Goal: Task Accomplishment & Management: Complete application form

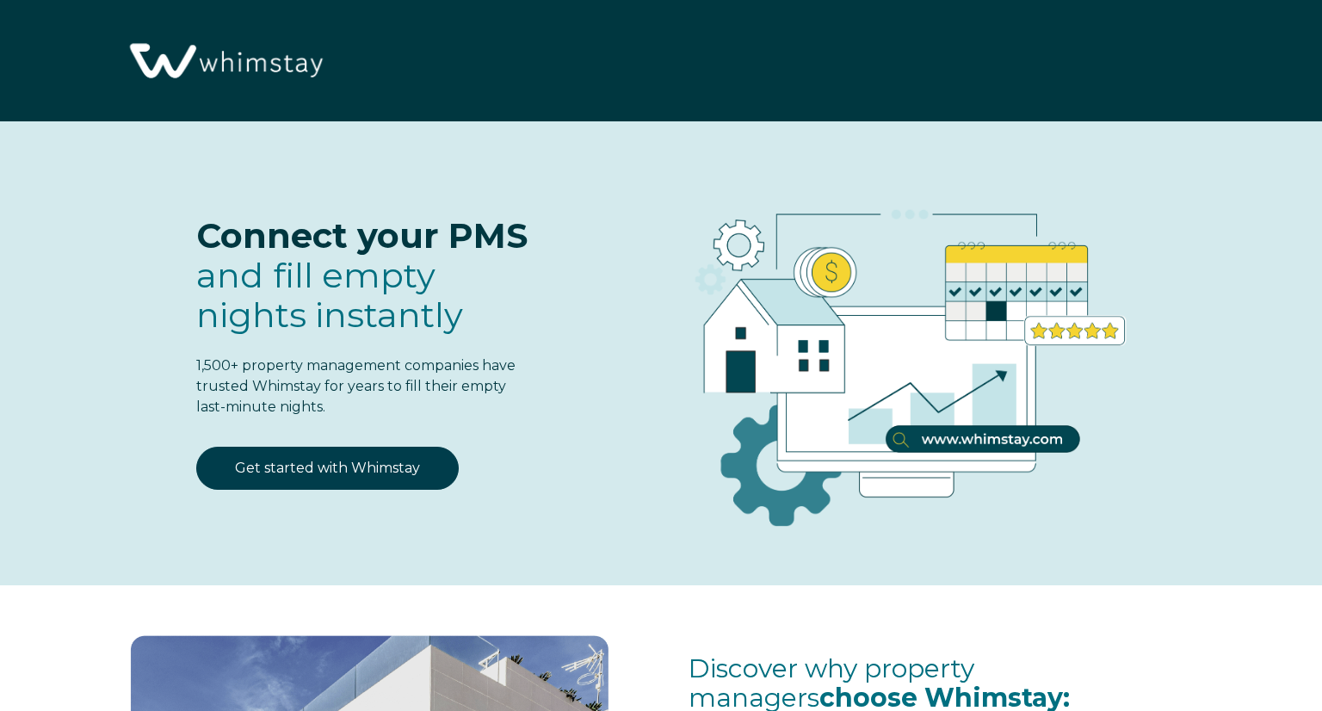
select select "US"
select select "Standard"
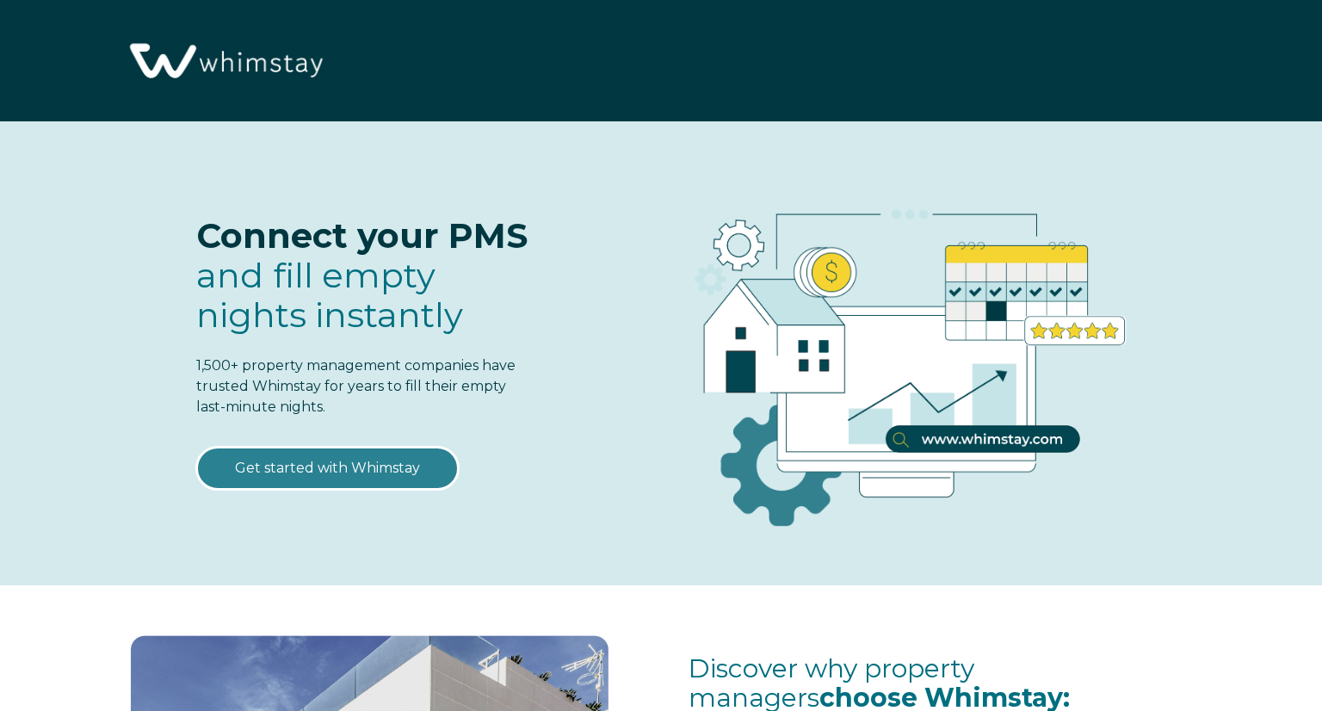
click at [324, 459] on link "Get started with Whimstay" at bounding box center [327, 468] width 262 height 43
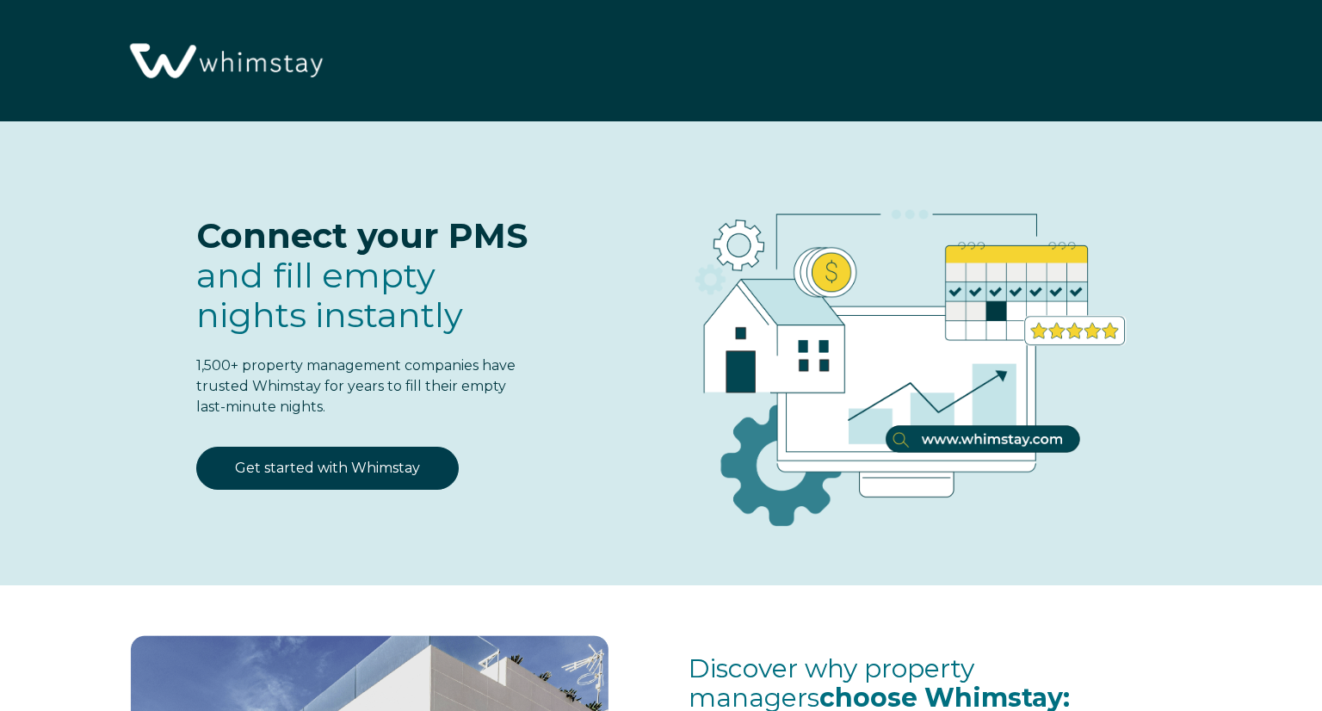
scroll to position [2141, 0]
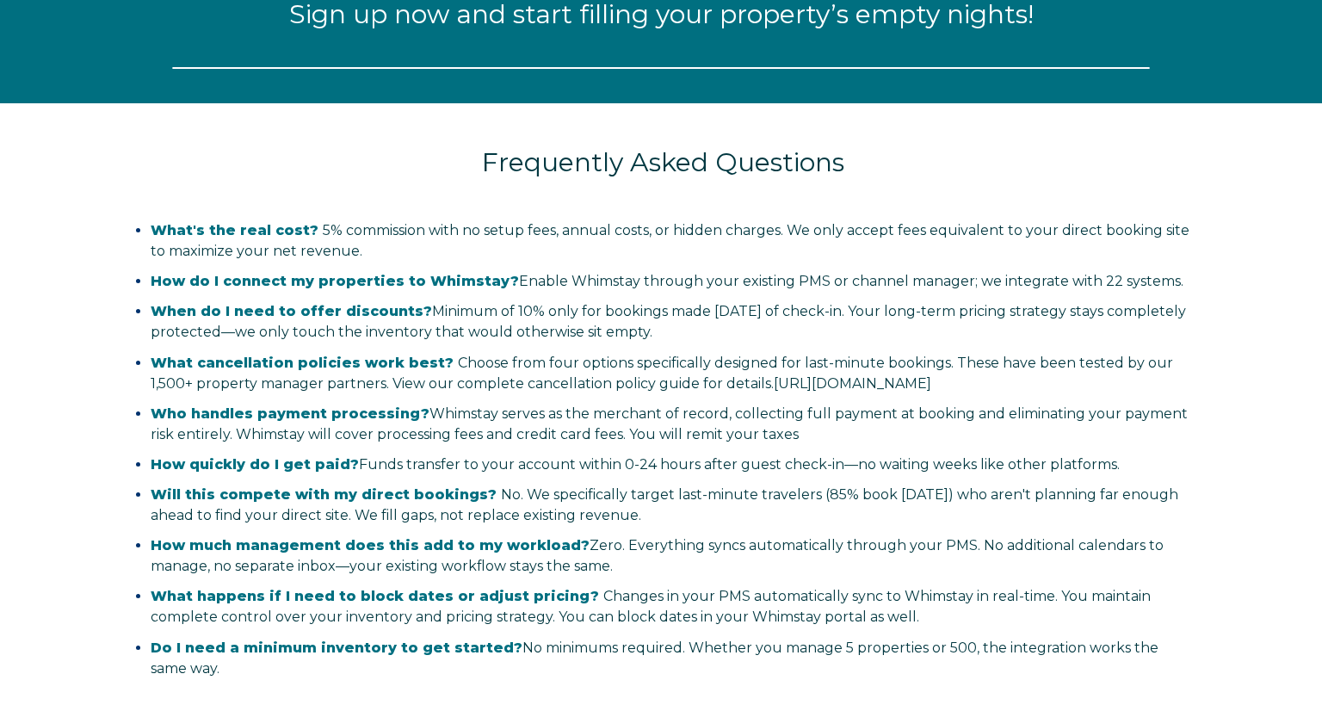
select select "US"
select select "Standard"
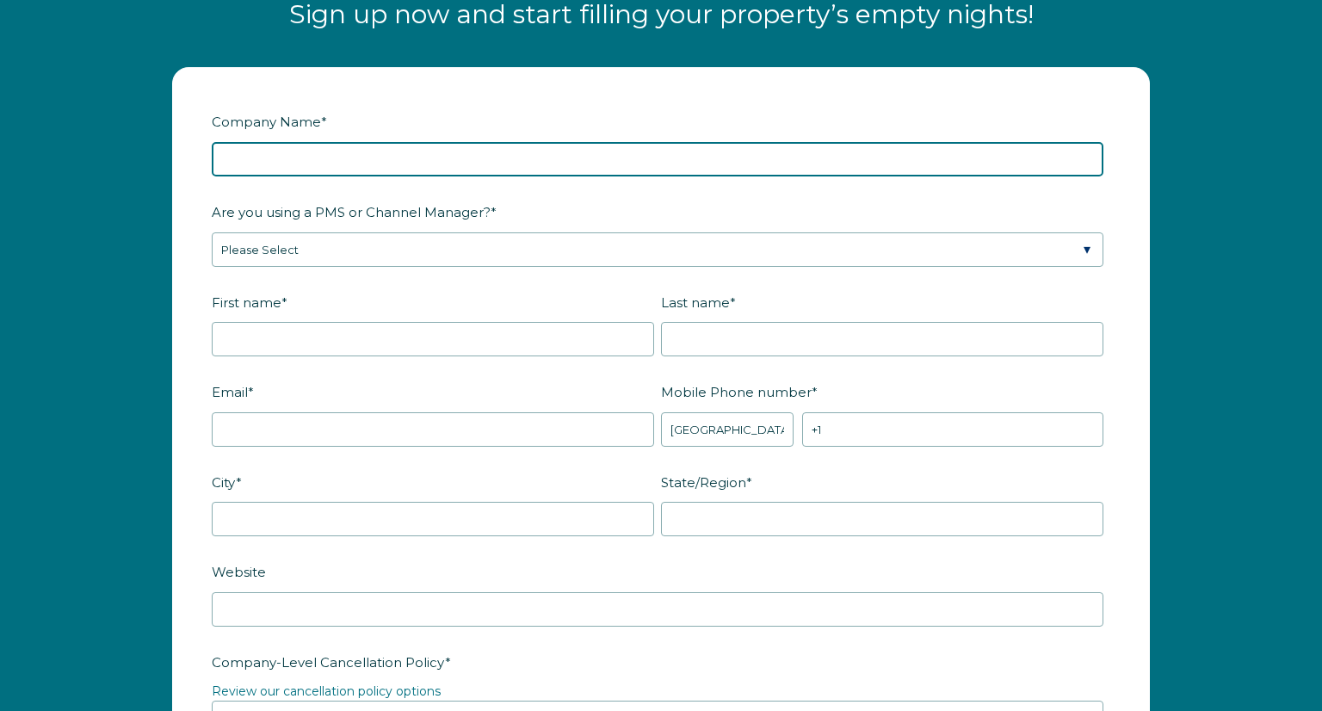
click at [263, 157] on input "Company Name *" at bounding box center [658, 159] width 892 height 34
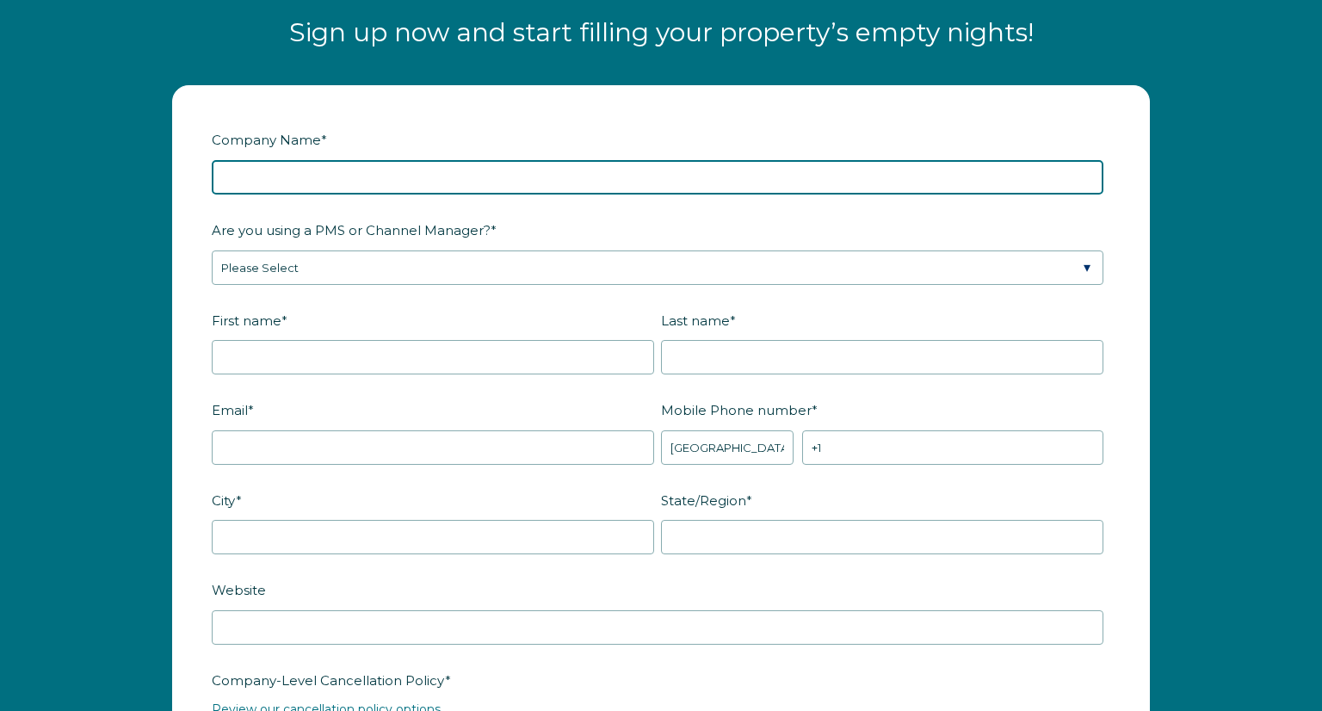
scroll to position [2120, 0]
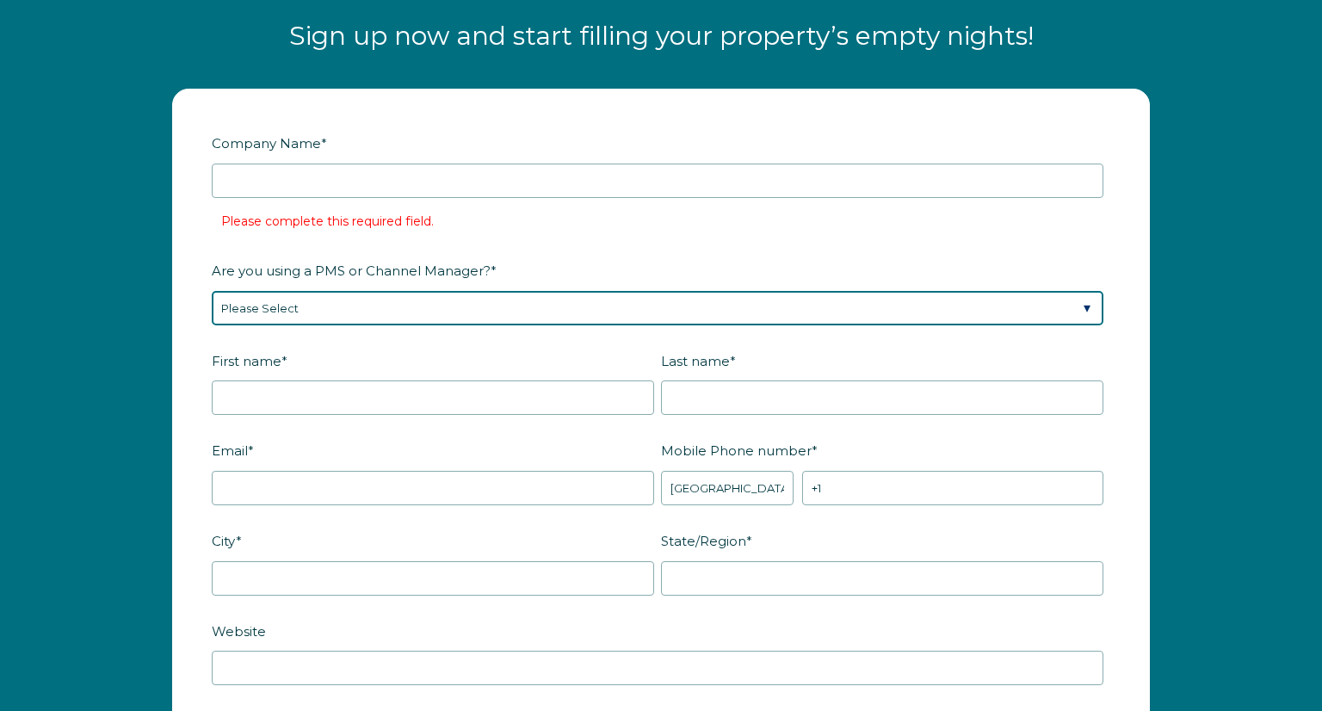
click at [346, 314] on select "Please Select Barefoot BookingPal Boost Brightside CiiRUS Escapia Guesty Hostaw…" at bounding box center [658, 308] width 892 height 34
select select "Guesty"
click at [212, 291] on select "Please Select Barefoot BookingPal Boost Brightside CiiRUS Escapia Guesty Hostaw…" at bounding box center [658, 308] width 892 height 34
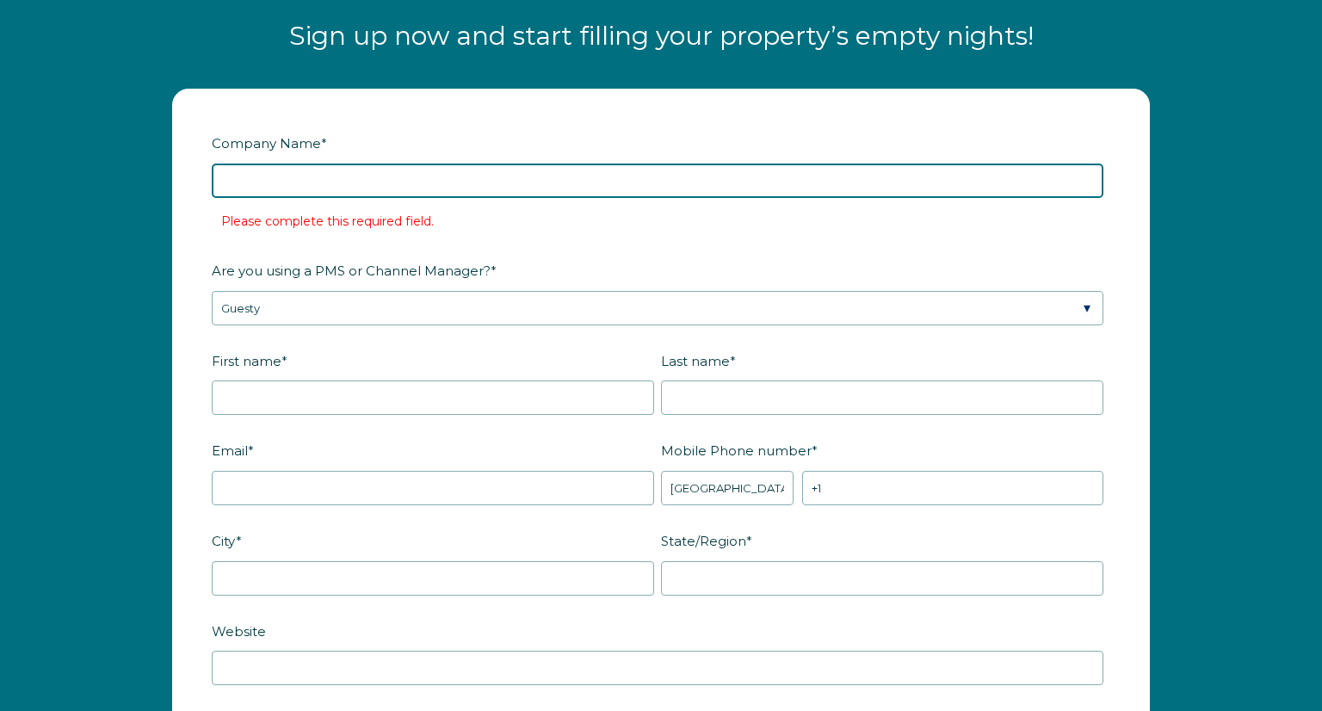
click at [339, 176] on input "Company Name *" at bounding box center [658, 181] width 892 height 34
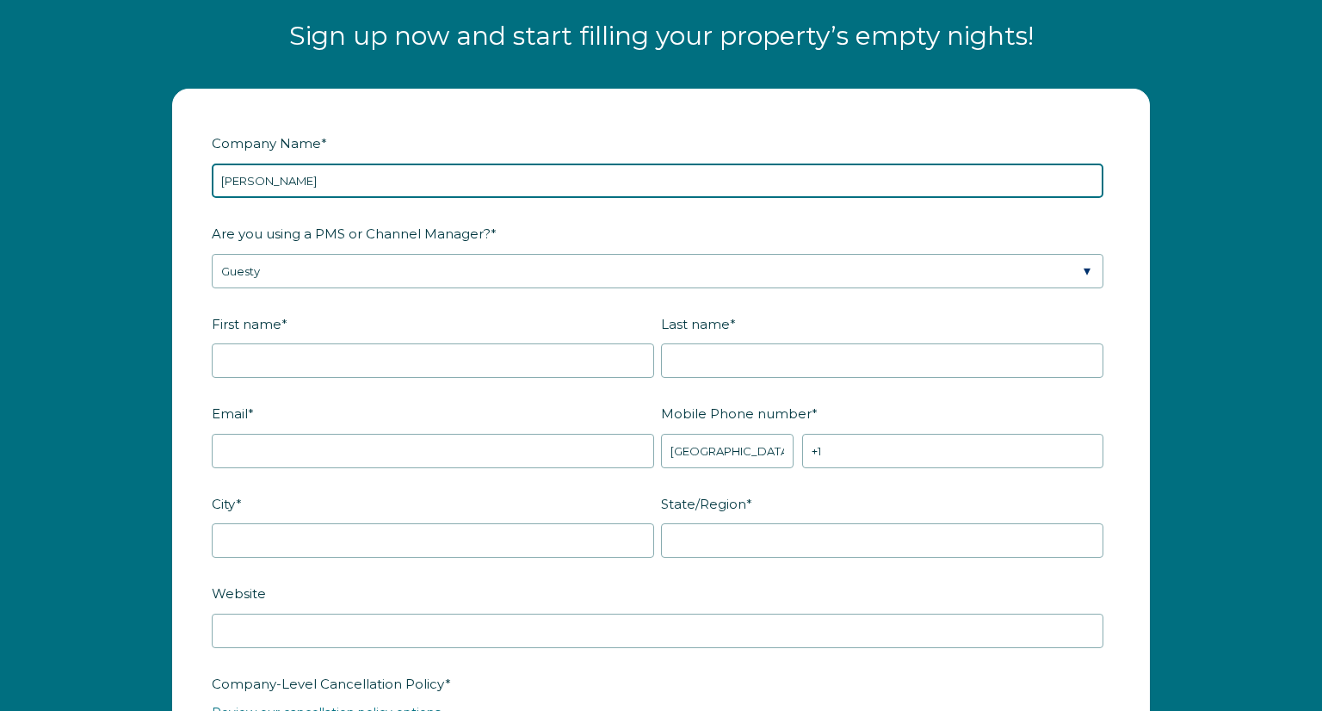
type input "Chris Nordella"
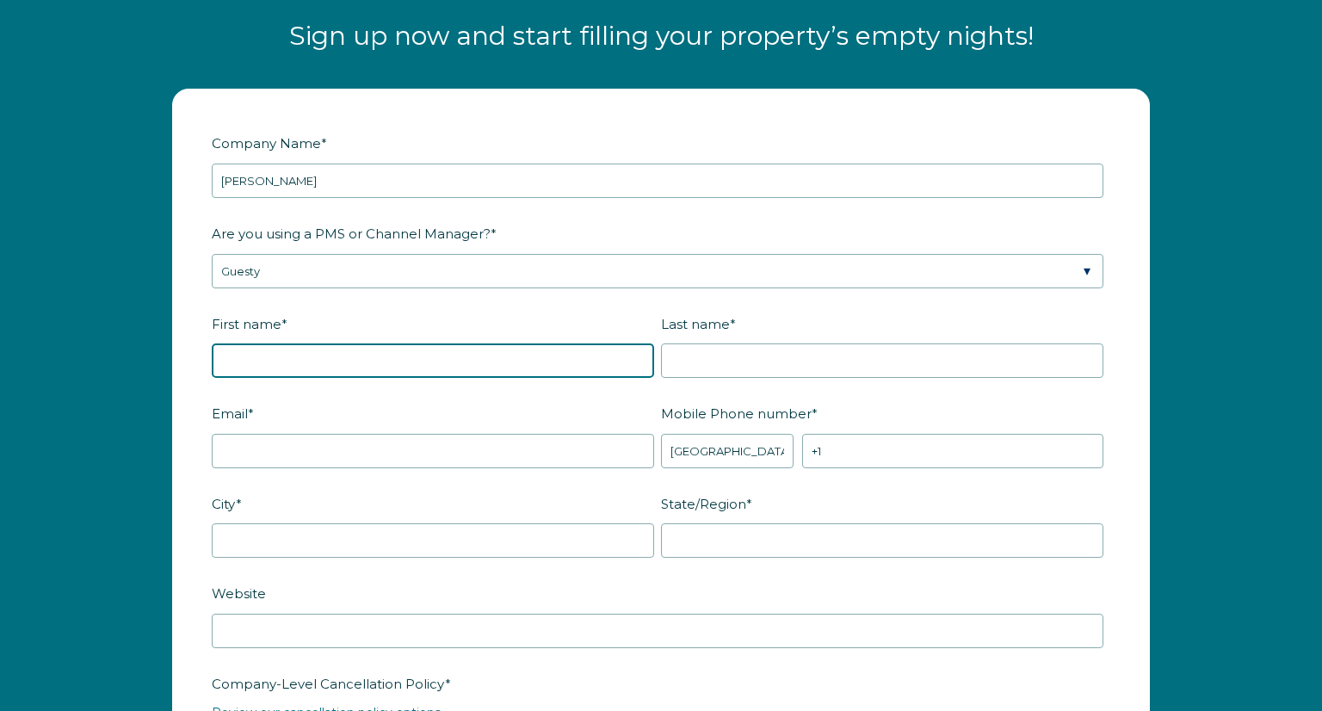
click at [477, 364] on input "First name *" at bounding box center [433, 360] width 442 height 34
type input "Chris"
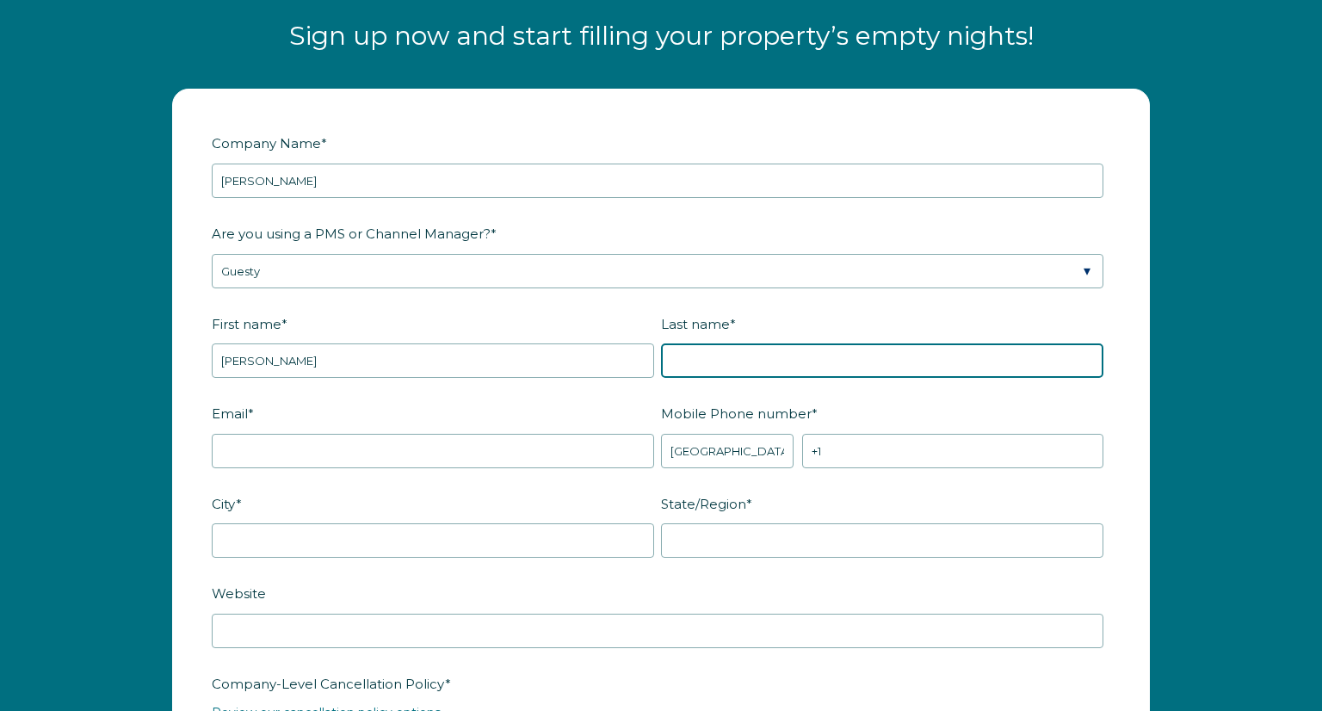
click at [711, 367] on input "Last name *" at bounding box center [882, 360] width 442 height 34
type input "Nordella"
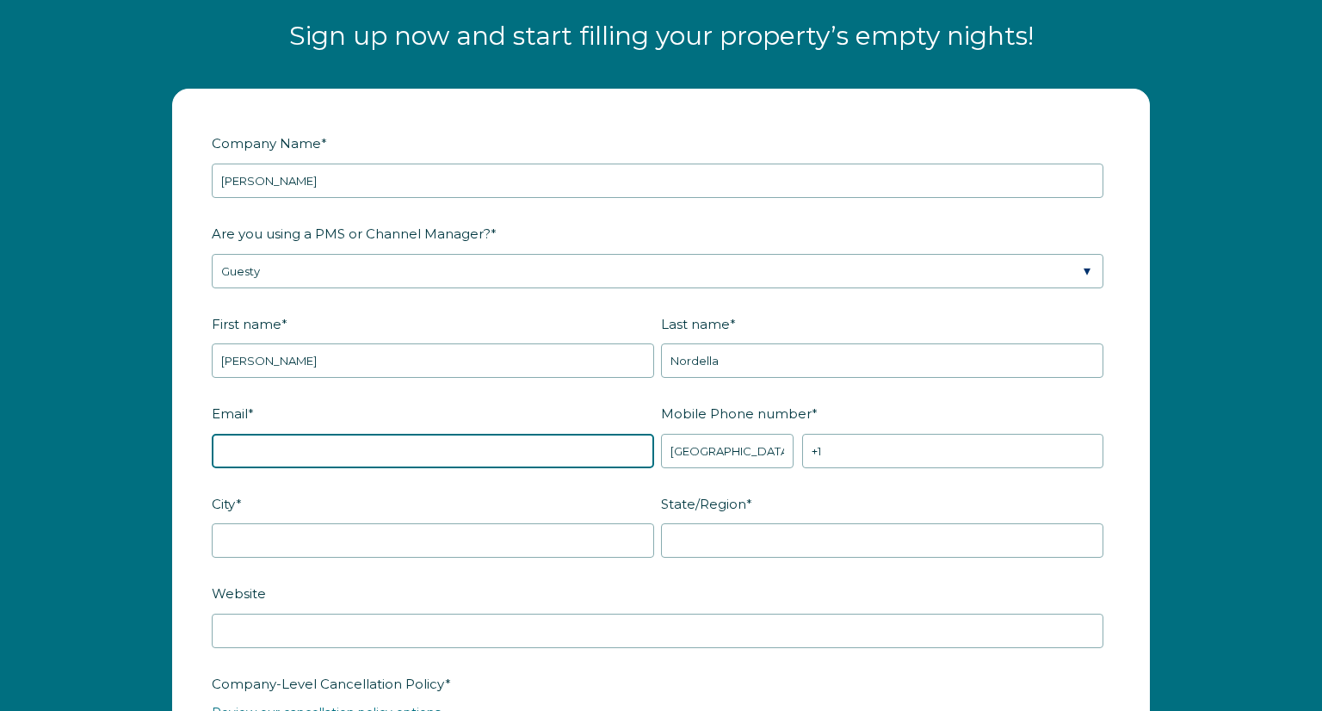
click at [425, 465] on input "Email *" at bounding box center [433, 451] width 442 height 34
type input "[EMAIL_ADDRESS][DOMAIN_NAME]"
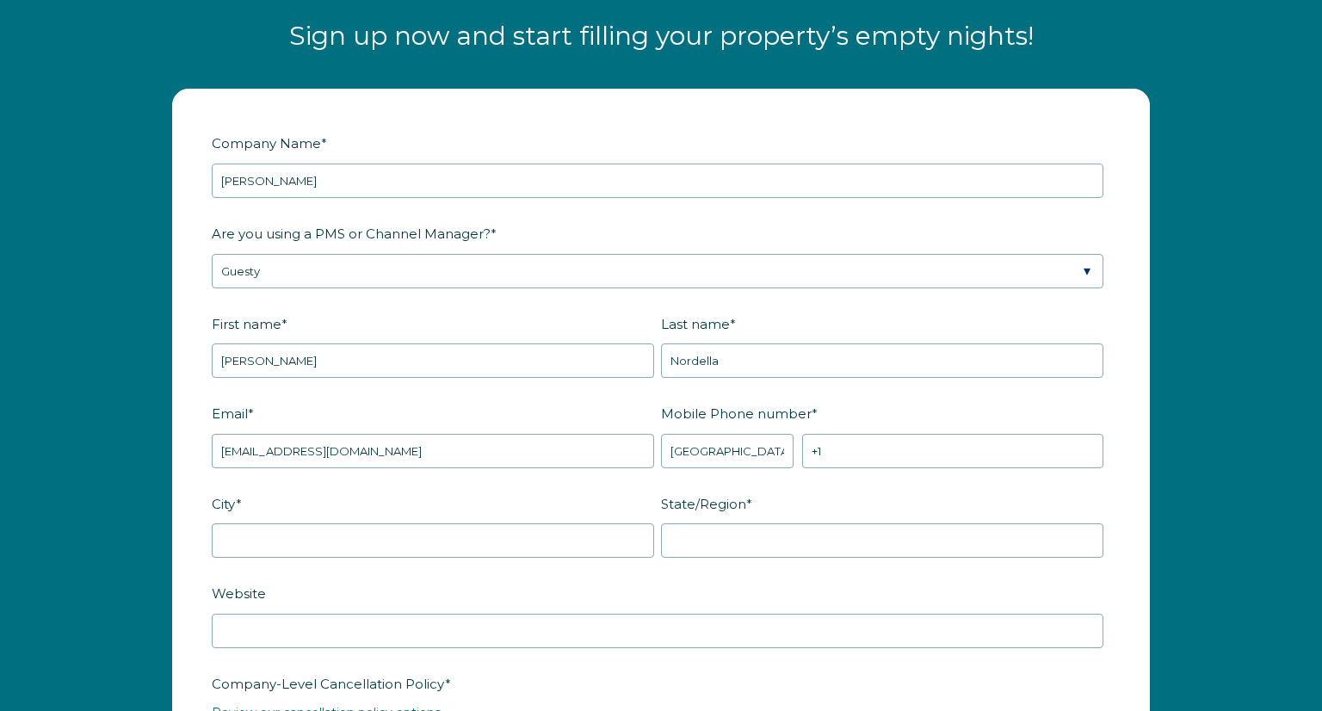
click at [936, 417] on label "Mobile Phone number *" at bounding box center [885, 413] width 449 height 30
click at [936, 434] on input "+1" at bounding box center [952, 451] width 301 height 34
click at [930, 454] on input "+1" at bounding box center [952, 451] width 301 height 34
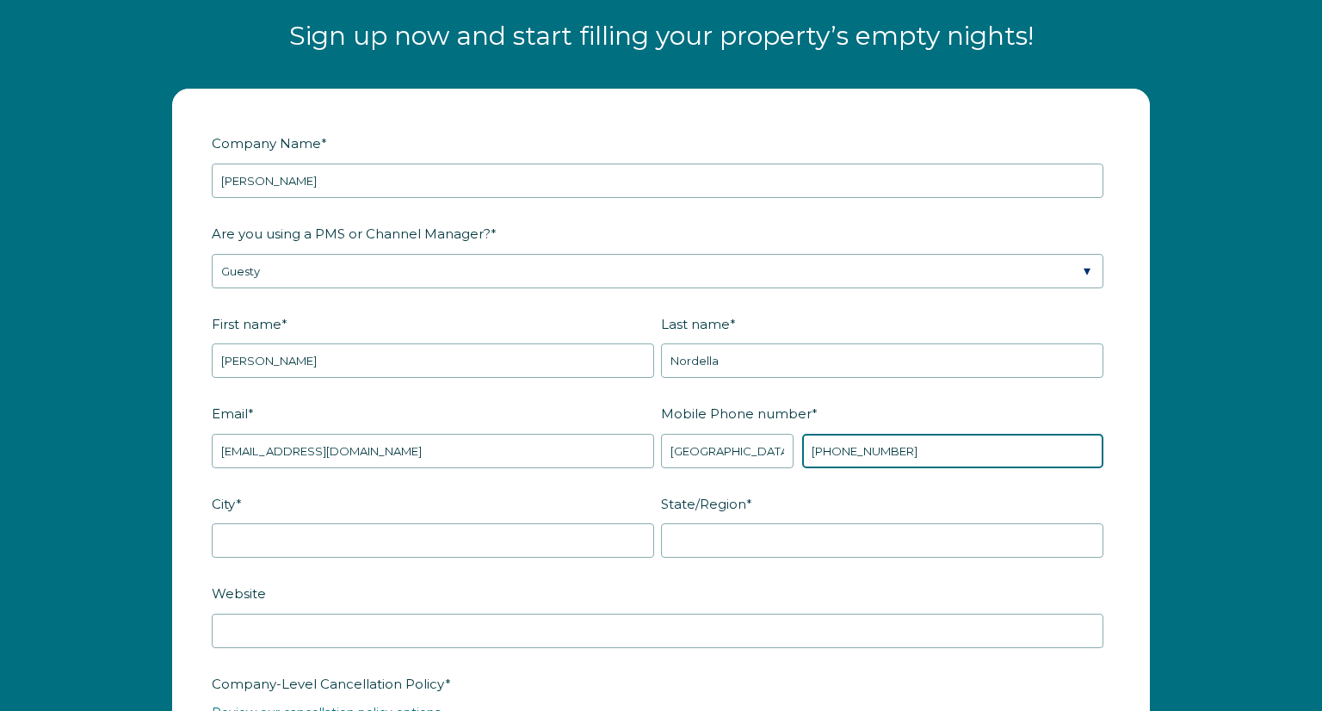
type input "+1 2087609992"
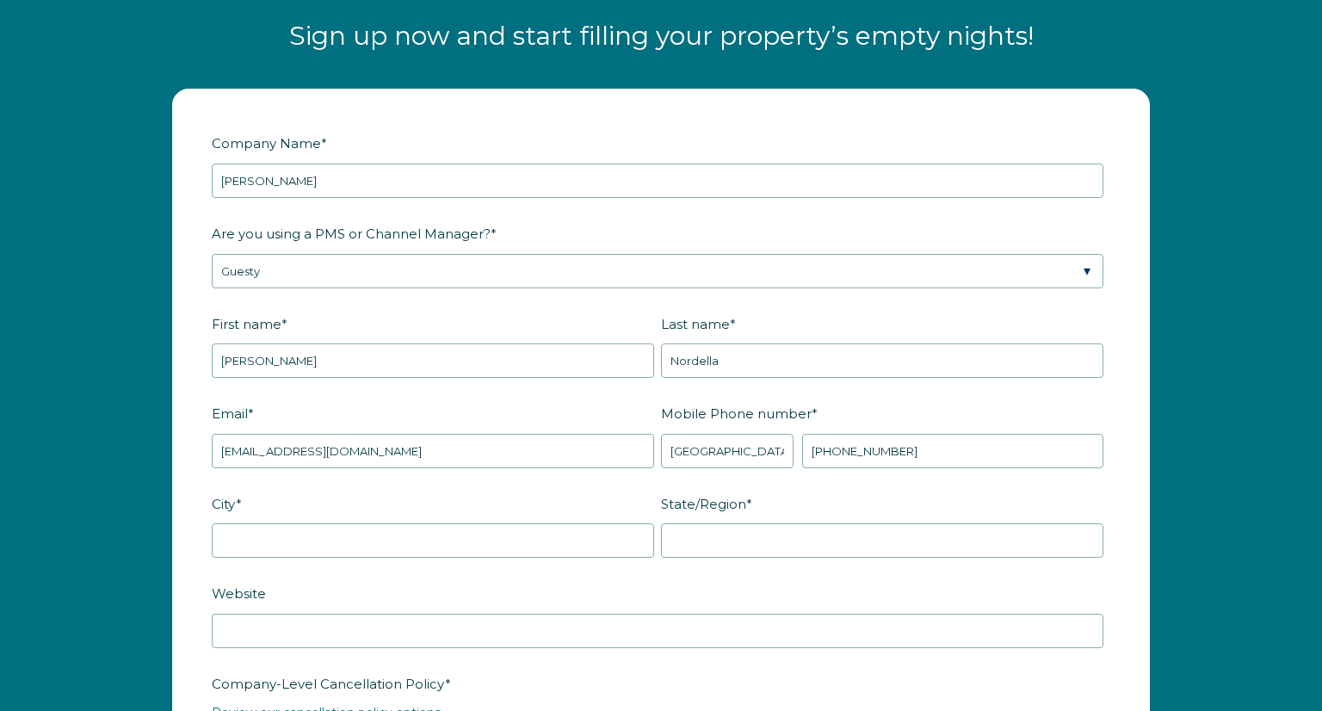
click at [306, 566] on fieldset "City * State/Region *" at bounding box center [661, 534] width 898 height 90
click at [317, 543] on input "City *" at bounding box center [433, 540] width 442 height 34
type input "Sagle"
type input "Idaho"
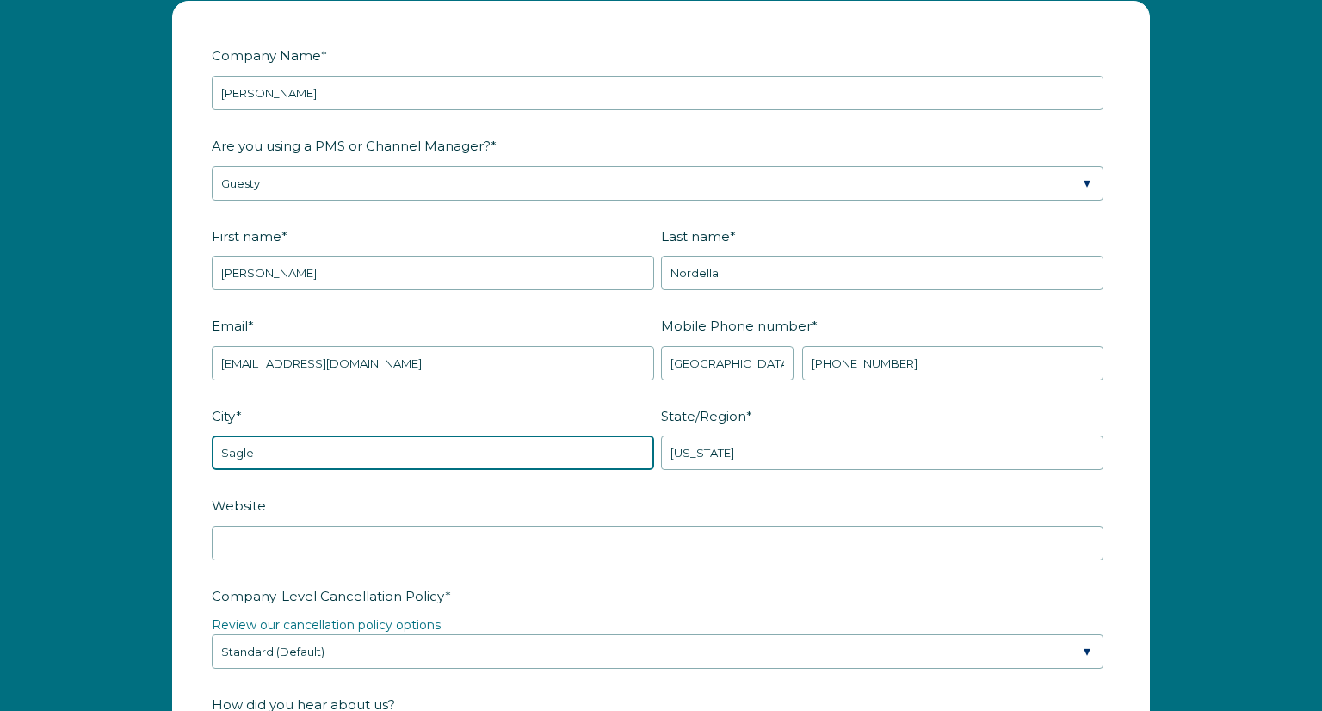
scroll to position [2210, 0]
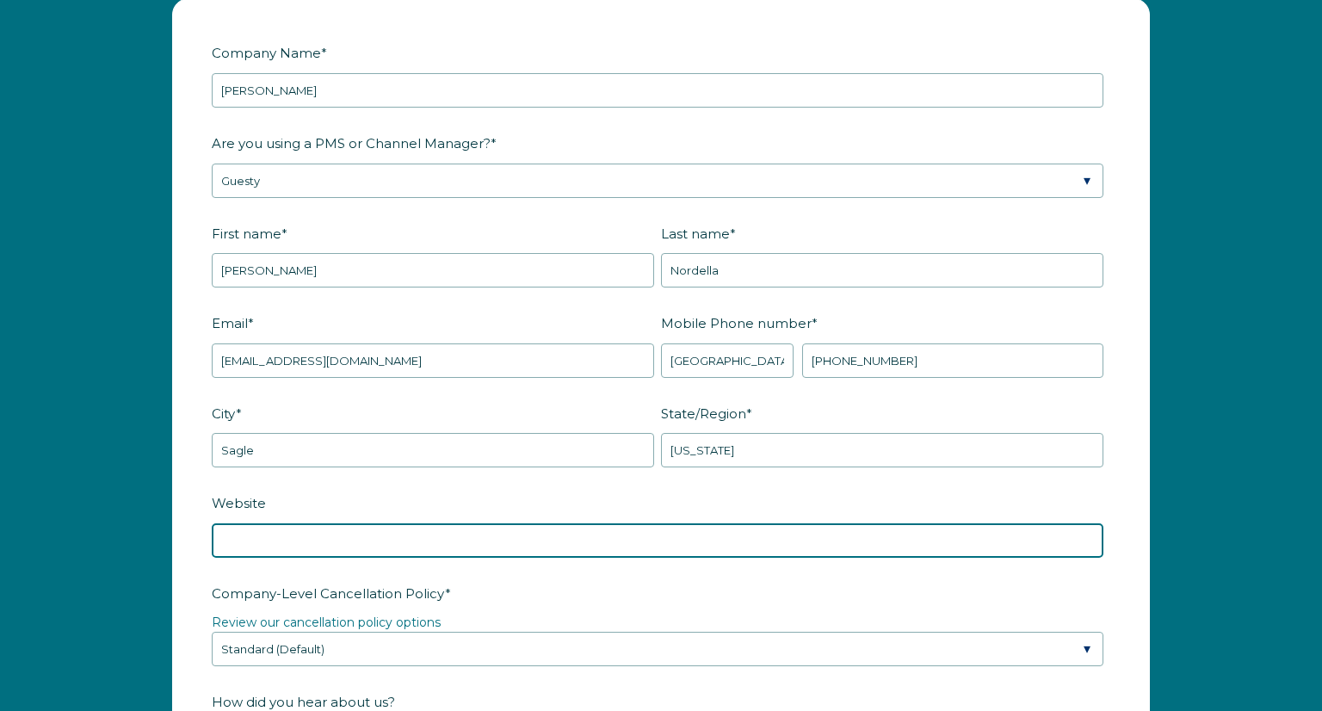
click at [350, 553] on input "Website" at bounding box center [658, 540] width 892 height 34
paste input "https://vacationonlakependoreille.guestybookings.com/en"
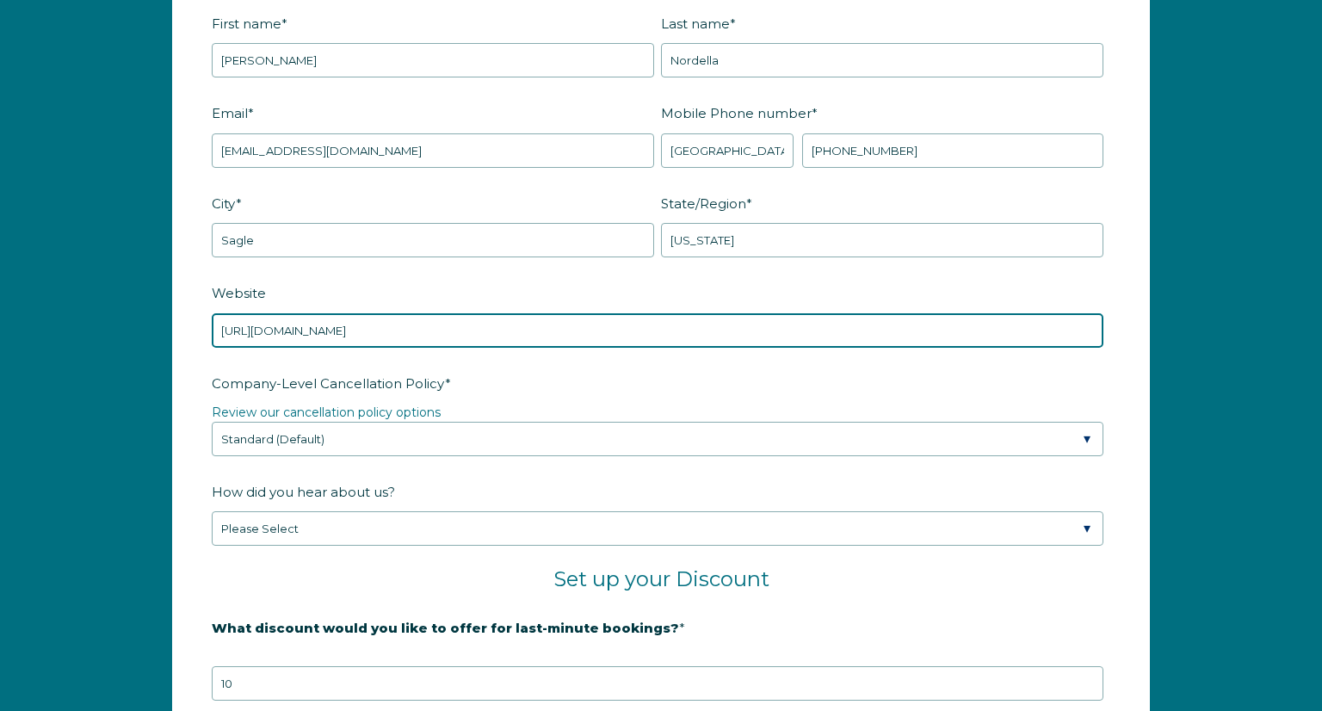
scroll to position [2433, 0]
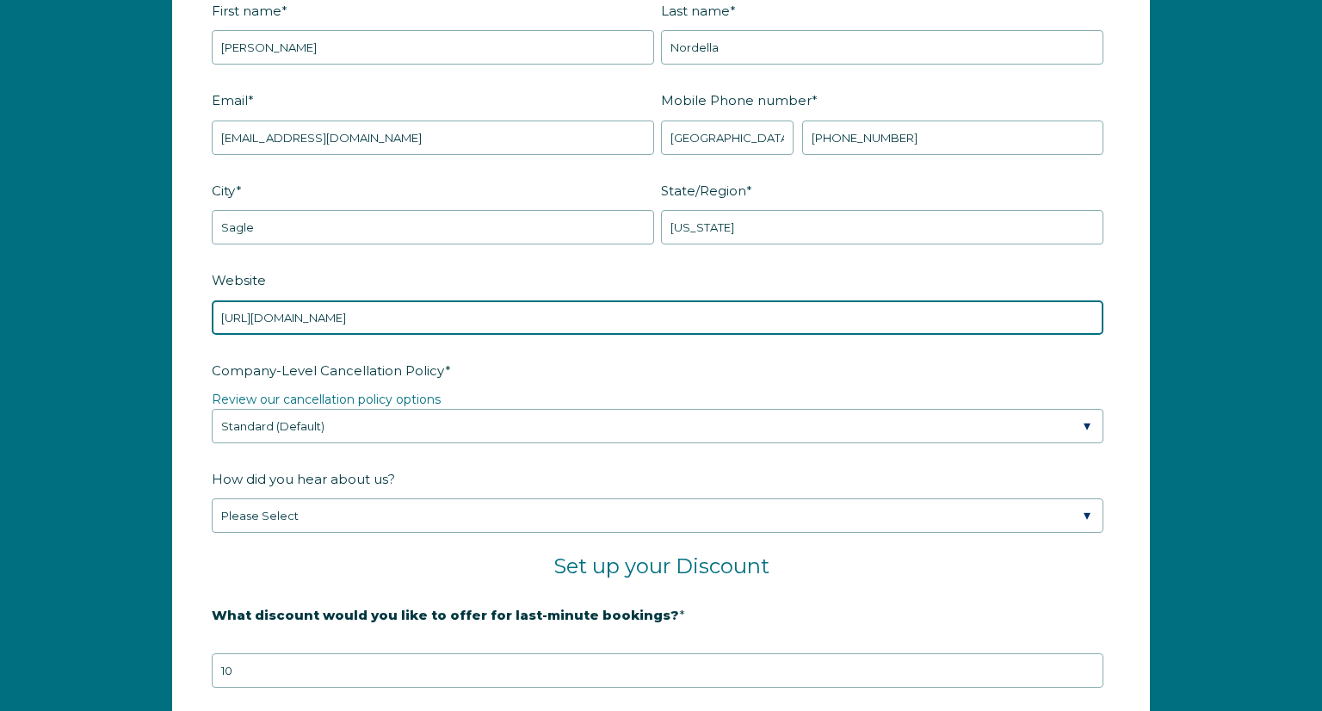
type input "https://vacationonlakependoreille.guestybookings.com/en"
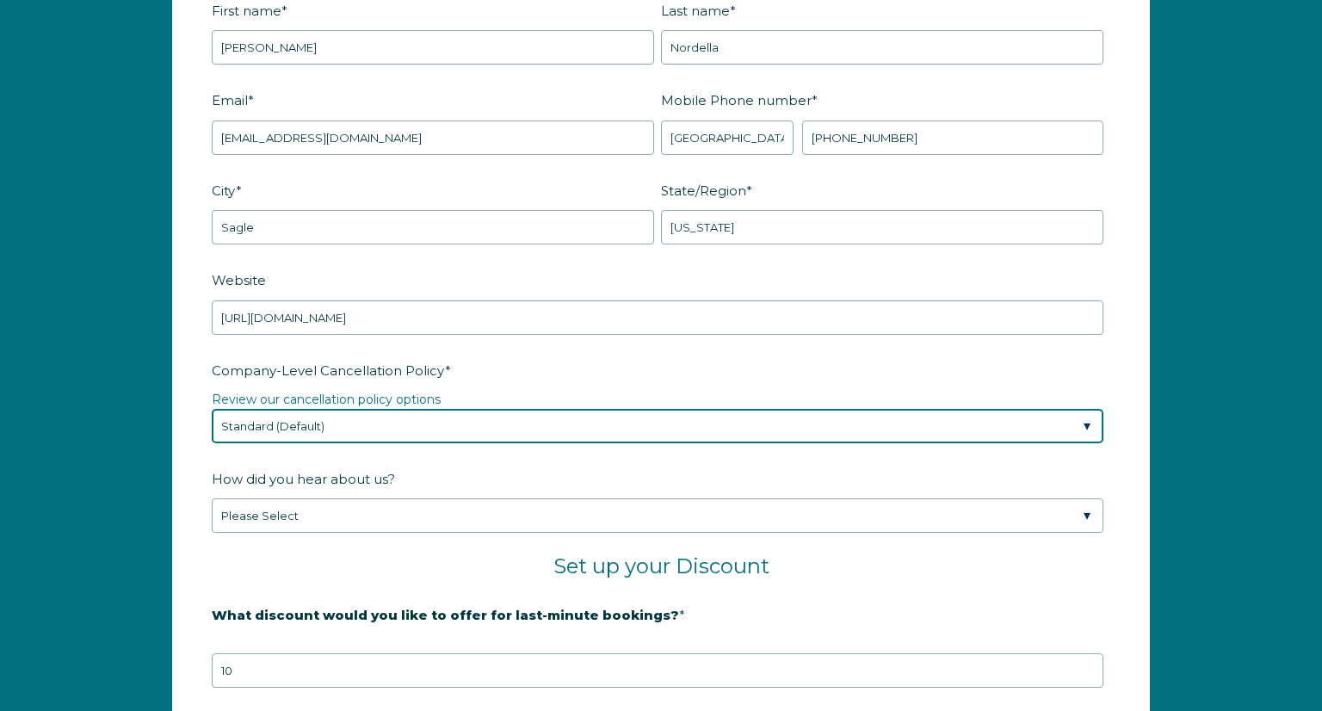
click at [365, 429] on select "Please Select Partial Standard (Default) Moderate Strict" at bounding box center [658, 426] width 892 height 34
click at [212, 409] on select "Please Select Partial Standard (Default) Moderate Strict" at bounding box center [658, 426] width 892 height 34
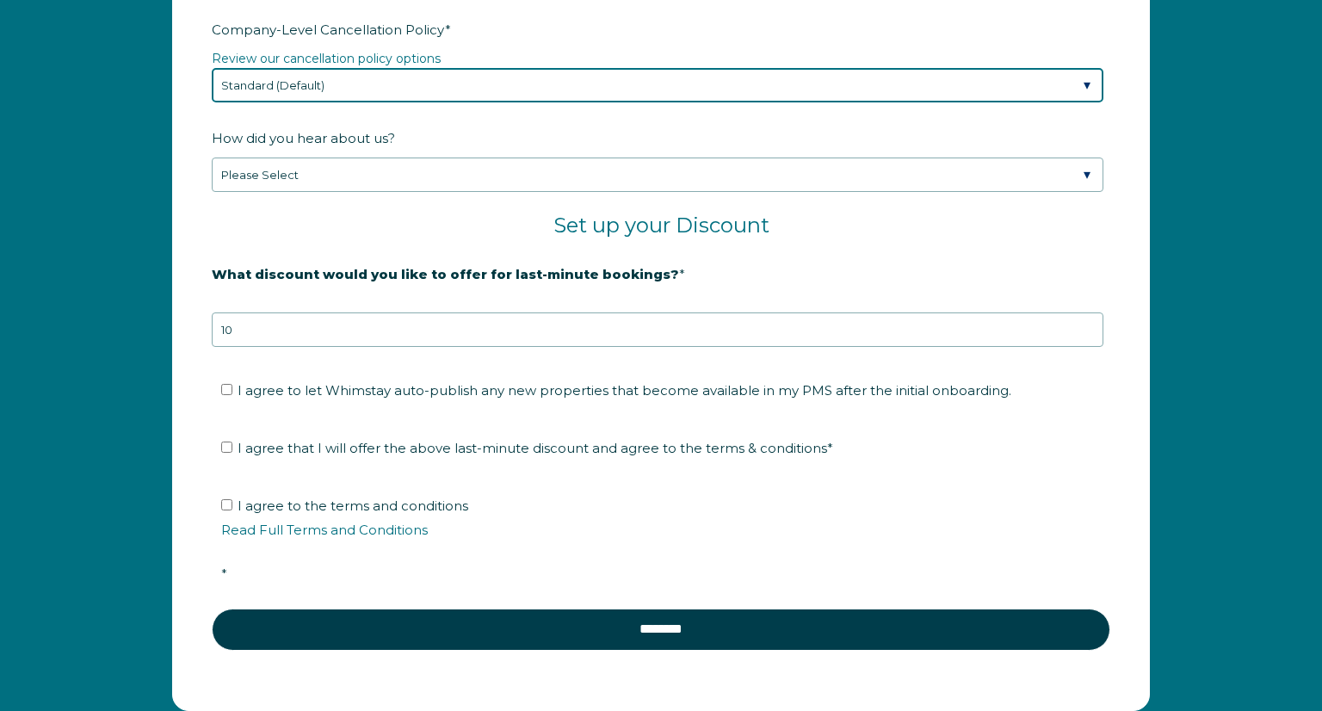
scroll to position [2792, 0]
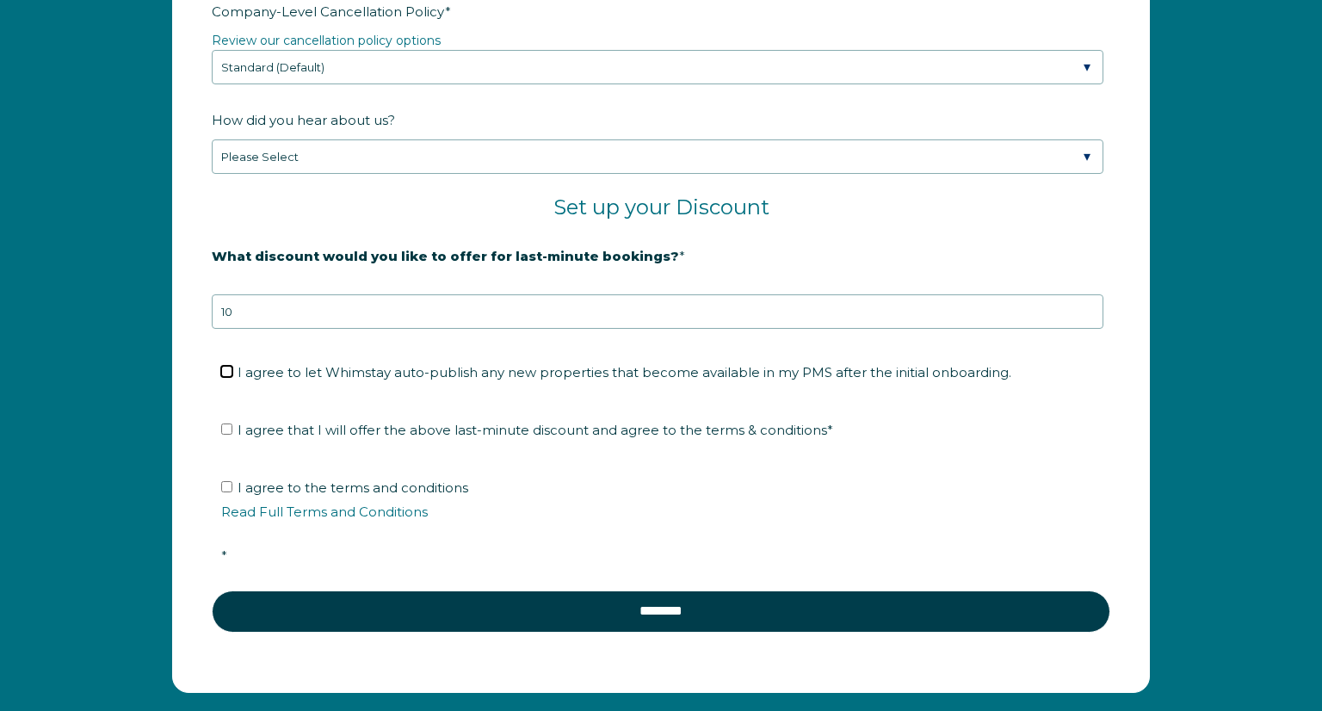
click at [221, 371] on input "I agree to let Whimstay auto-publish any new properties that become available i…" at bounding box center [226, 371] width 11 height 11
checkbox input "true"
click at [227, 427] on input "I agree that I will offer the above last-minute discount and agree to the terms…" at bounding box center [226, 428] width 11 height 11
checkbox input "true"
click at [230, 485] on input "I agree to the terms and conditions Read Full Terms and Conditions *" at bounding box center [226, 486] width 11 height 11
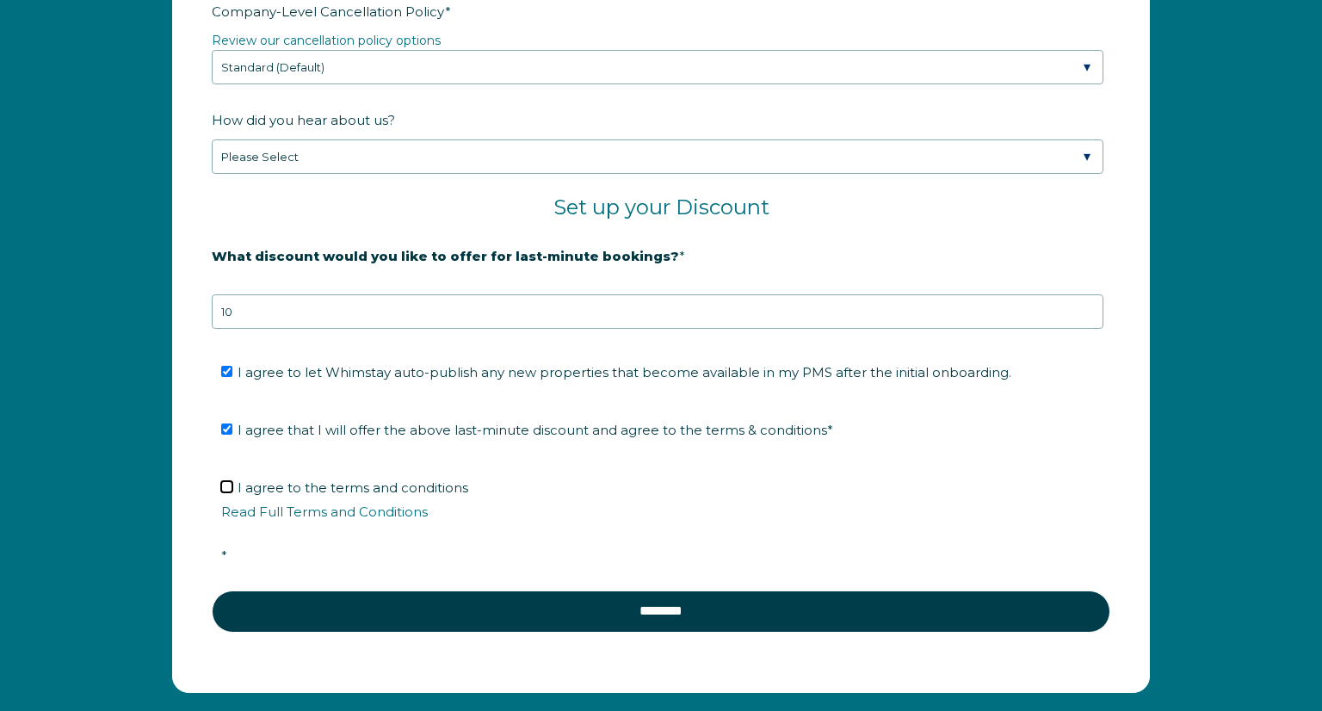
checkbox input "true"
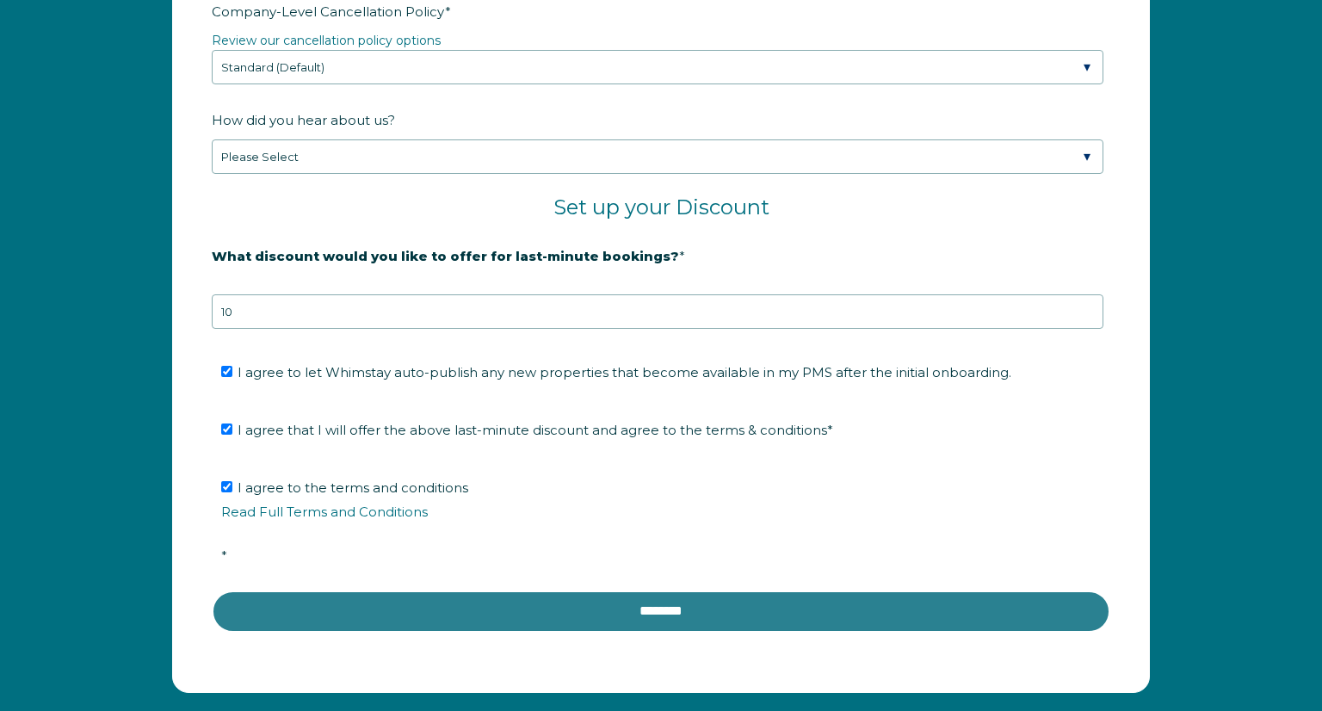
click at [626, 600] on input "********" at bounding box center [661, 610] width 898 height 41
click at [654, 614] on input "********" at bounding box center [661, 610] width 898 height 41
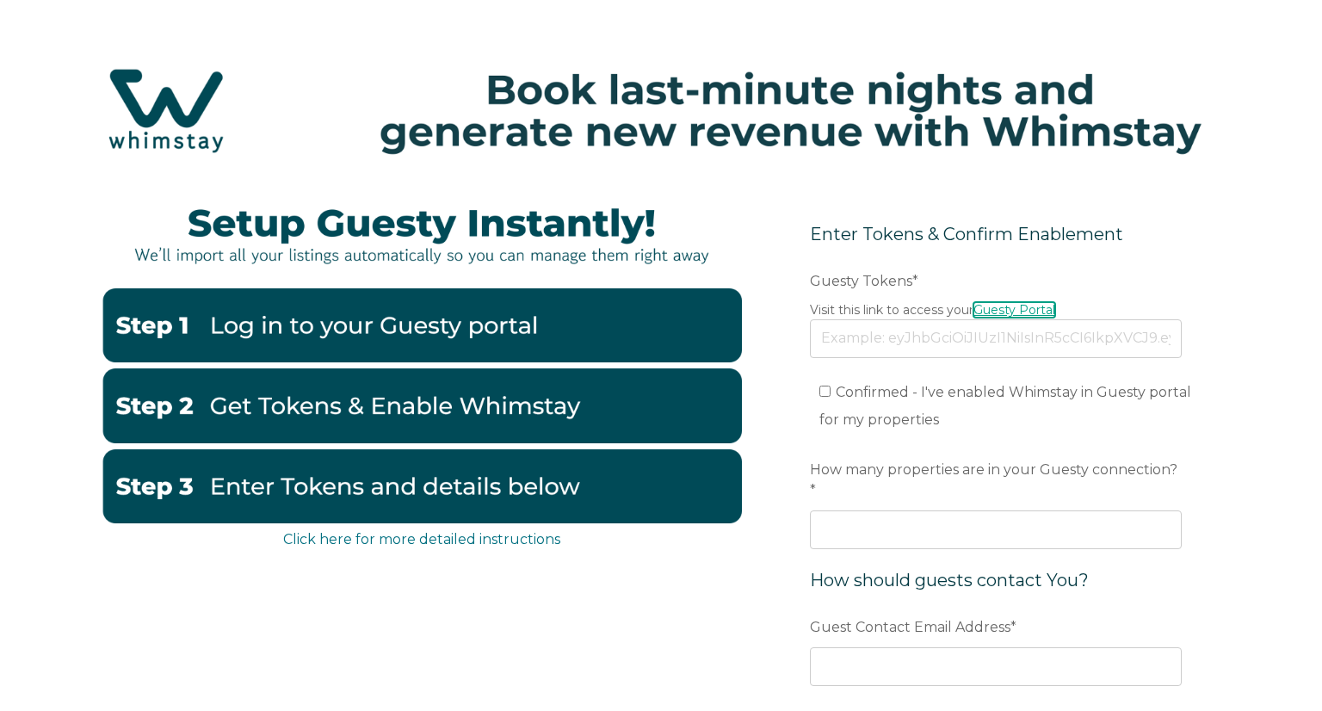
click at [997, 311] on link "Guesty Portal" at bounding box center [1014, 309] width 82 height 15
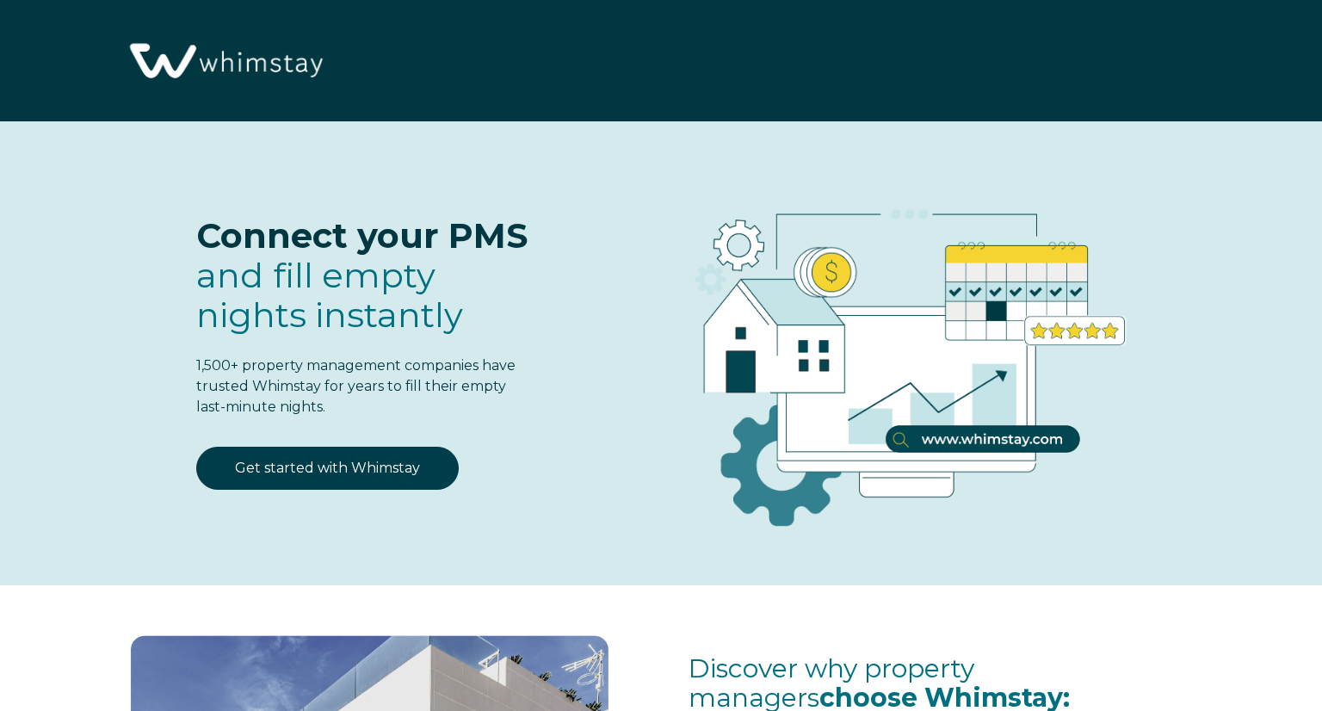
scroll to position [4023, 0]
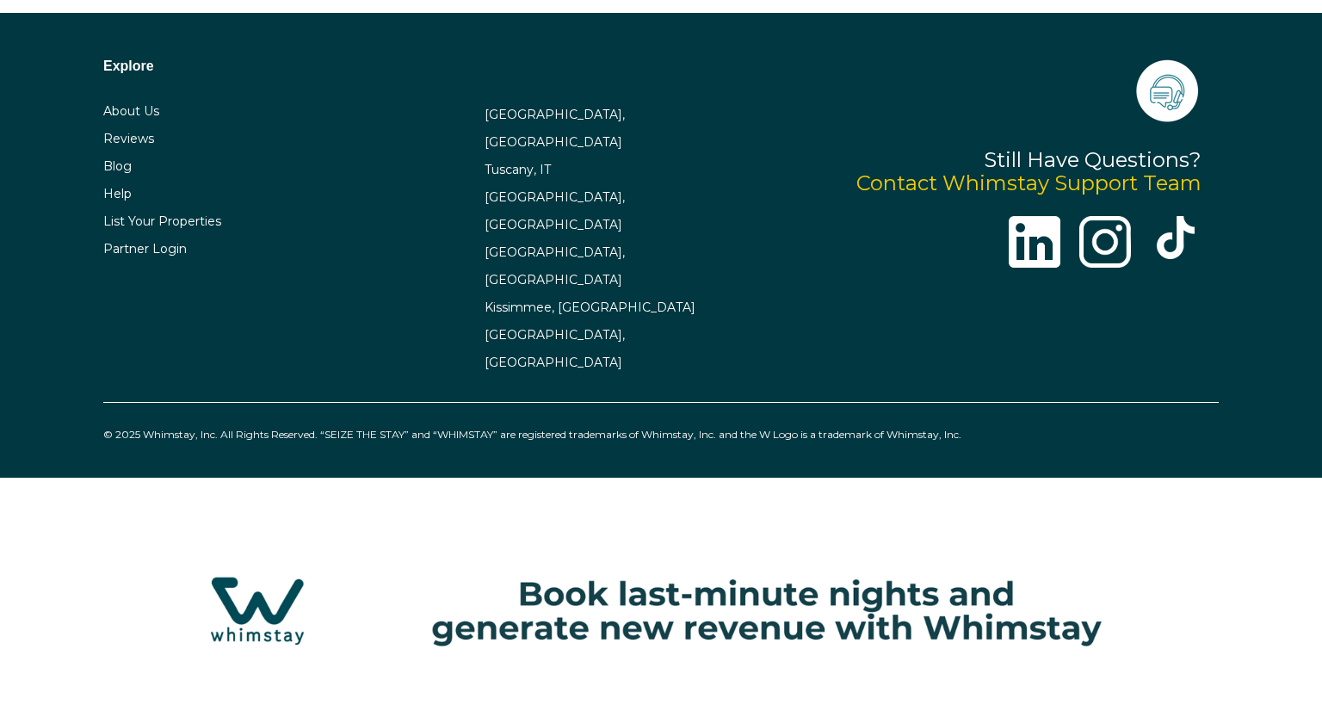
select select "US"
select select "Standard"
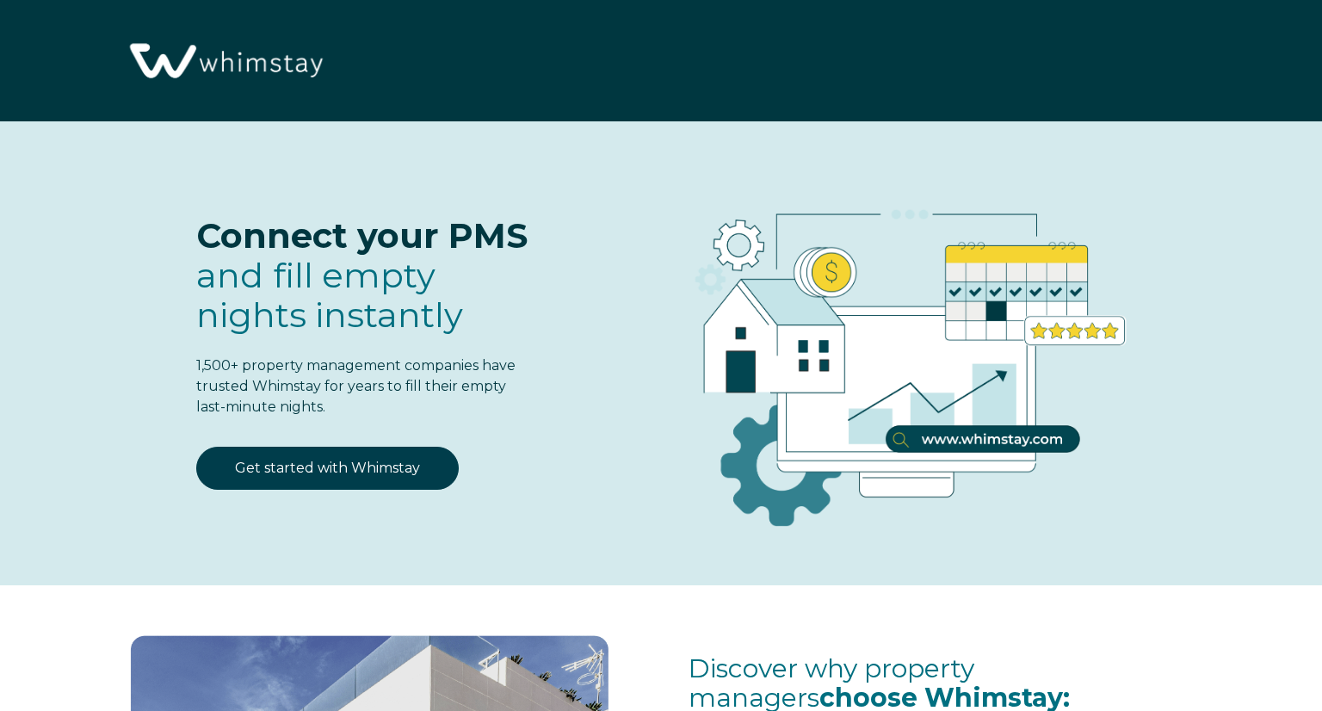
select select "US"
select select "Standard"
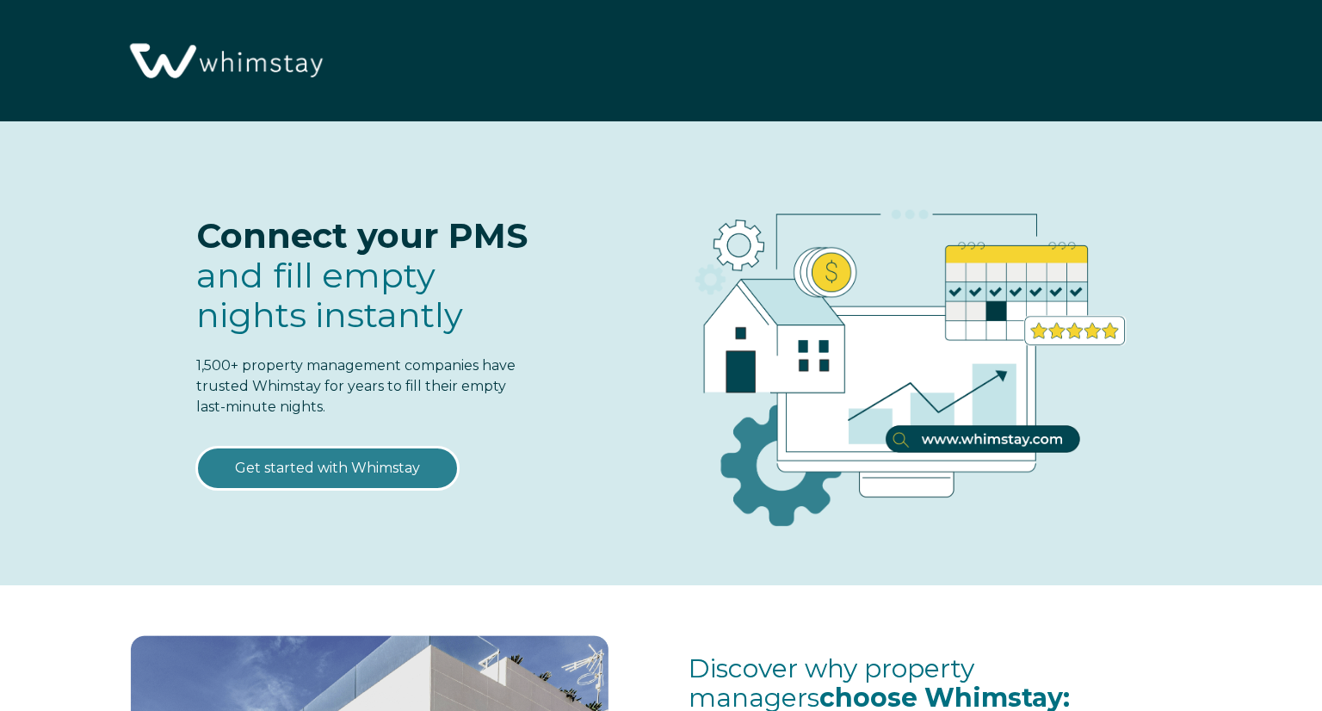
click at [371, 454] on link "Get started with Whimstay" at bounding box center [327, 468] width 262 height 43
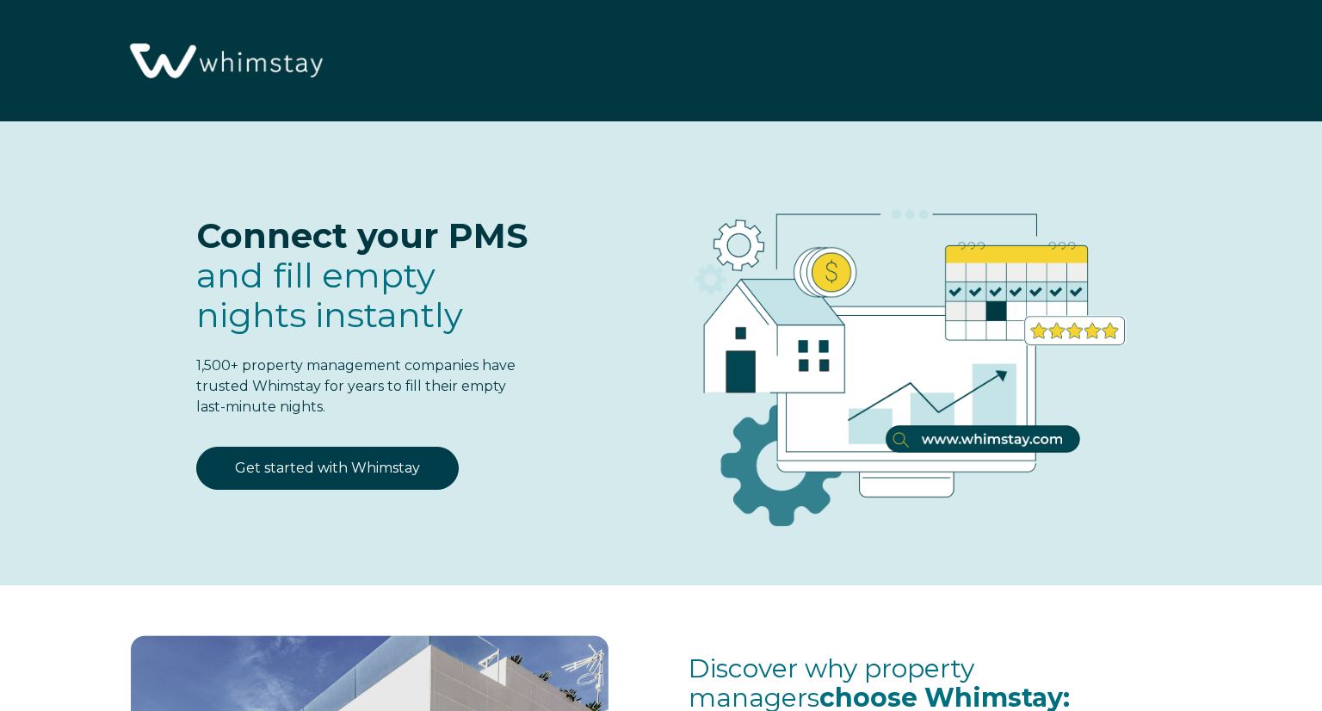
scroll to position [2141, 0]
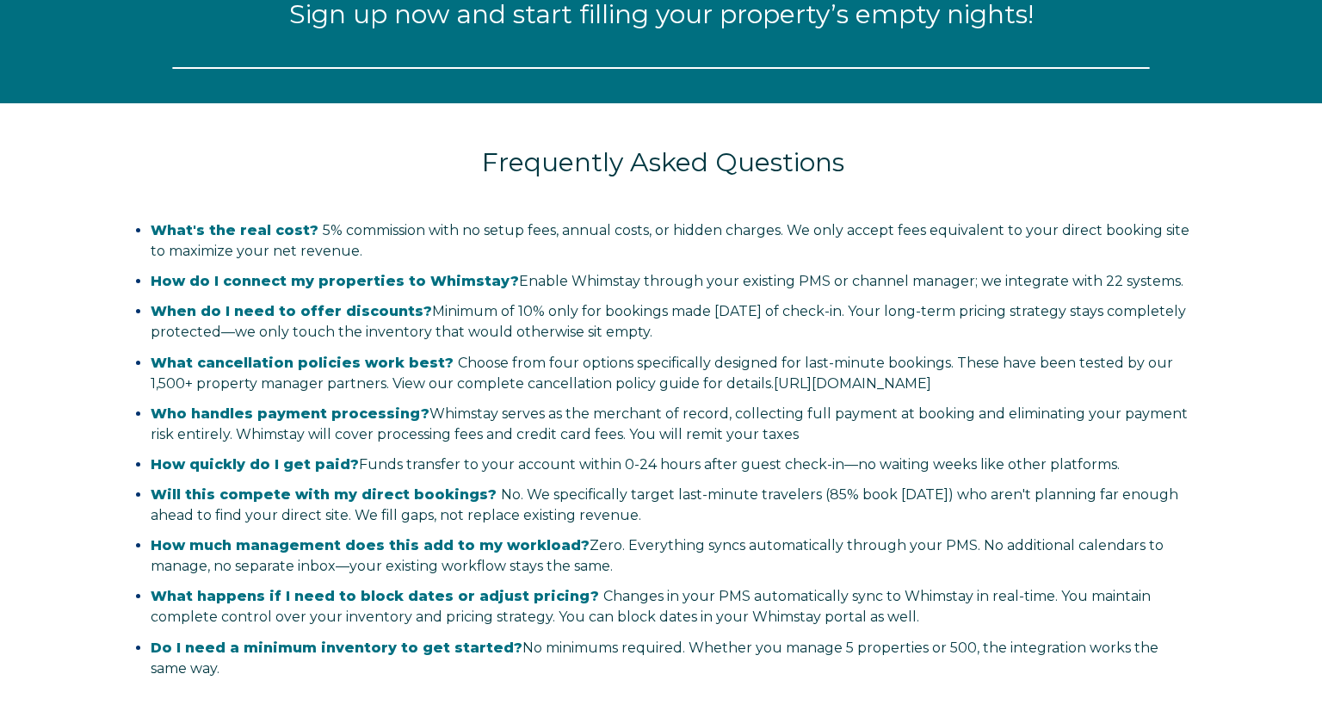
select select "US"
select select "Standard"
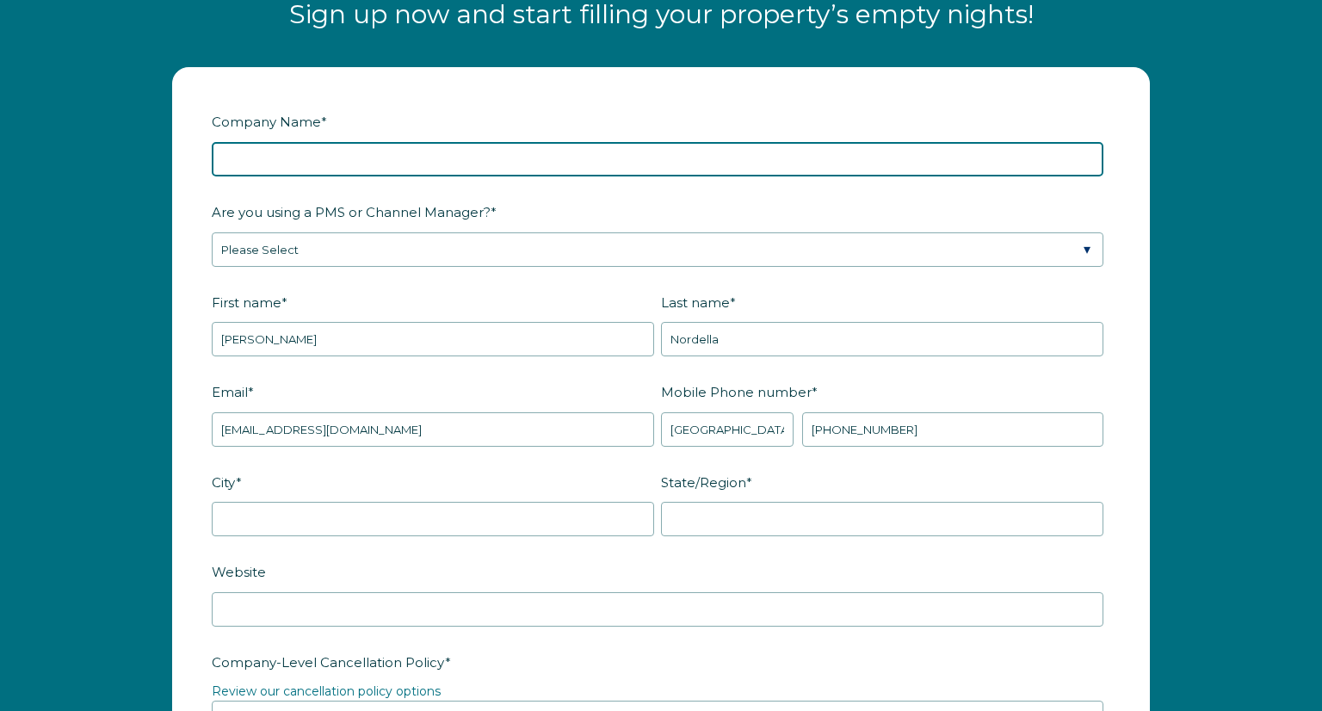
click at [343, 168] on input "Company Name *" at bounding box center [658, 159] width 892 height 34
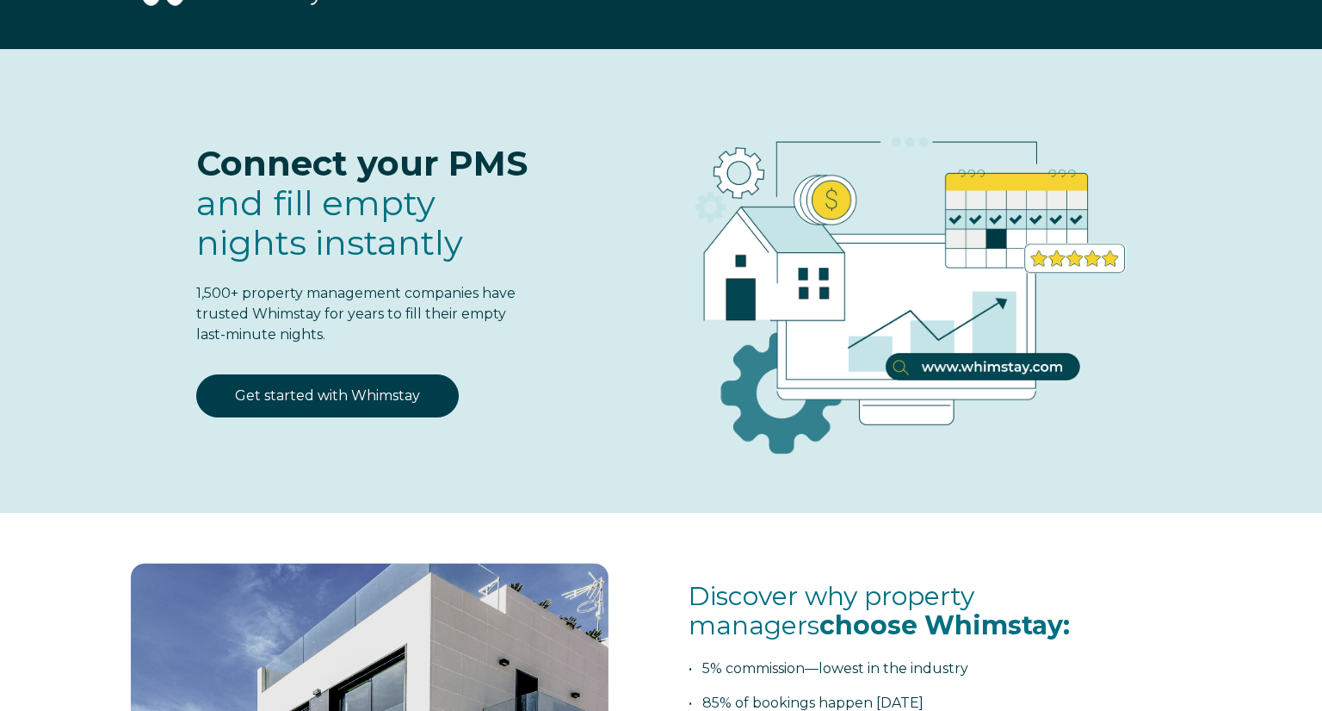
scroll to position [0, 0]
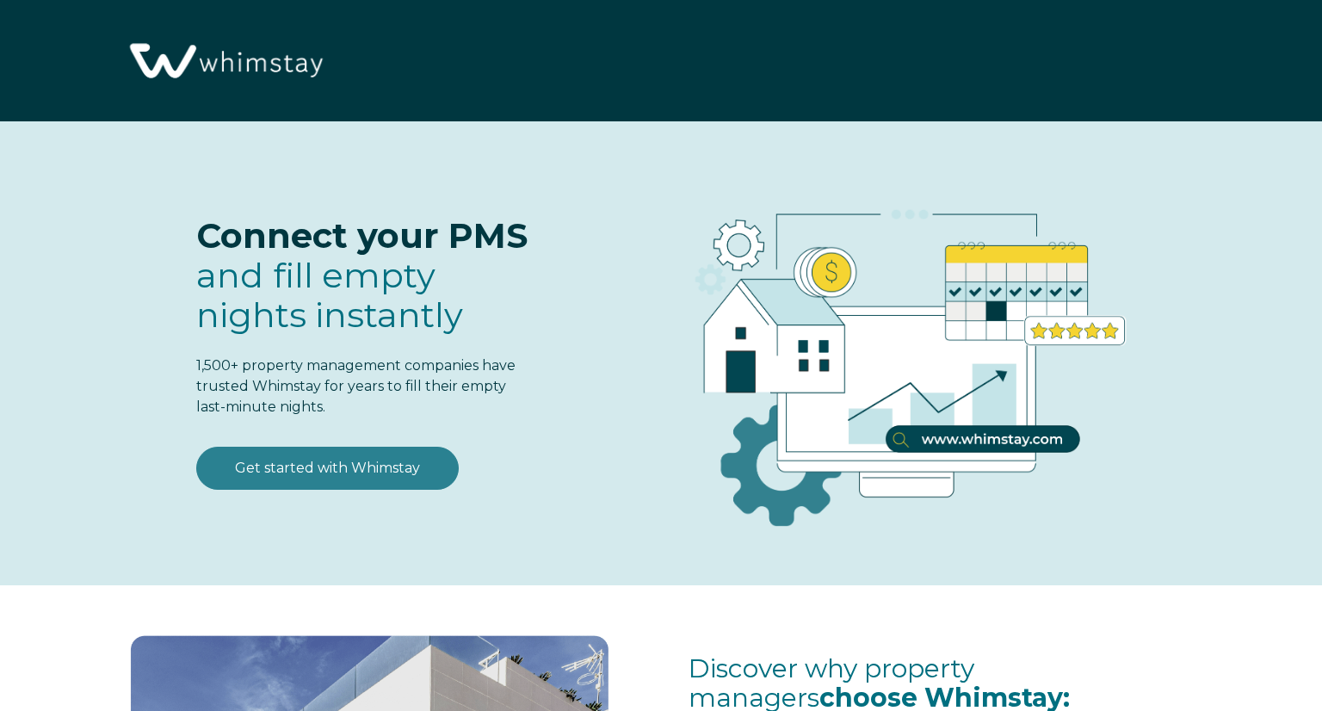
type input "Ch"
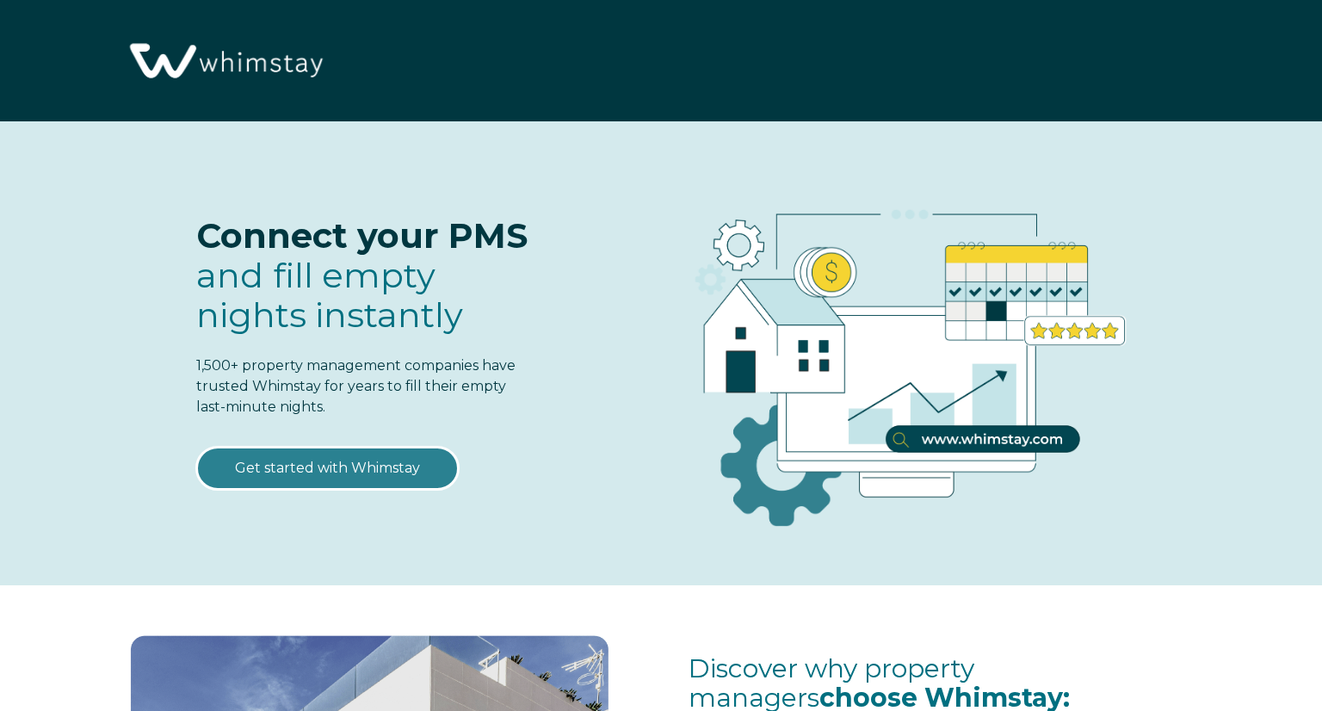
click at [326, 472] on link "Get started with Whimstay" at bounding box center [327, 468] width 262 height 43
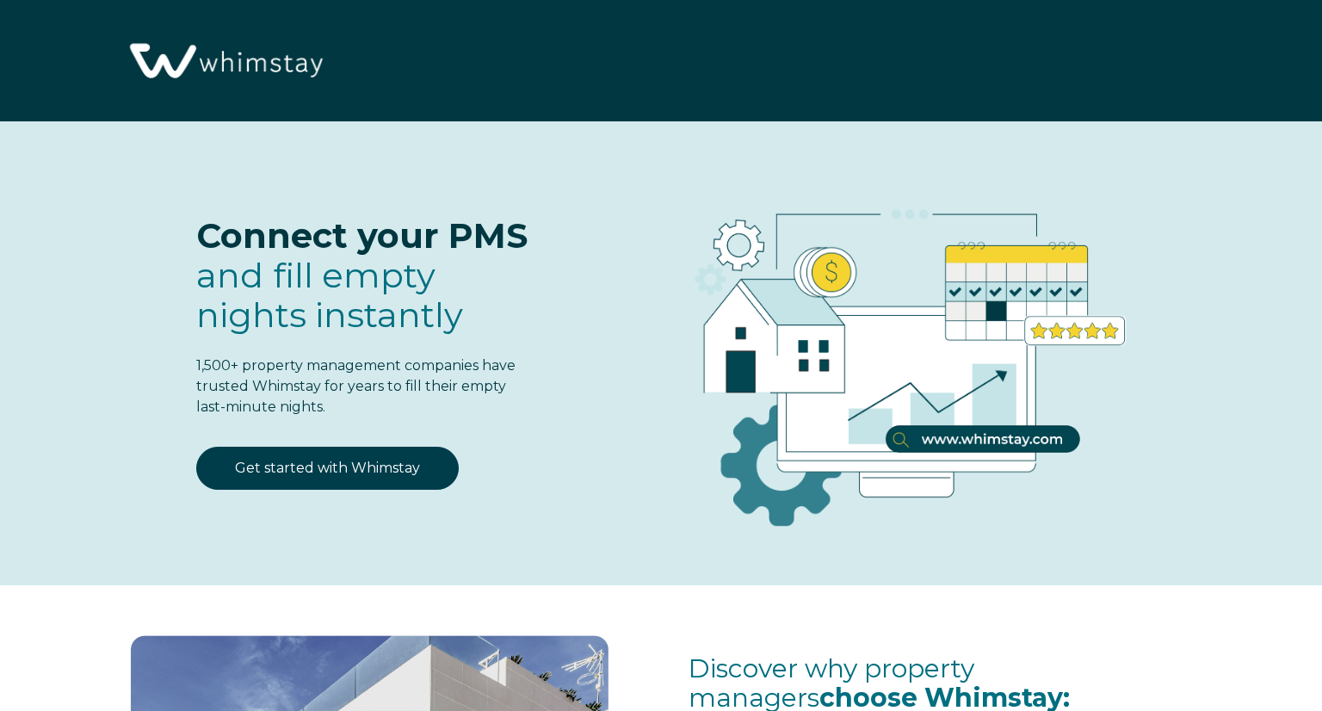
scroll to position [2141, 0]
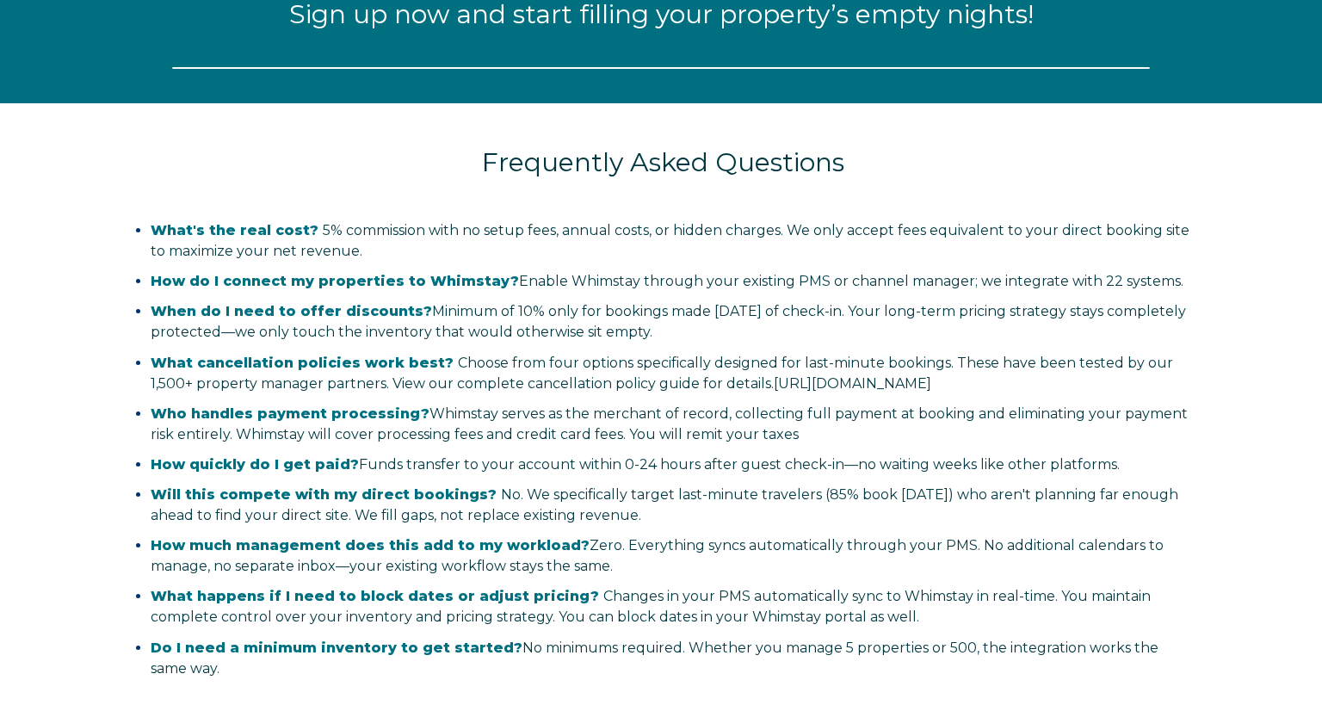
select select "US"
select select "Standard"
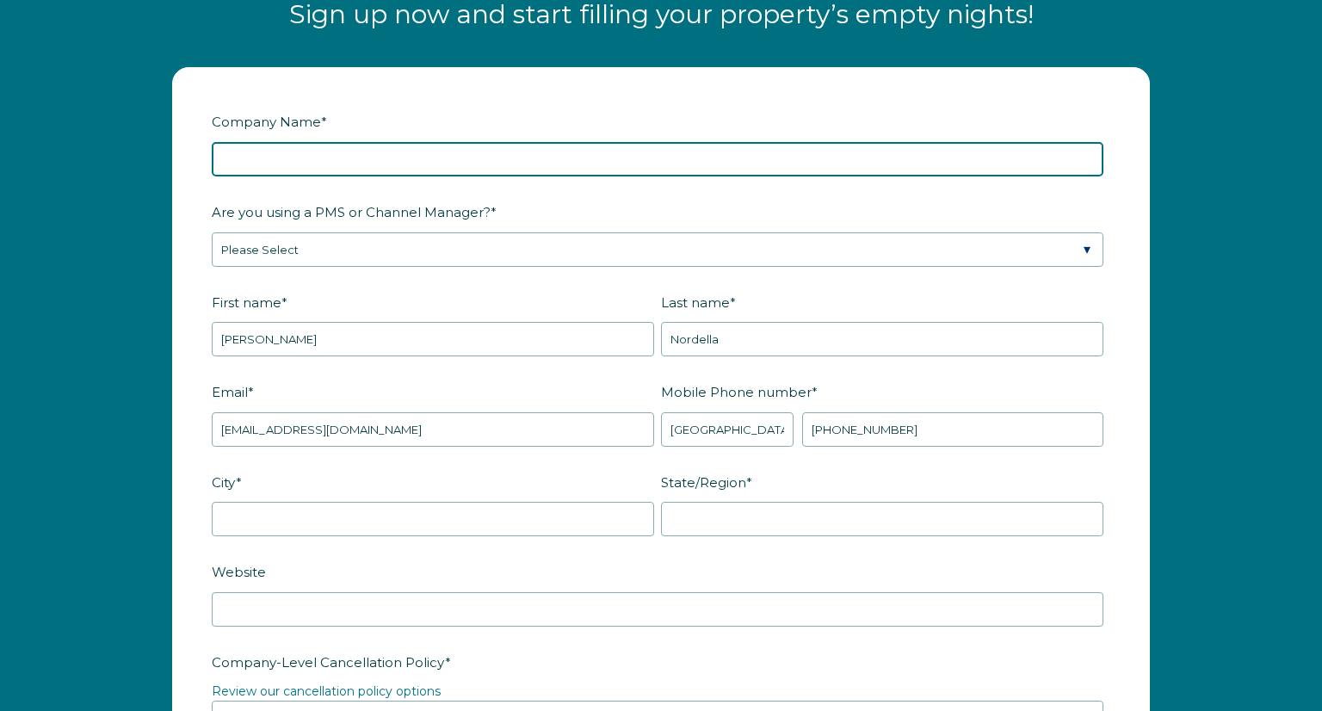
click at [247, 173] on input "Company Name *" at bounding box center [658, 159] width 892 height 34
type input "[PERSON_NAME]"
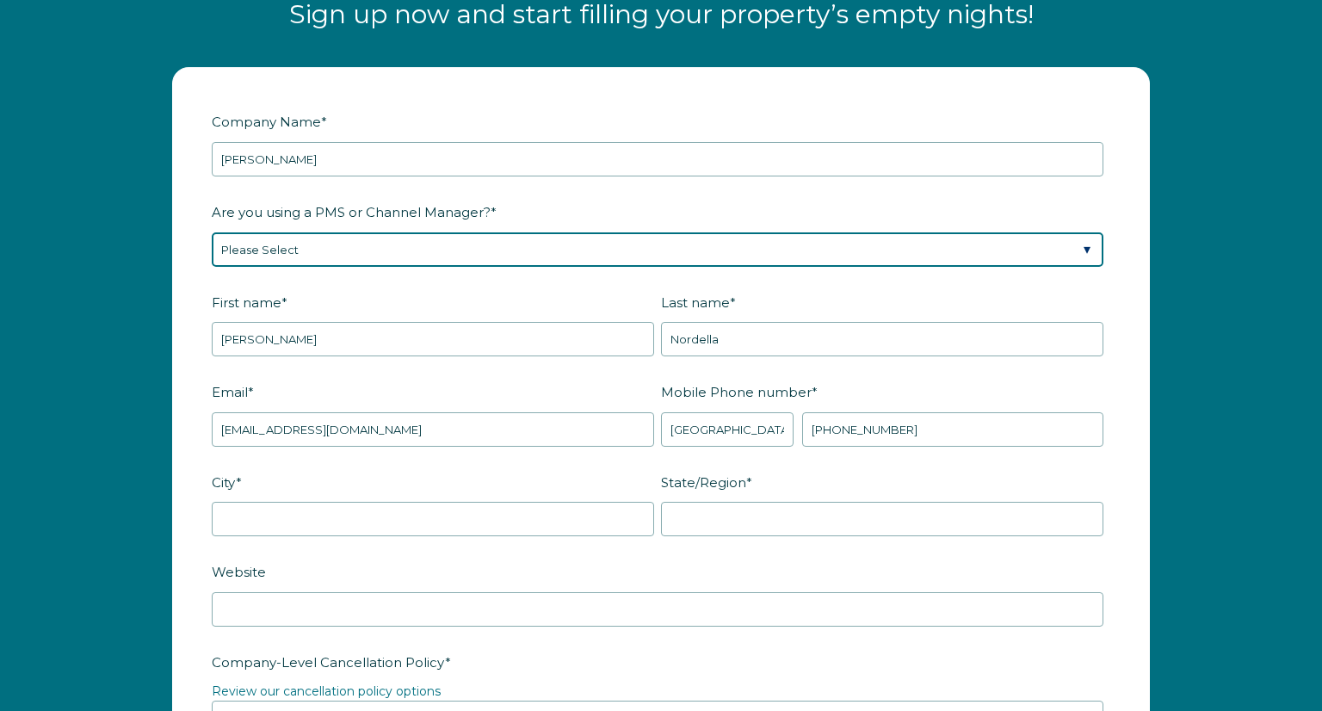
click at [281, 244] on select "Please Select Barefoot BookingPal Boost Brightside CiiRUS Escapia Guesty Hostaw…" at bounding box center [658, 249] width 892 height 34
click at [212, 232] on select "Please Select Barefoot BookingPal Boost Brightside CiiRUS Escapia Guesty Hostaw…" at bounding box center [658, 249] width 892 height 34
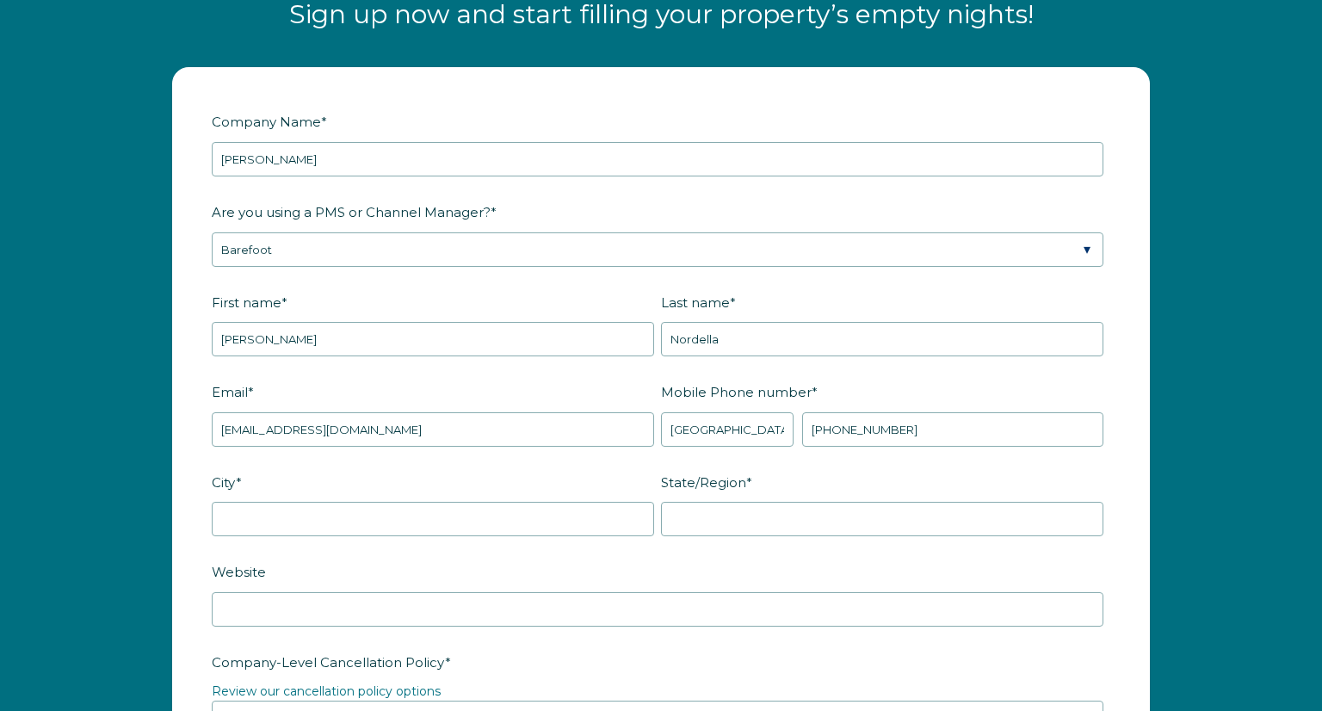
click at [195, 260] on form "Company Name * [PERSON_NAME] Are you using a PMS or Channel Manager? * Please S…" at bounding box center [661, 705] width 976 height 1274
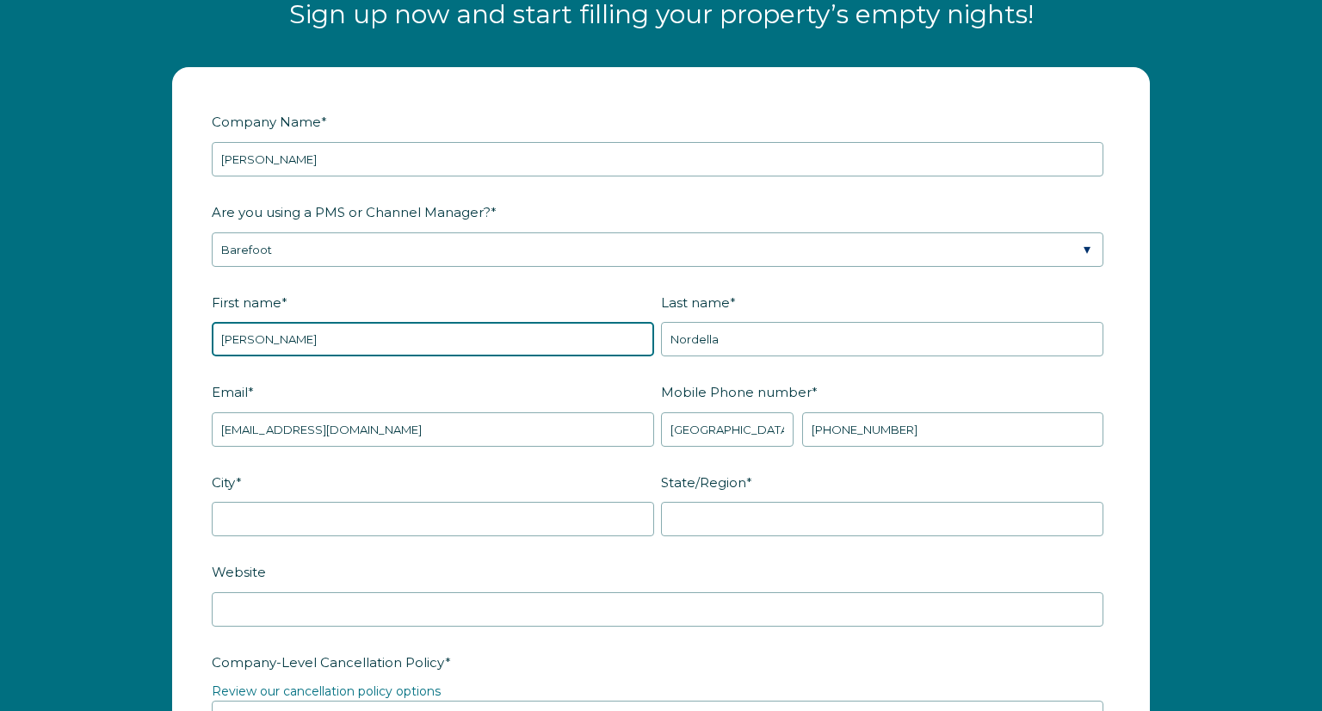
click at [280, 336] on input "[PERSON_NAME]" at bounding box center [433, 339] width 442 height 34
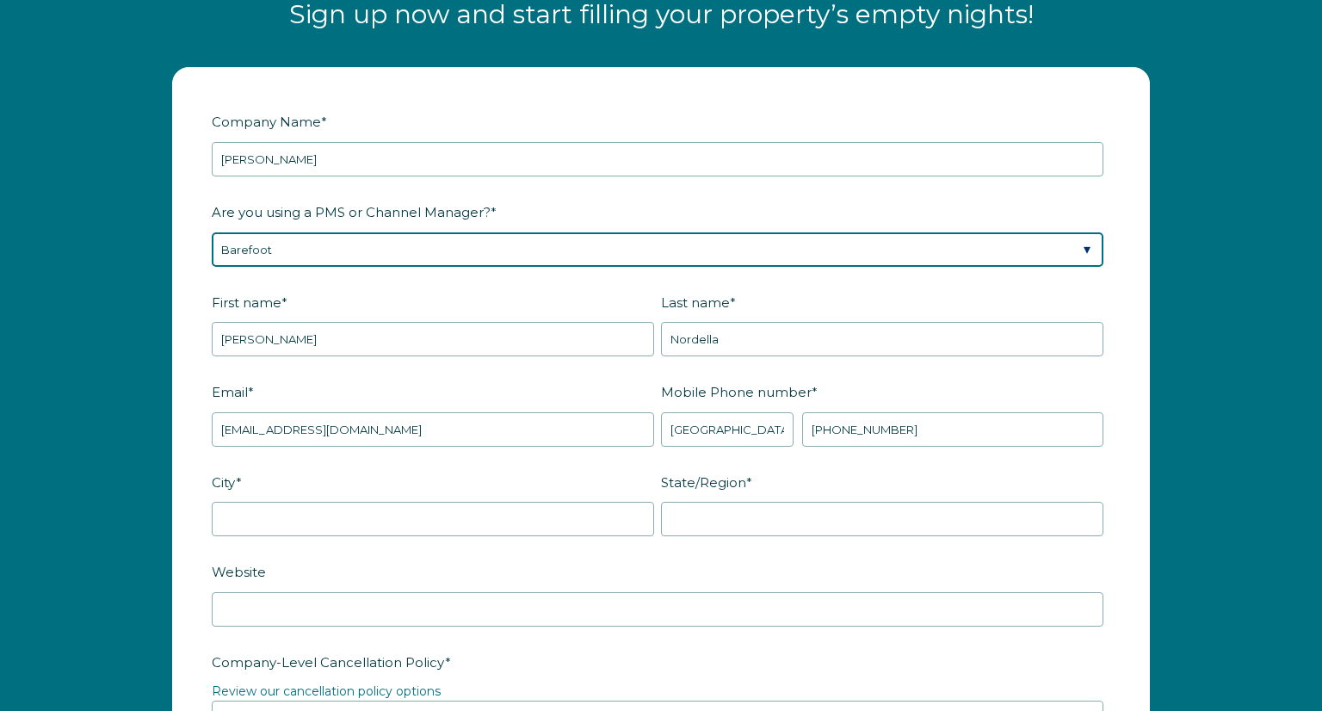
click at [320, 245] on select "Please Select Barefoot BookingPal Boost Brightside CiiRUS Escapia Guesty Hostaw…" at bounding box center [658, 249] width 892 height 34
select select "Airbnb"
click at [212, 232] on select "Please Select Barefoot BookingPal Boost Brightside CiiRUS Escapia Guesty Hostaw…" at bounding box center [658, 249] width 892 height 34
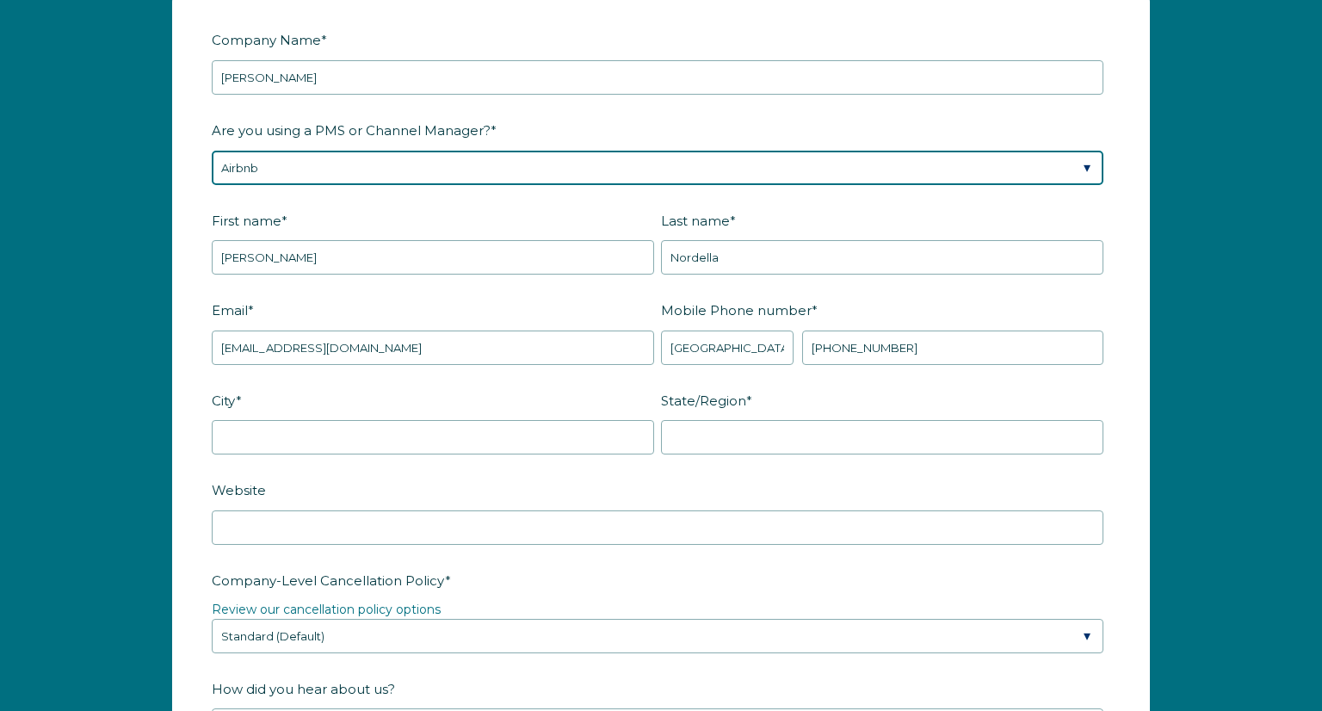
scroll to position [2224, 0]
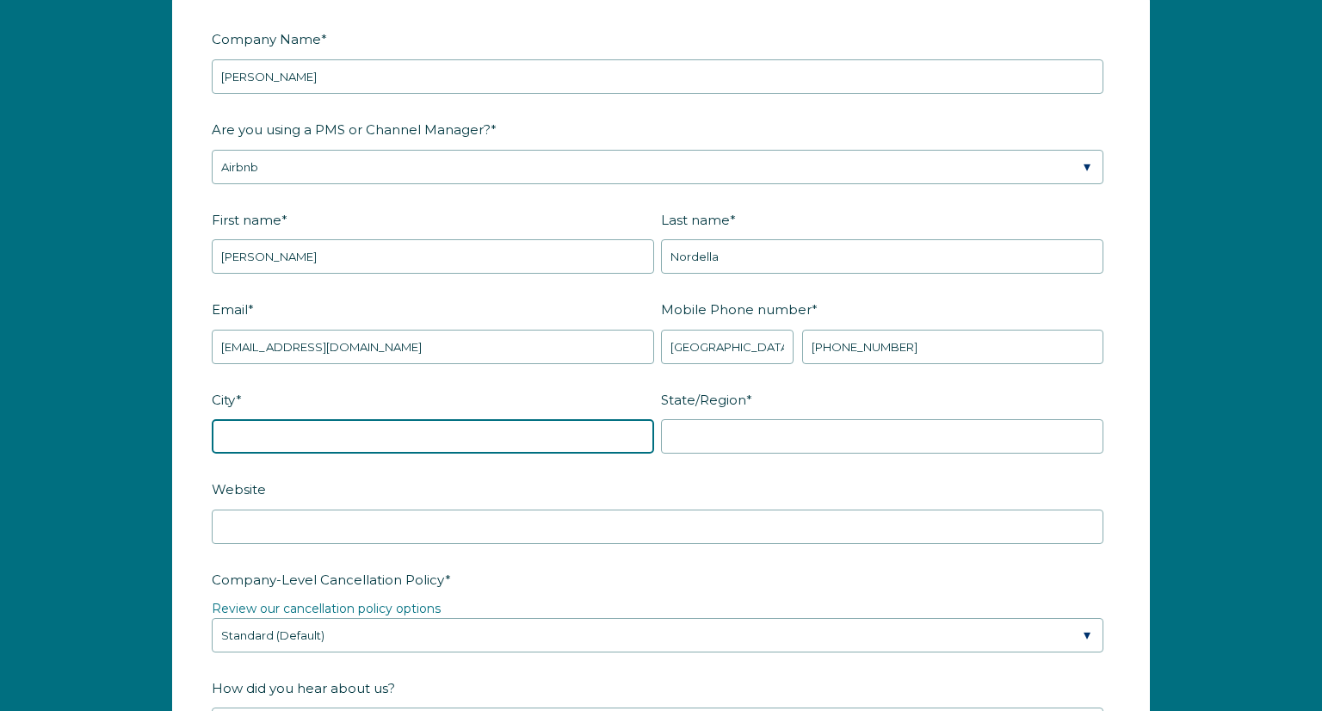
click at [270, 435] on input "City *" at bounding box center [433, 436] width 442 height 34
type input "Sagle"
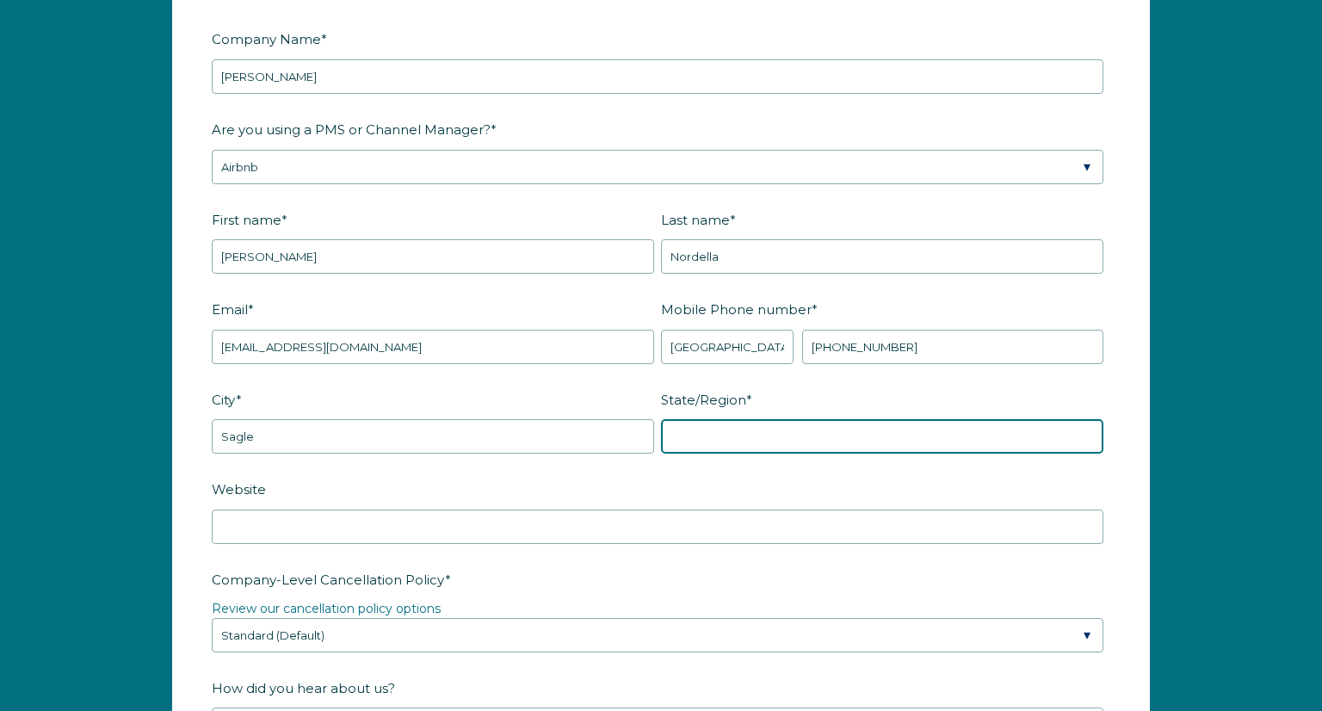
type input "[US_STATE]"
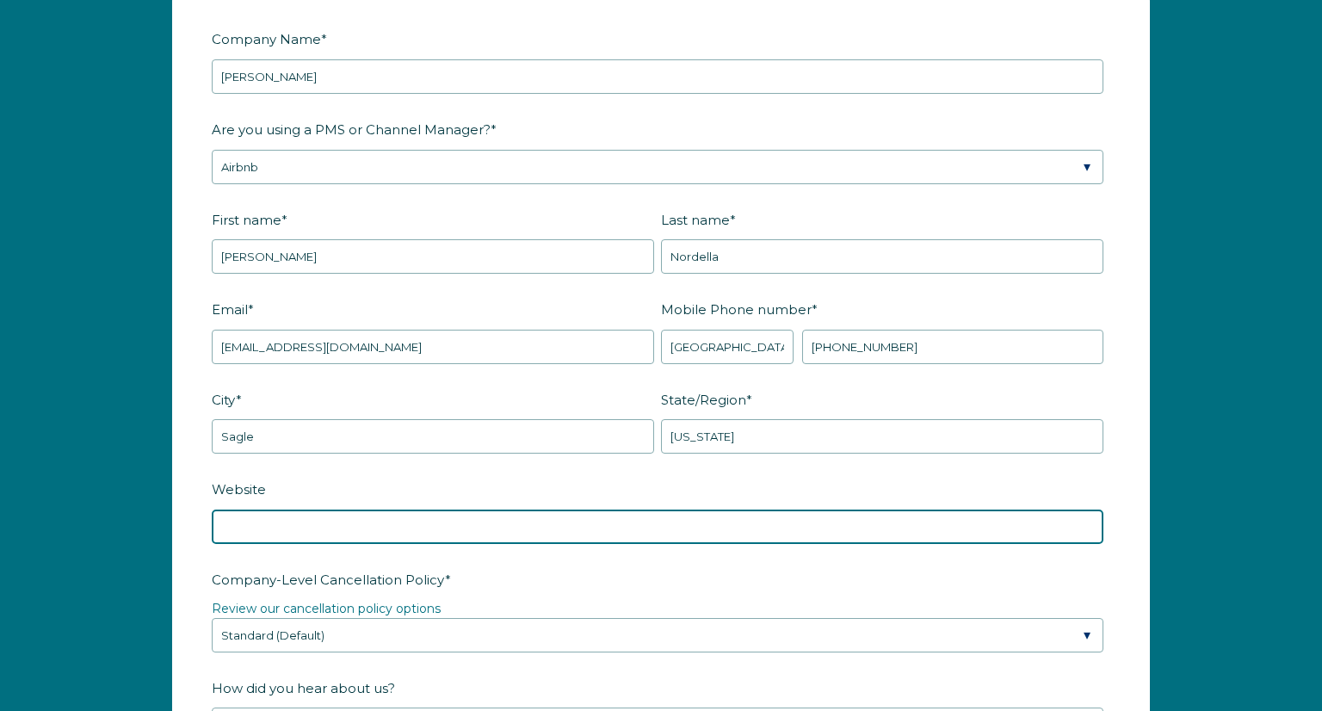
click at [259, 532] on input "Website" at bounding box center [658, 526] width 892 height 34
paste input "[URL][DOMAIN_NAME]"
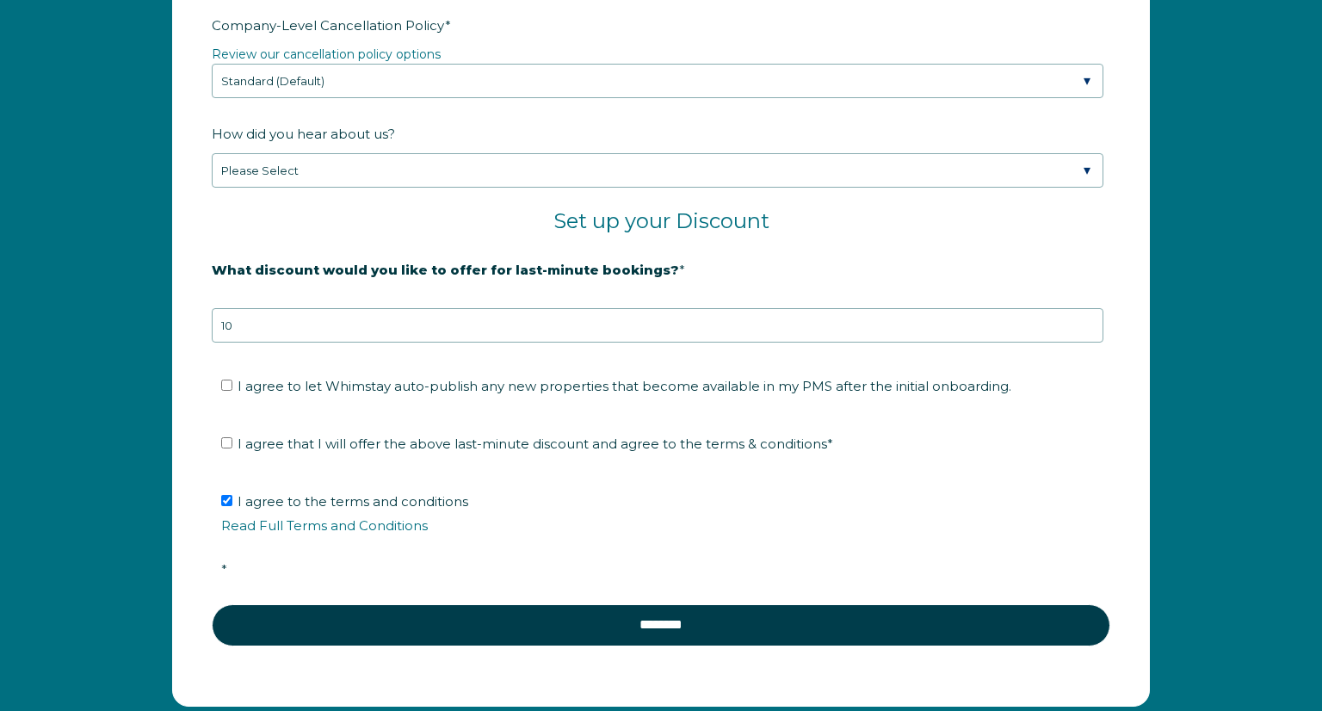
scroll to position [2795, 0]
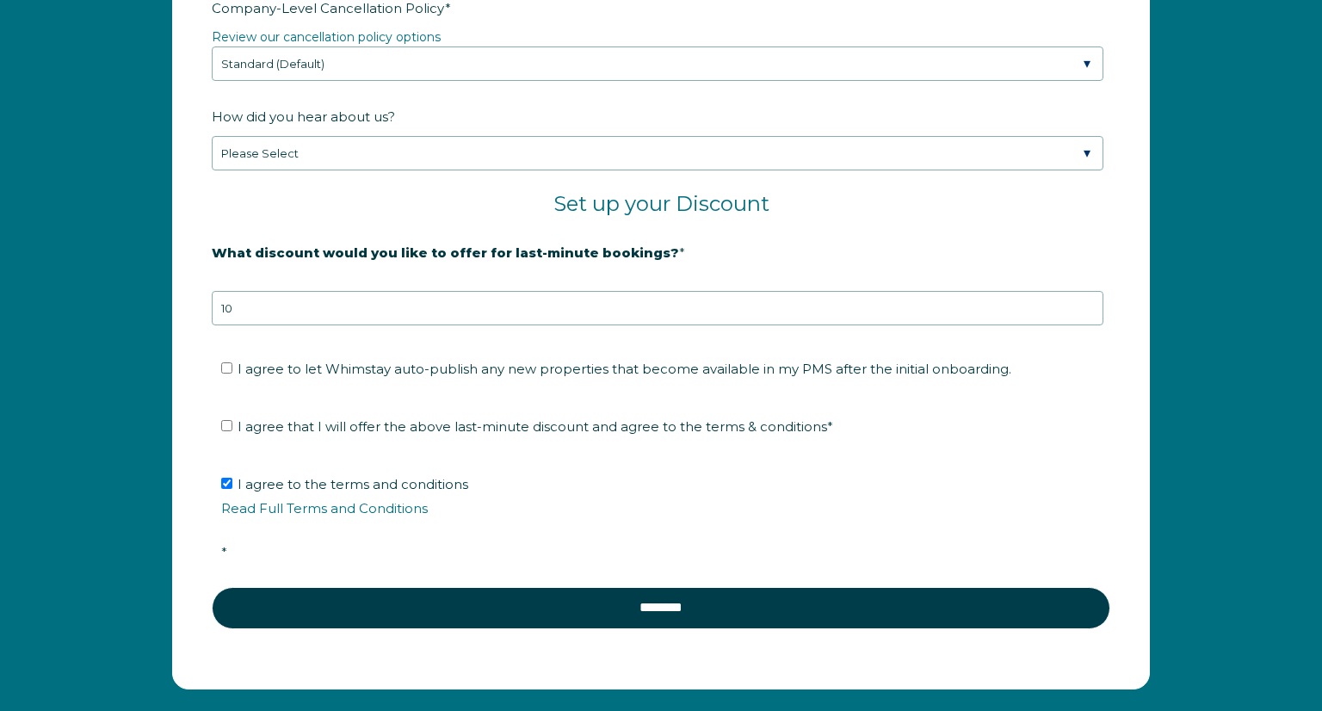
type input "[URL][DOMAIN_NAME]"
click at [222, 362] on input "I agree to let Whimstay auto-publish any new properties that become available i…" at bounding box center [226, 367] width 11 height 11
checkbox input "true"
click at [226, 420] on input "I agree that I will offer the above last-minute discount and agree to the terms…" at bounding box center [226, 425] width 11 height 11
checkbox input "true"
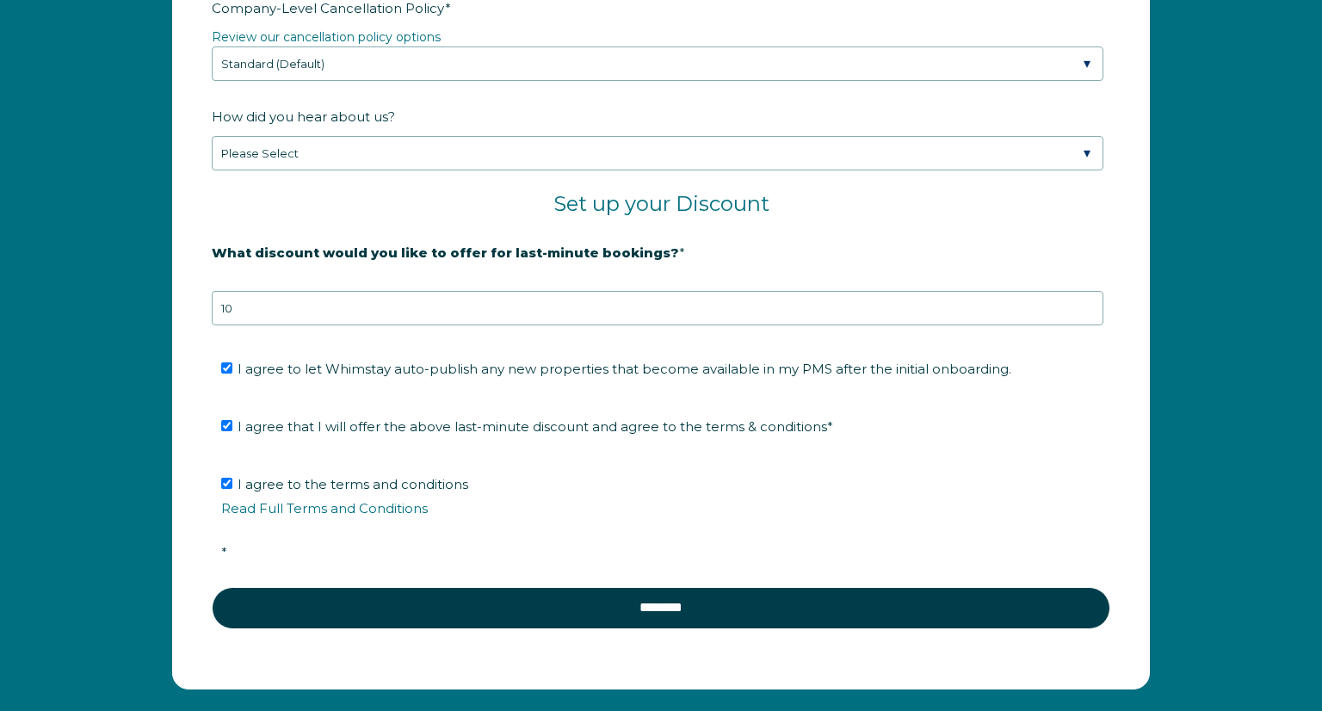
click at [681, 634] on form "Company Name * [PERSON_NAME] Are you using a PMS or Channel Manager? * Please S…" at bounding box center [661, 51] width 976 height 1274
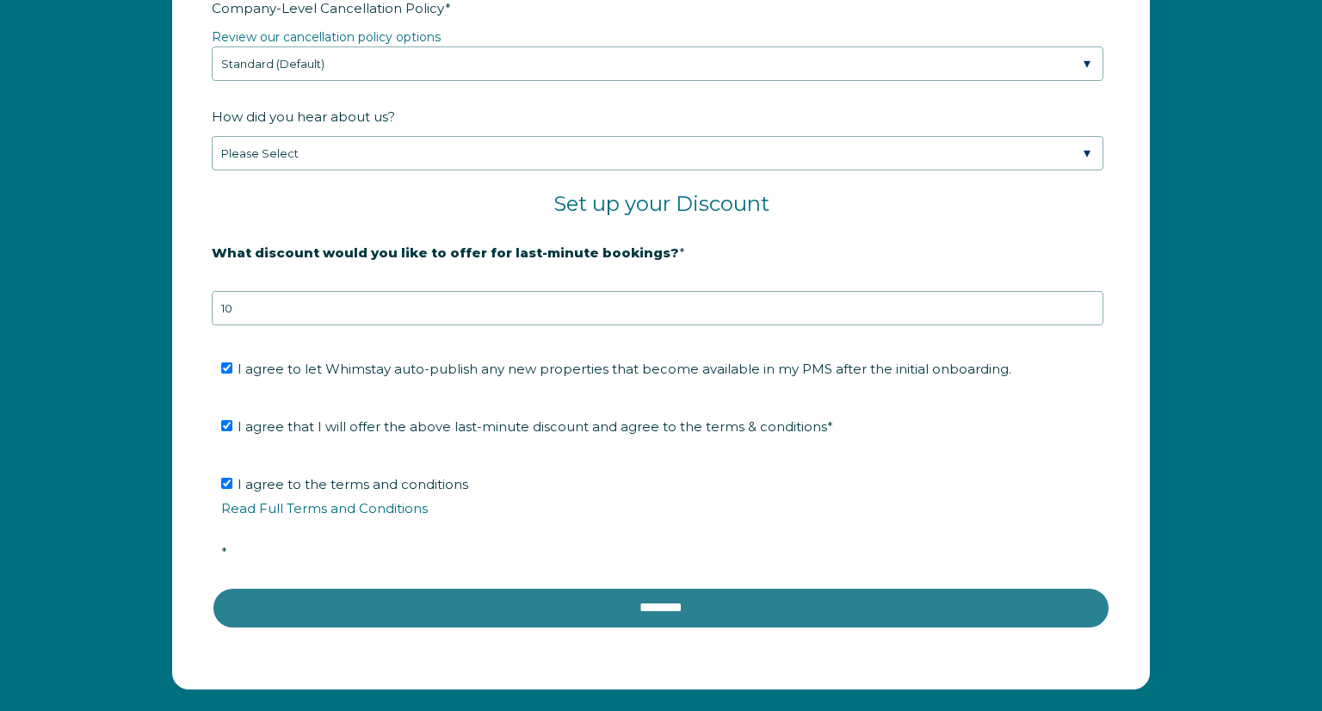
click at [681, 620] on input "********" at bounding box center [661, 607] width 898 height 41
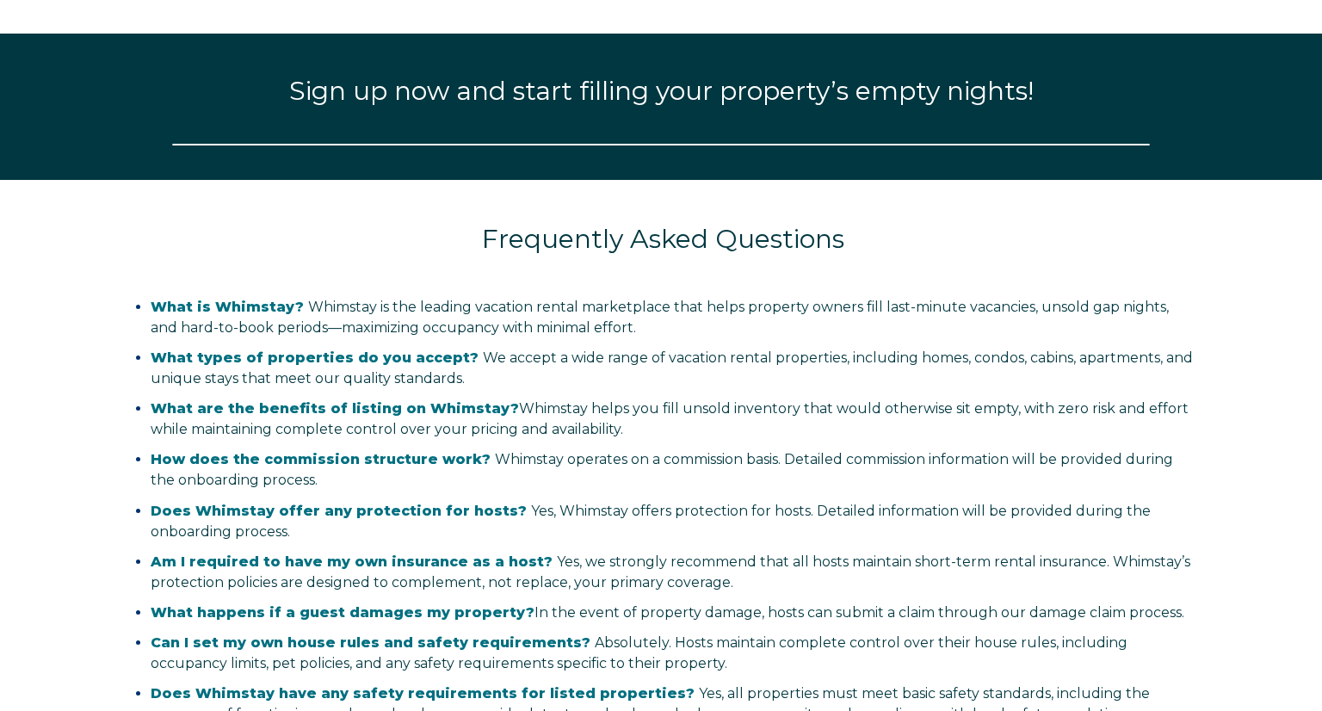
select select "US"
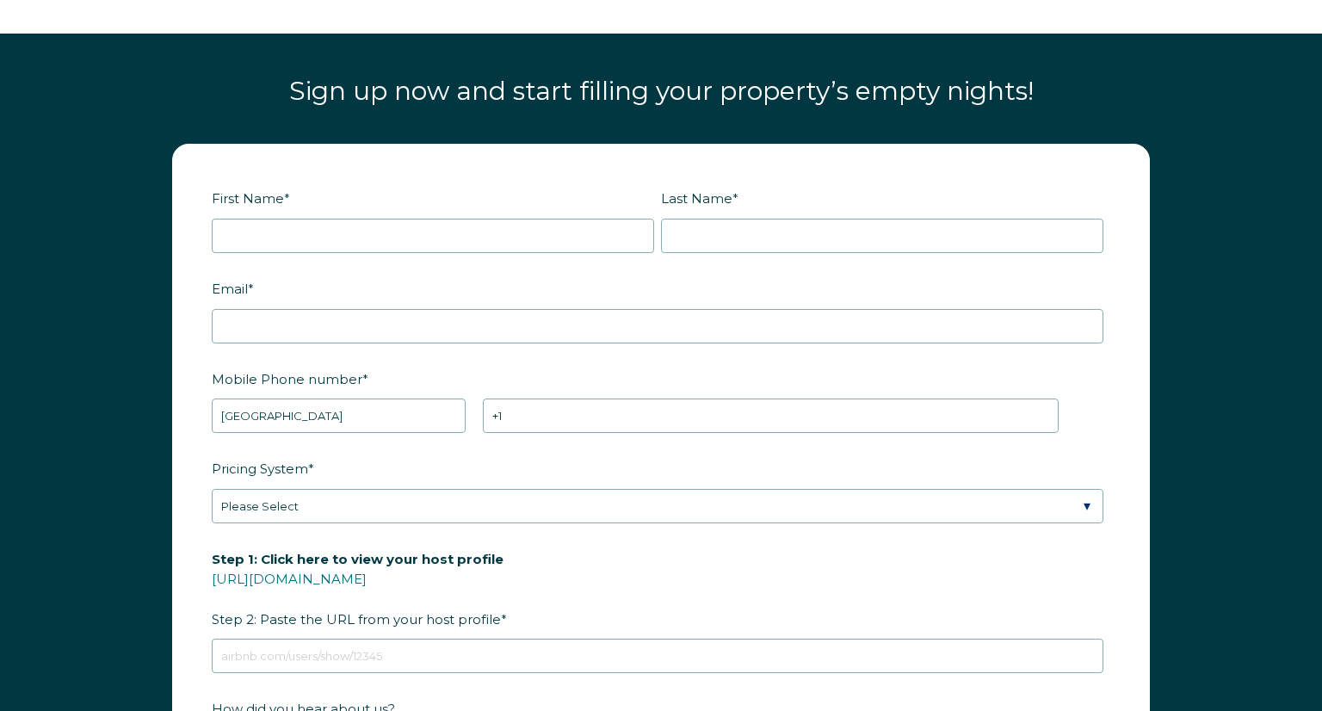
scroll to position [2145, 0]
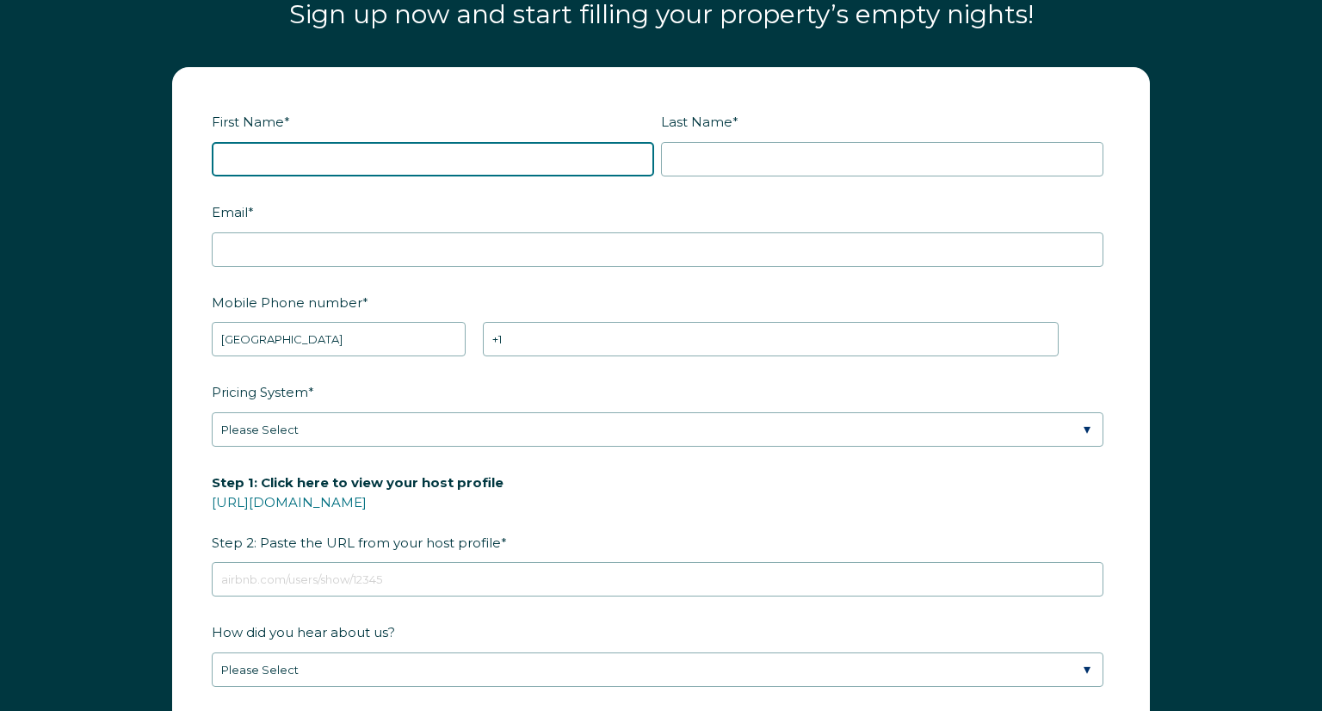
click at [350, 161] on input "First Name *" at bounding box center [433, 159] width 442 height 34
type input "Chris"
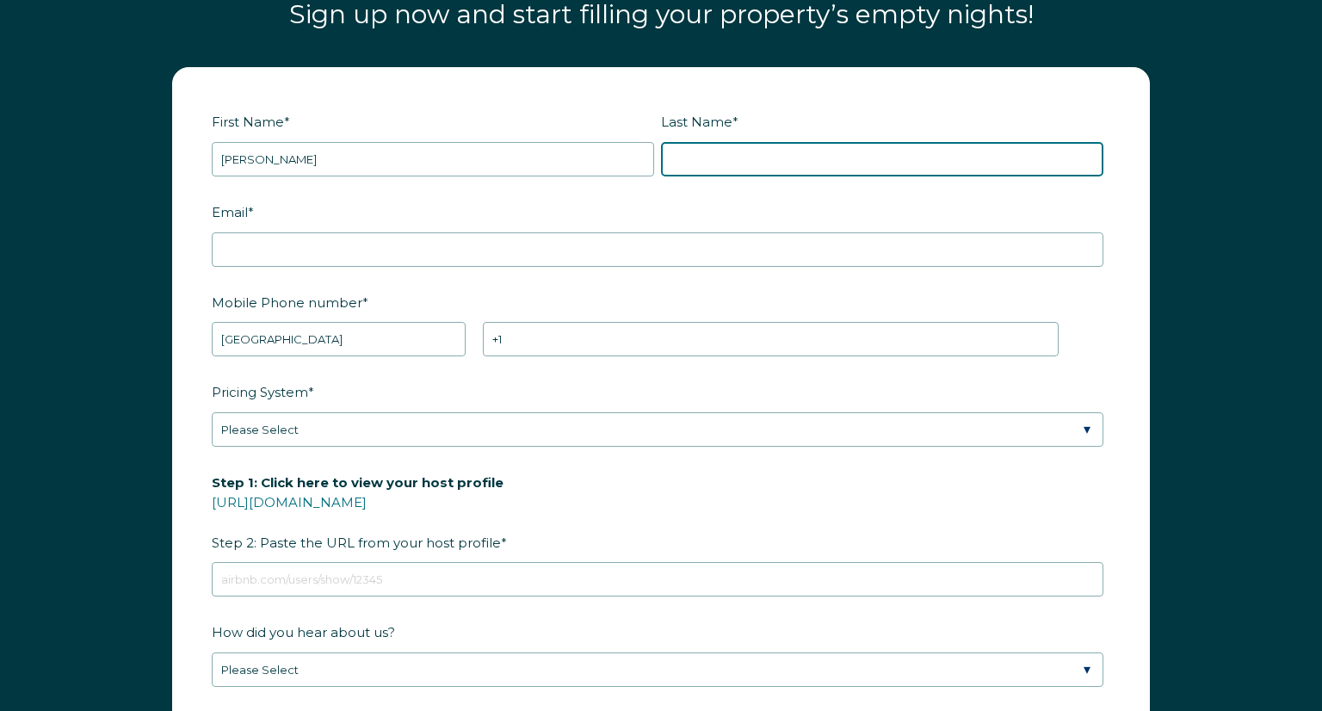
click at [674, 169] on input "Last Name *" at bounding box center [882, 159] width 442 height 34
type input "Nordella"
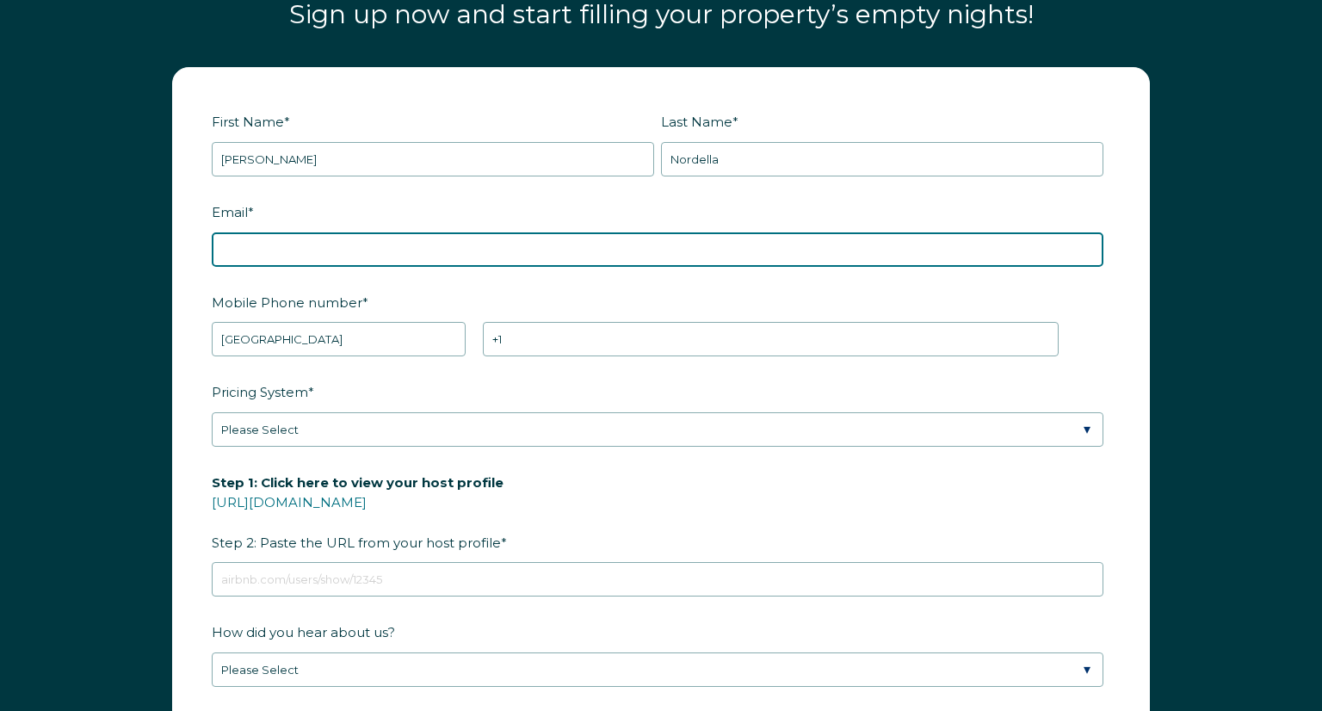
click at [304, 243] on input "Email *" at bounding box center [658, 249] width 892 height 34
type input "[EMAIL_ADDRESS][DOMAIN_NAME]"
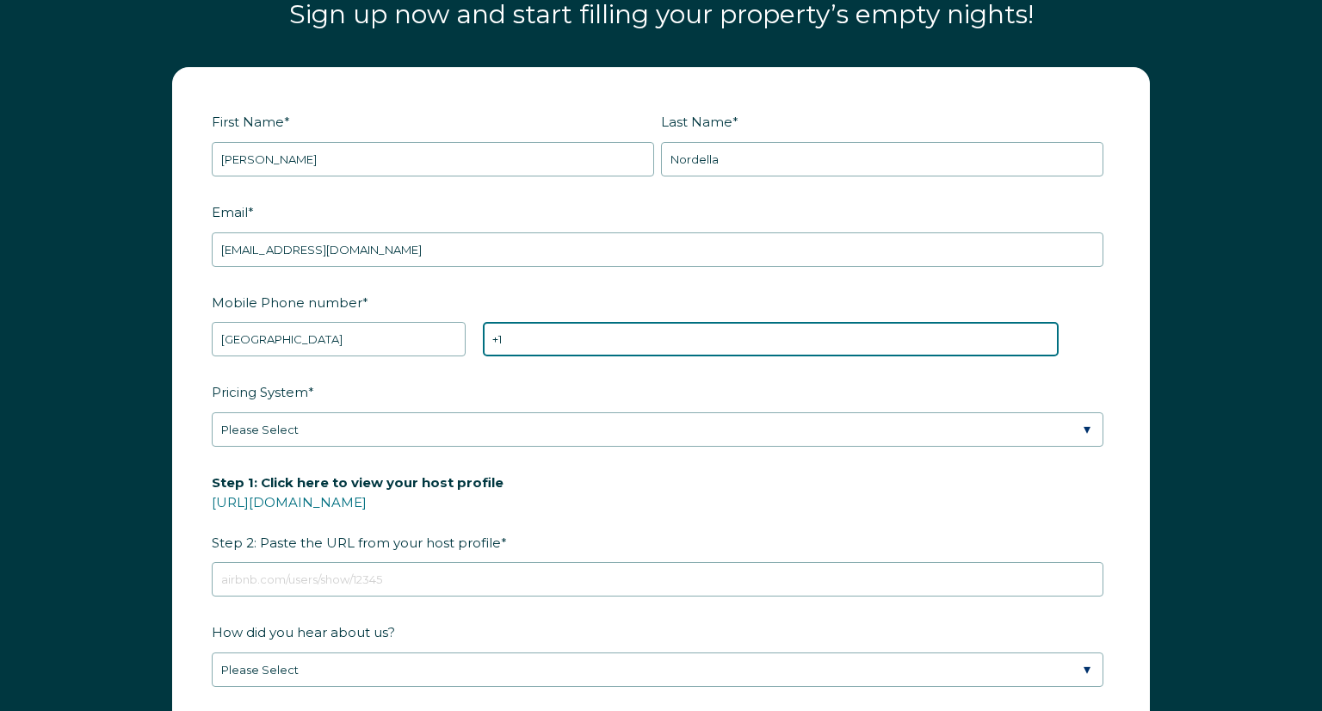
click at [526, 349] on input "+1" at bounding box center [771, 339] width 576 height 34
click at [552, 346] on input "+1" at bounding box center [771, 339] width 576 height 34
type input "+1 2087609992"
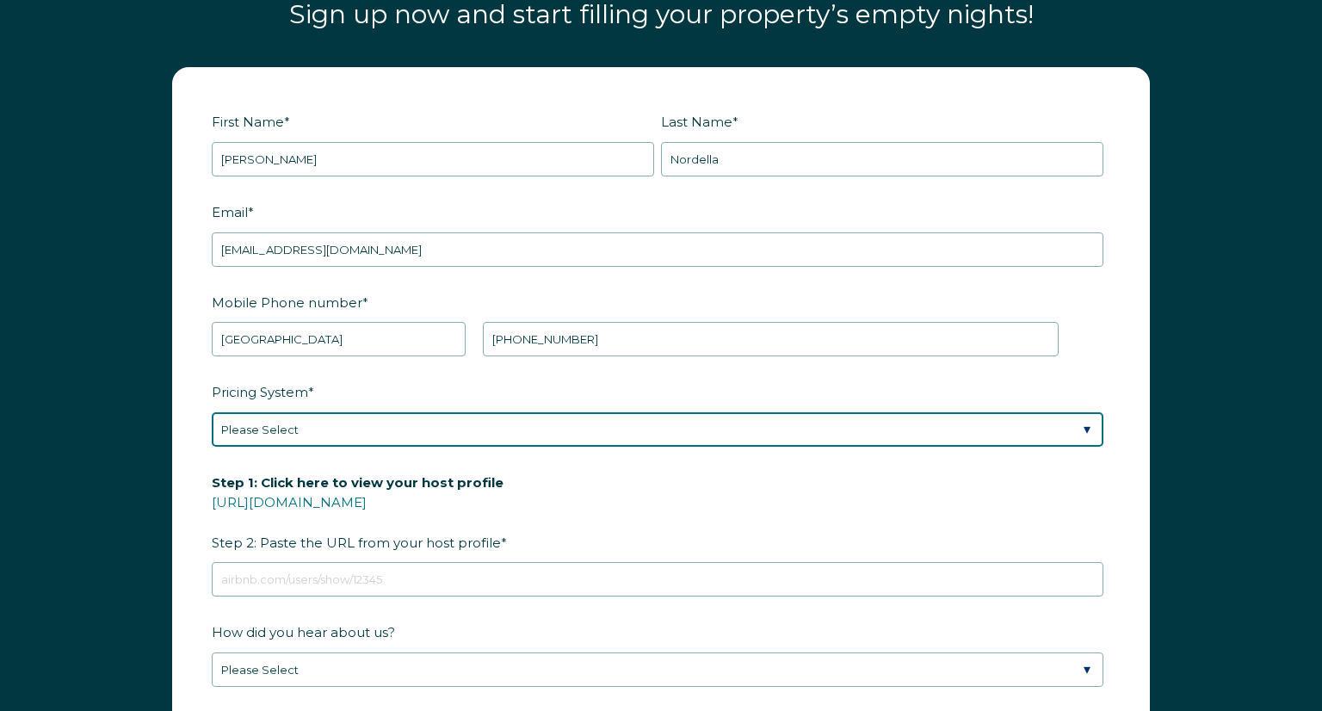
click at [318, 429] on select "Please Select Manual Airbnb Smart Pricing PriceLabs Wheelhouse Beyond Pricing 3…" at bounding box center [658, 429] width 892 height 34
select select "Wheelhouse"
click at [212, 412] on select "Please Select Manual Airbnb Smart Pricing PriceLabs Wheelhouse Beyond Pricing 3…" at bounding box center [658, 429] width 892 height 34
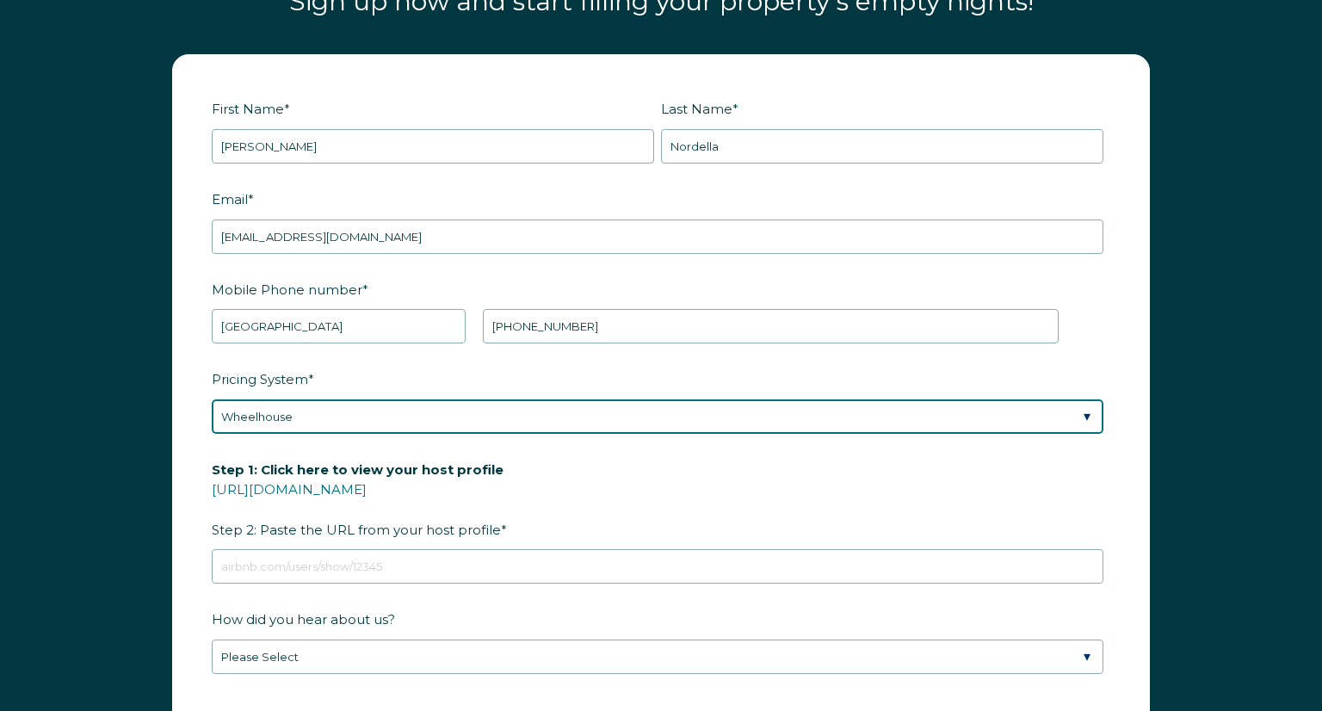
scroll to position [2271, 0]
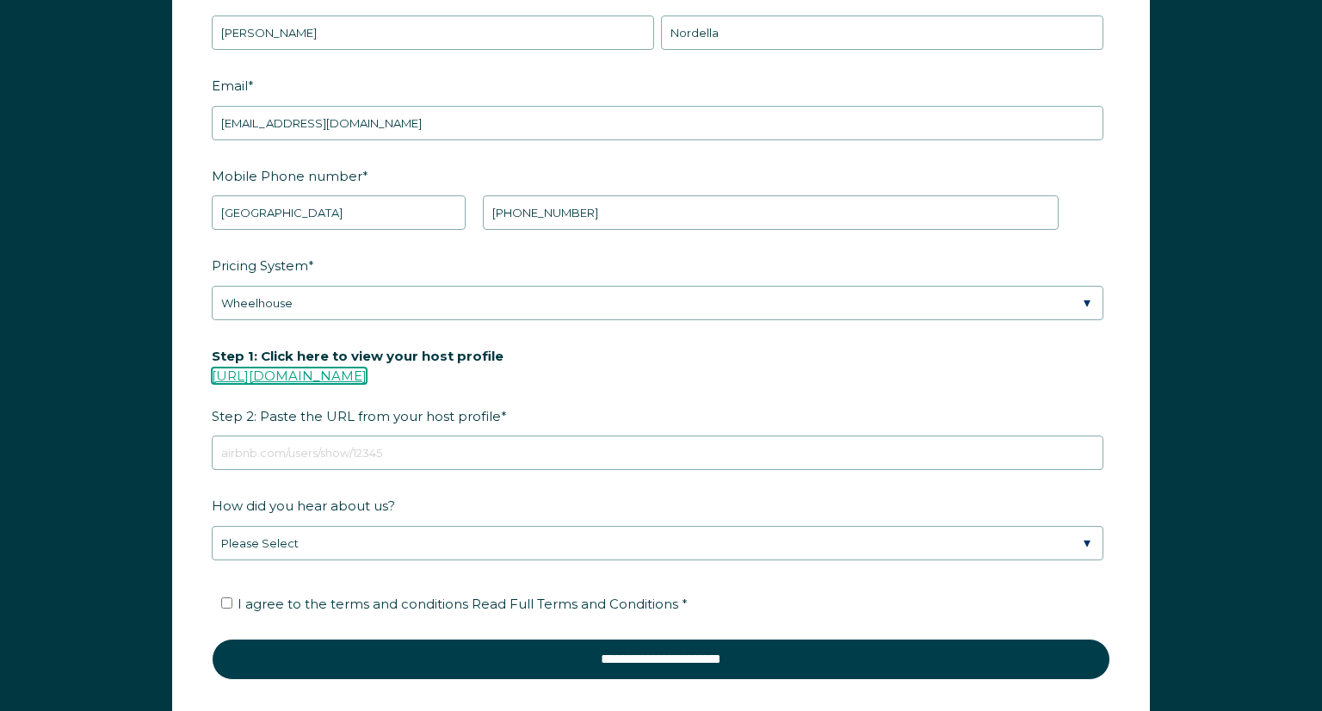
click at [350, 375] on link "https://www.airbnb.com/users/show/" at bounding box center [289, 375] width 155 height 16
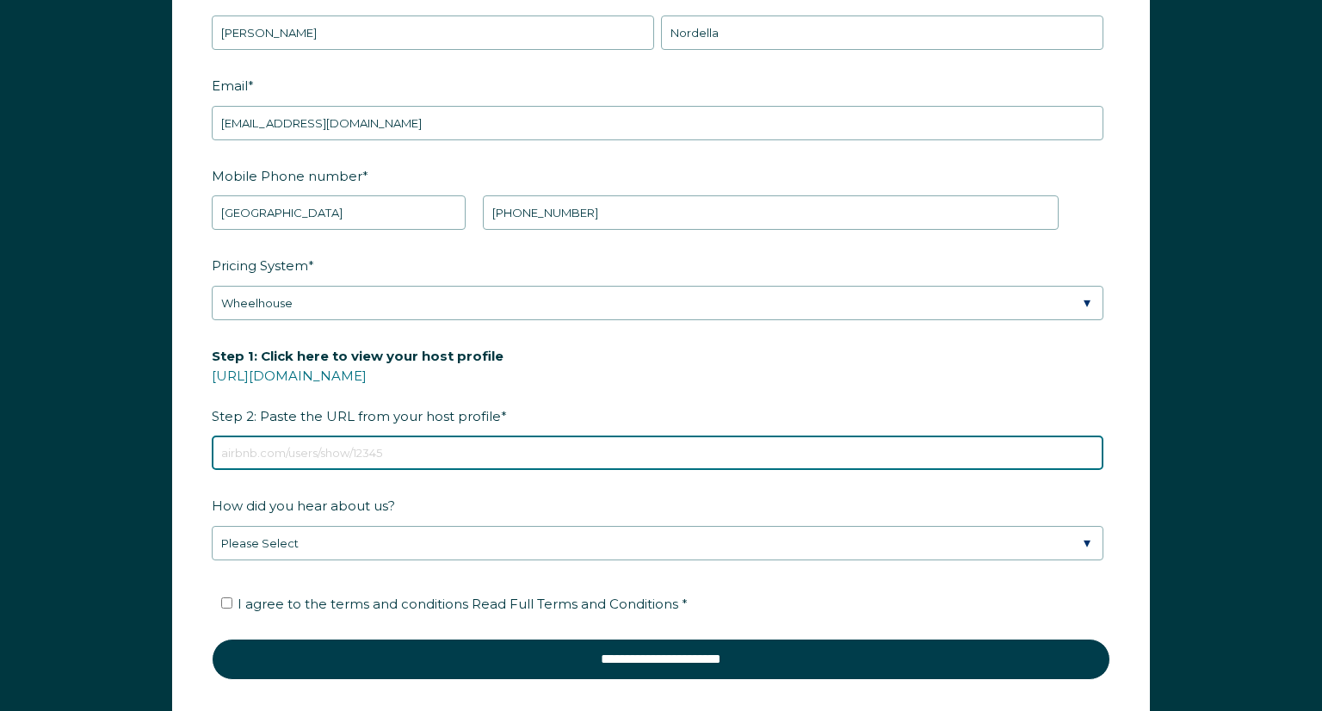
click at [411, 450] on input "Step 1: Click here to view your host profile https://www.airbnb.com/users/show/…" at bounding box center [658, 452] width 892 height 34
paste input "https://www.airbnb.com/users/profile/about?context=host"
type input "https://www.airbnb.com/users/profile/about?context=host"
drag, startPoint x: 551, startPoint y: 458, endPoint x: 90, endPoint y: 467, distance: 461.4
click at [90, 467] on div "First Name * Chris Last Name * Nordella RBO Token Company ID Referrer Code Dial…" at bounding box center [661, 348] width 1322 height 851
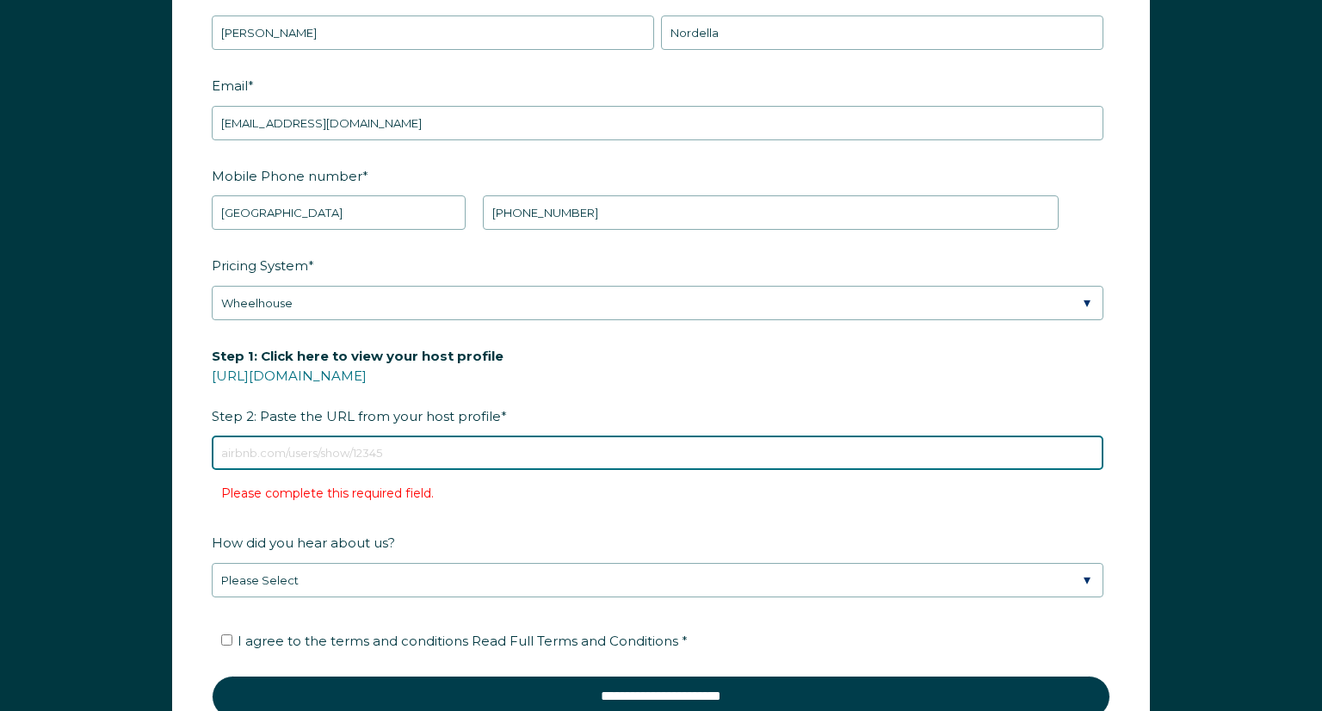
paste input "https://www.airbnb.com/hosting/listings/editor/1105922946333239487/details/phot…"
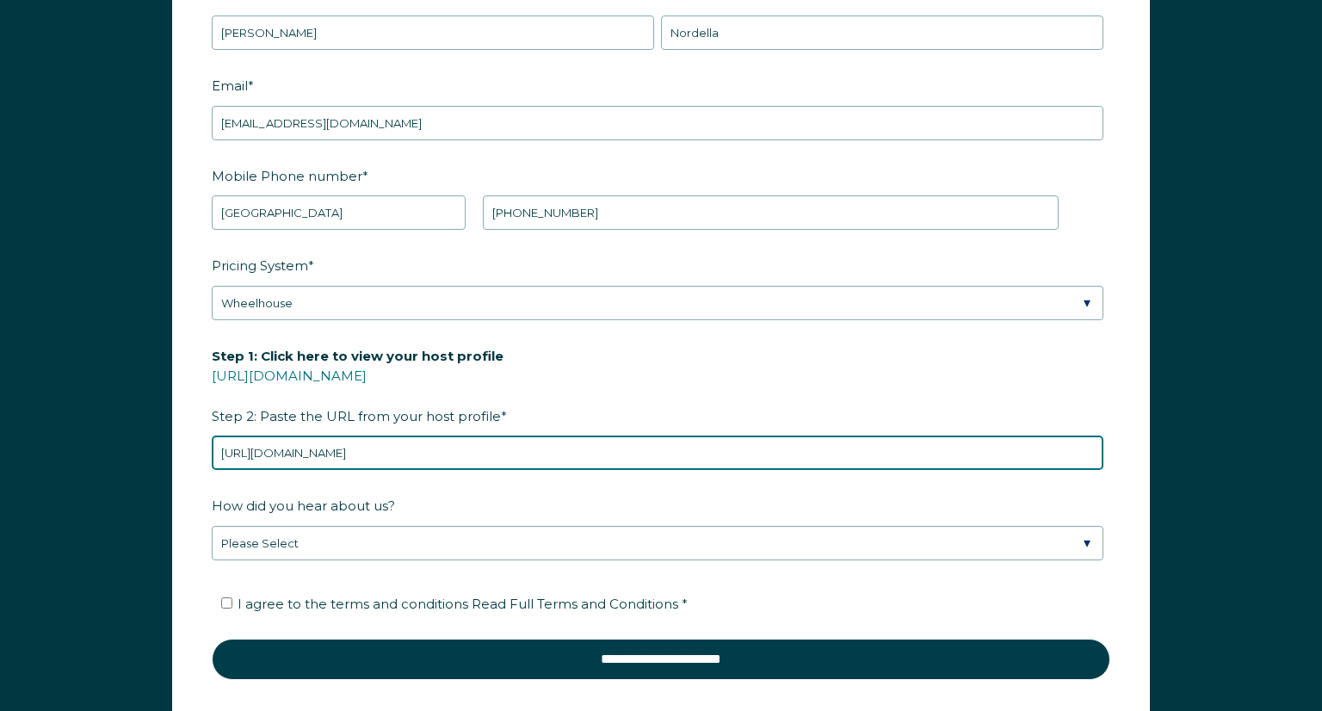
type input "https://www.airbnb.com/hosting/listings/editor/1105922946333239487/details/phot…"
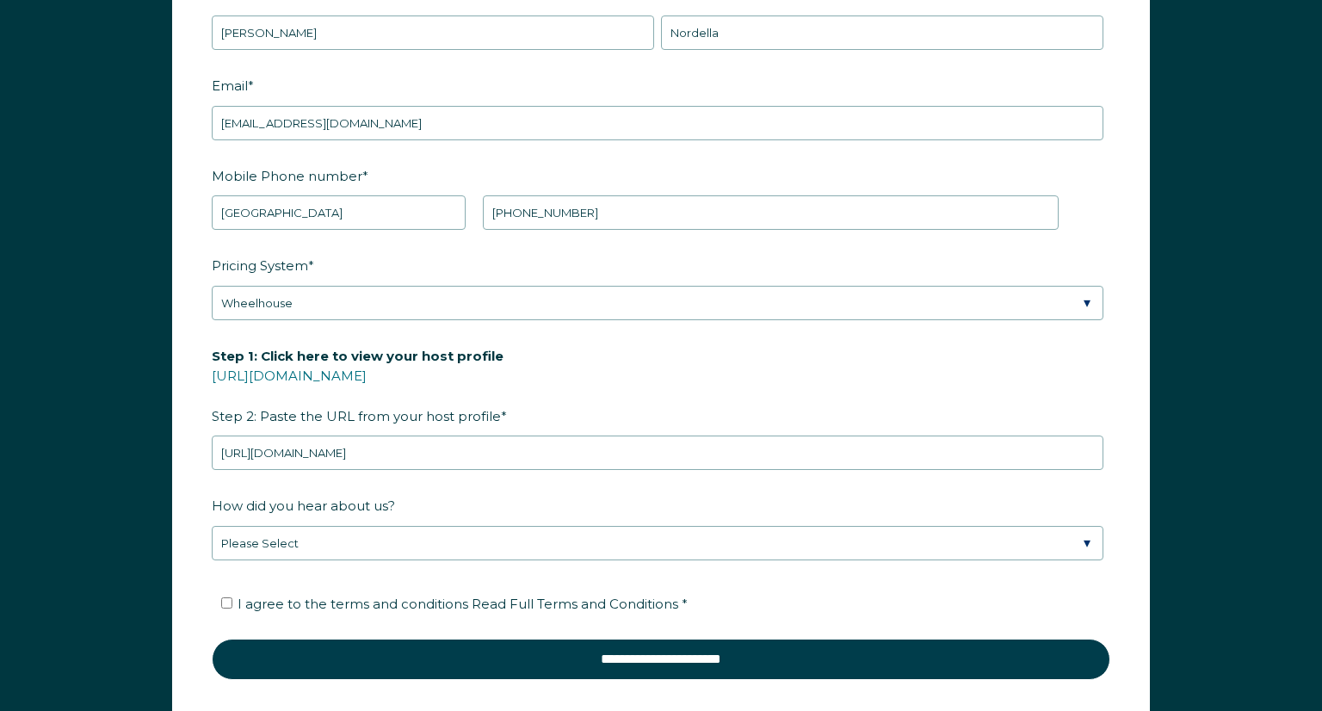
click at [409, 492] on label "How did you hear about us?" at bounding box center [661, 506] width 898 height 30
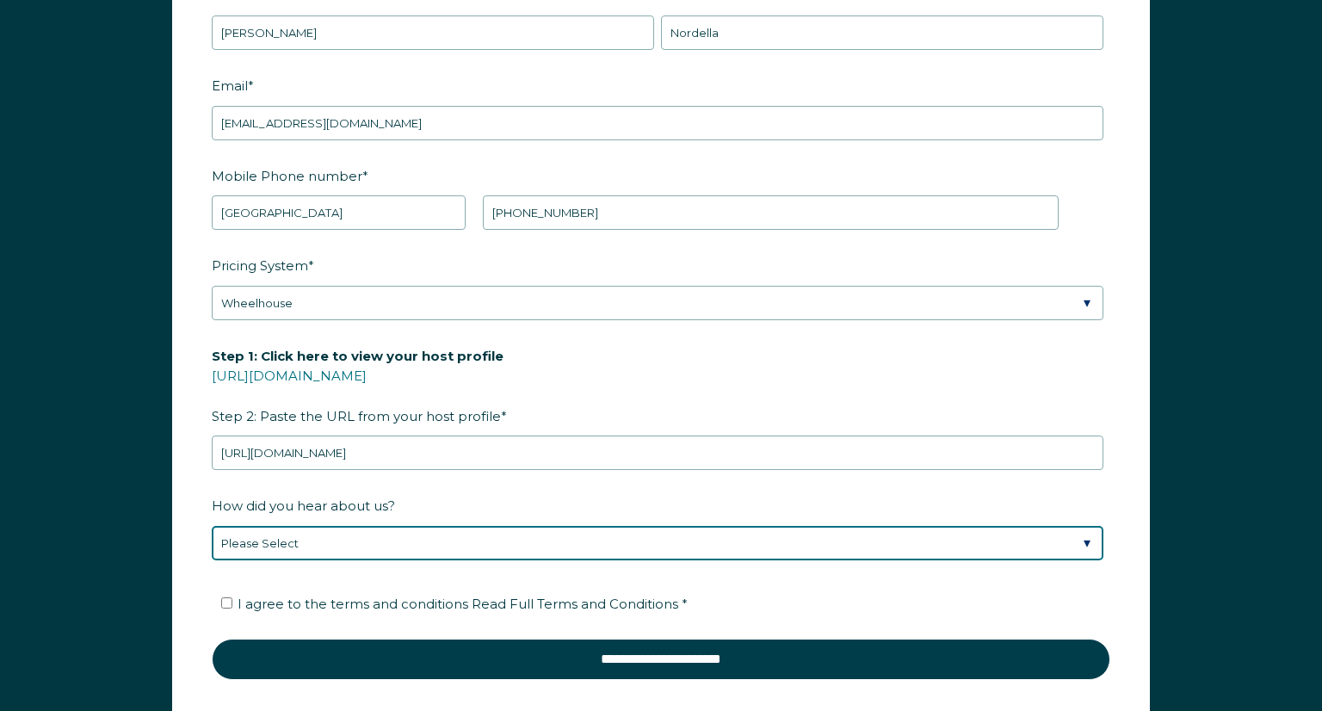
click at [409, 526] on select "Please Select Found Whimstay through a Google search Spoke to a Whimstay salesp…" at bounding box center [658, 543] width 892 height 34
click at [347, 538] on select "Please Select Found Whimstay through a Google search Spoke to a Whimstay salesp…" at bounding box center [658, 543] width 892 height 34
select select "Other"
click at [212, 526] on select "Please Select Found Whimstay through a Google search Spoke to a Whimstay salesp…" at bounding box center [658, 543] width 892 height 34
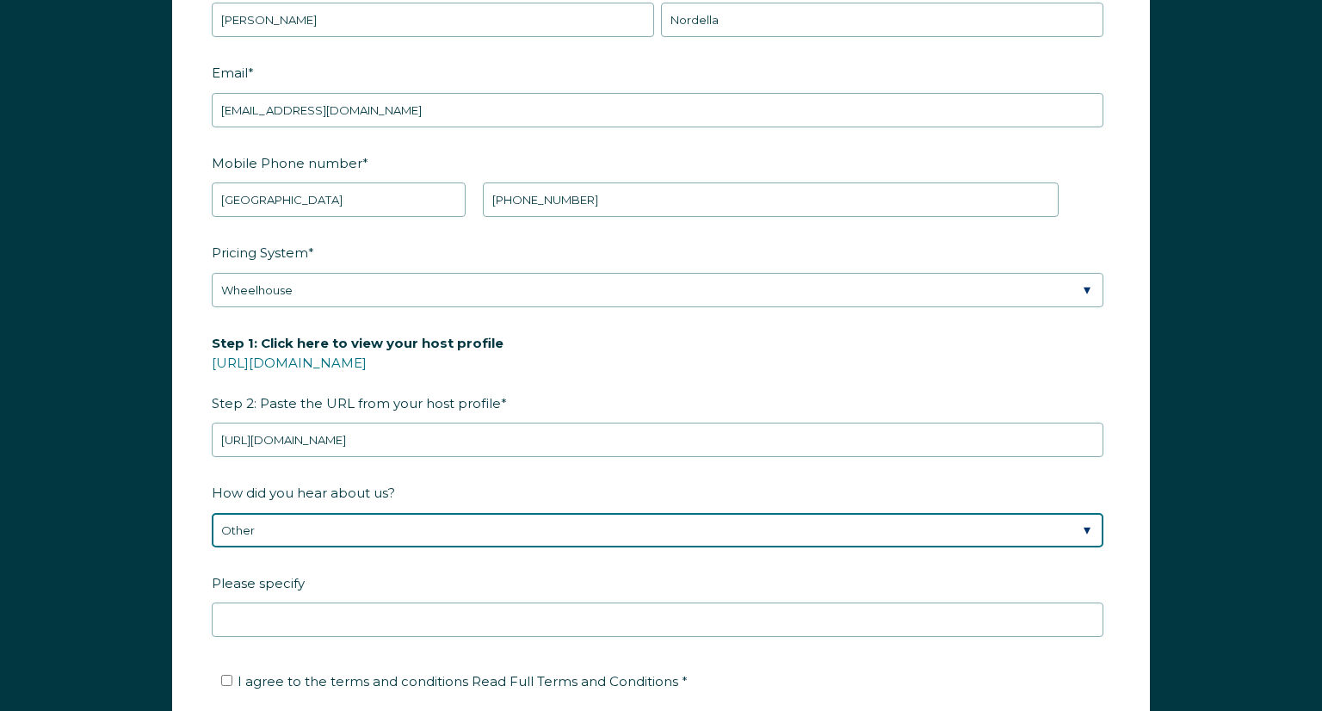
scroll to position [2361, 0]
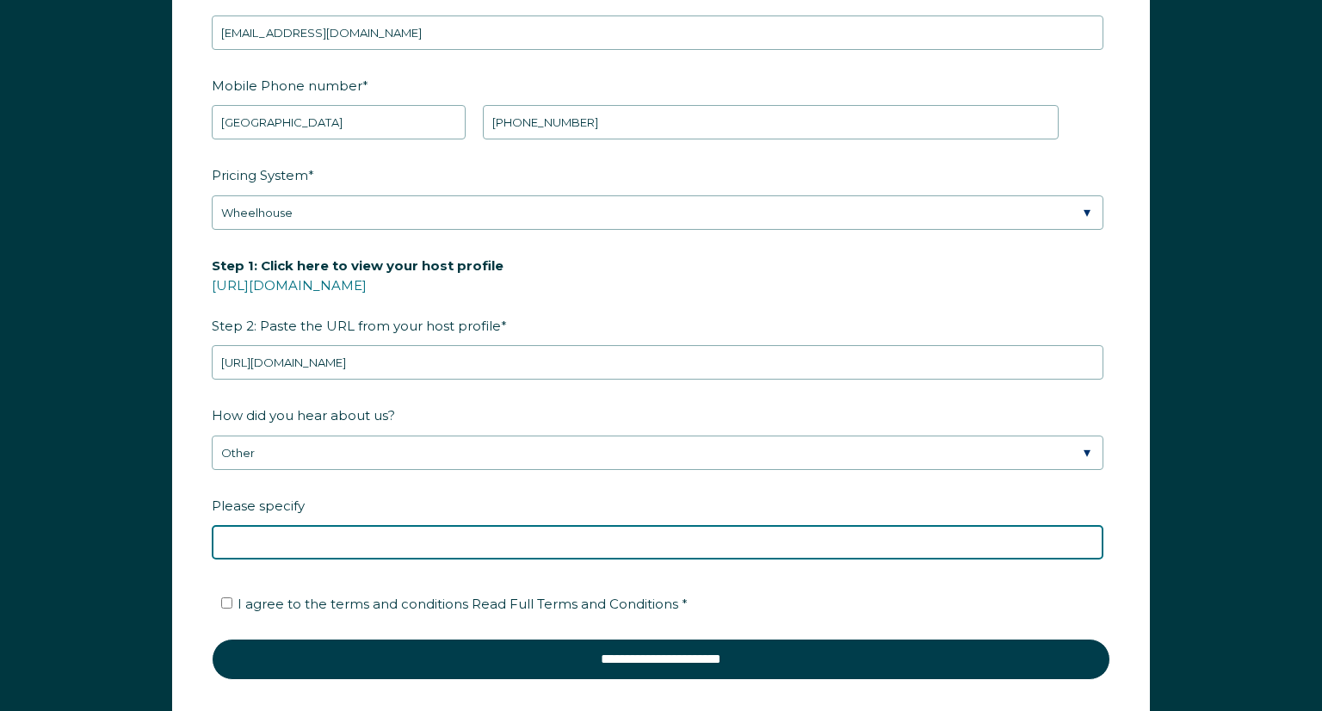
click at [353, 533] on input "Please specify" at bounding box center [658, 542] width 892 height 34
type input "Chatgpt"
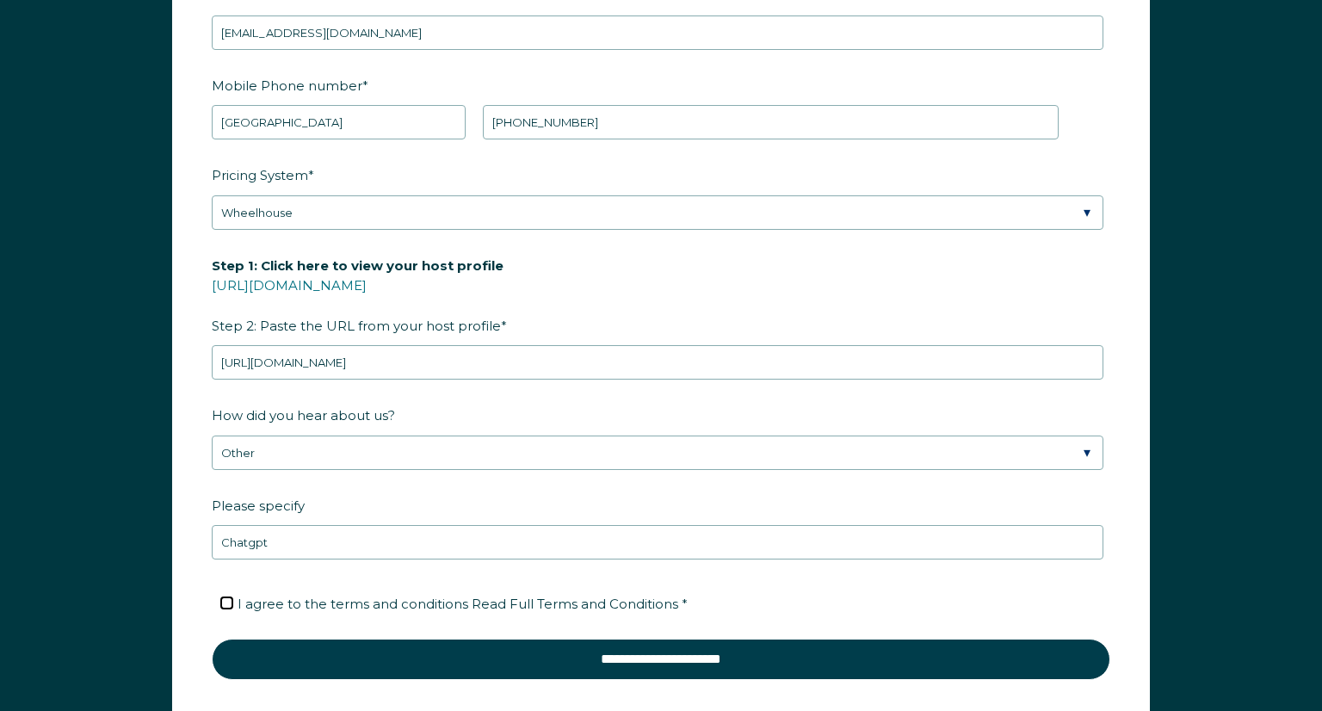
click at [228, 600] on input "I agree to the terms and conditions Read Full Terms and Conditions *" at bounding box center [226, 602] width 11 height 11
checkbox input "true"
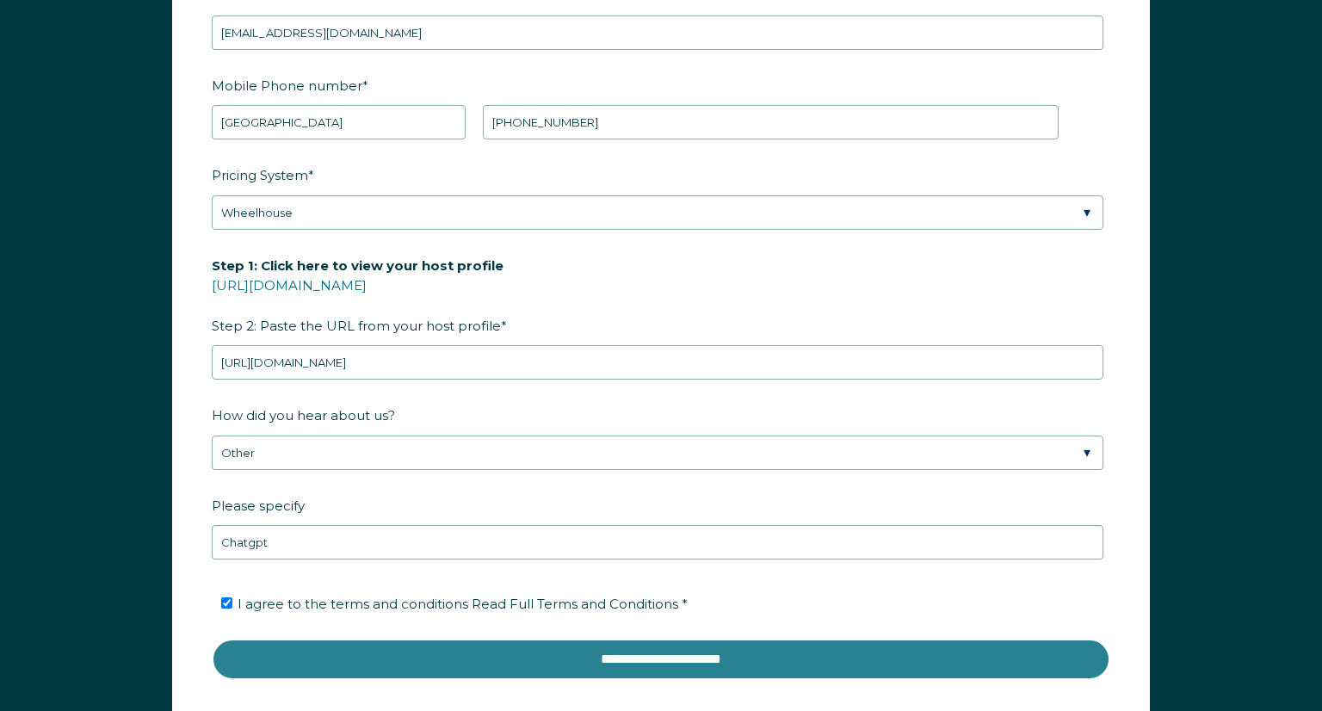
click at [570, 641] on input "**********" at bounding box center [661, 659] width 898 height 41
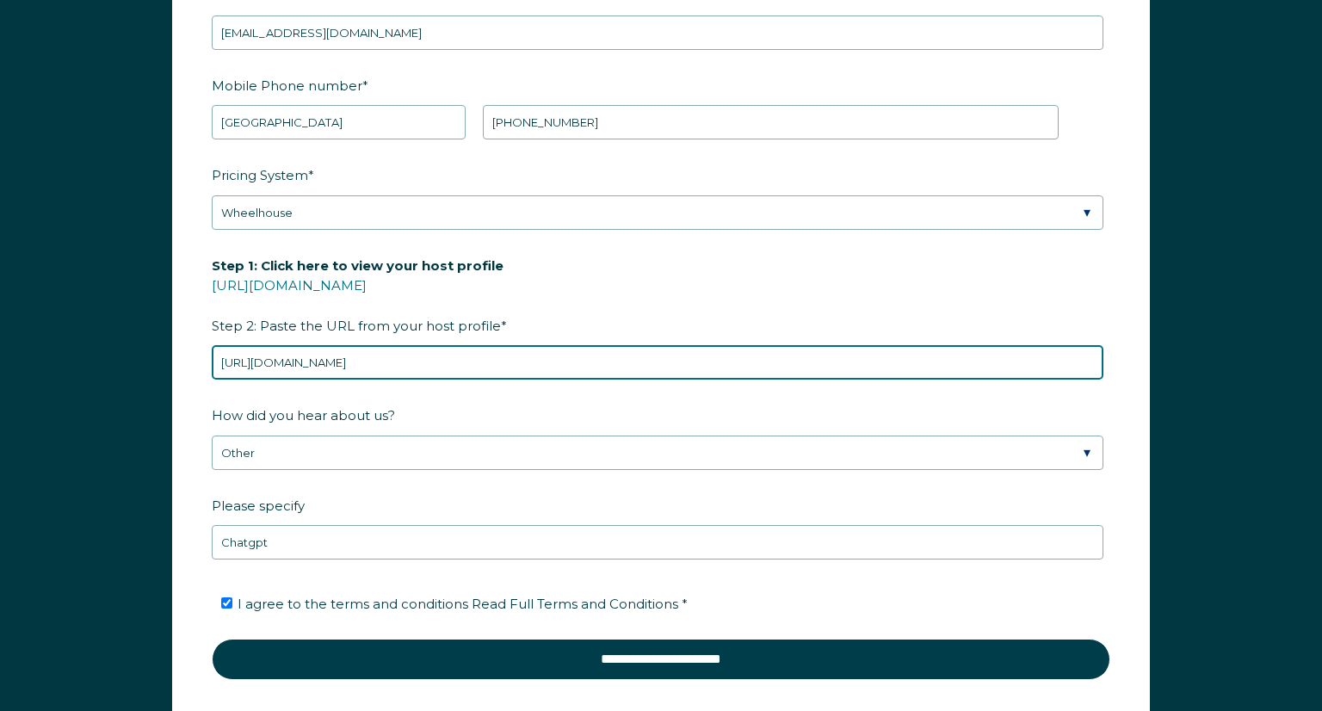
click at [732, 356] on input "https://www.airbnb.com/hosting/listings/editor/1105922946333239487/details/phot…" at bounding box center [658, 362] width 892 height 34
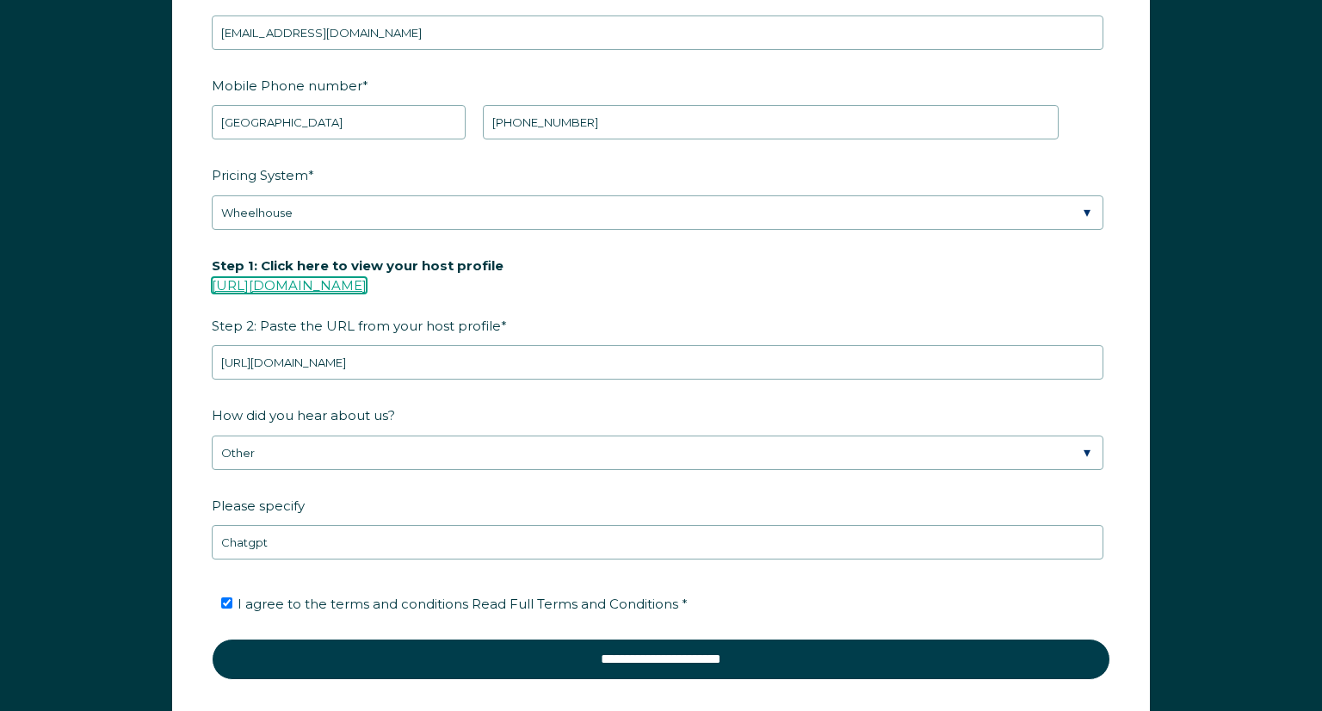
click at [328, 282] on link "https://www.airbnb.com/users/show/" at bounding box center [289, 285] width 155 height 16
drag, startPoint x: 787, startPoint y: 378, endPoint x: 24, endPoint y: 423, distance: 763.8
click at [22, 423] on div "First Name * Chris Last Name * Nordella RBO Token Company ID Referrer Code Dial…" at bounding box center [661, 303] width 1322 height 941
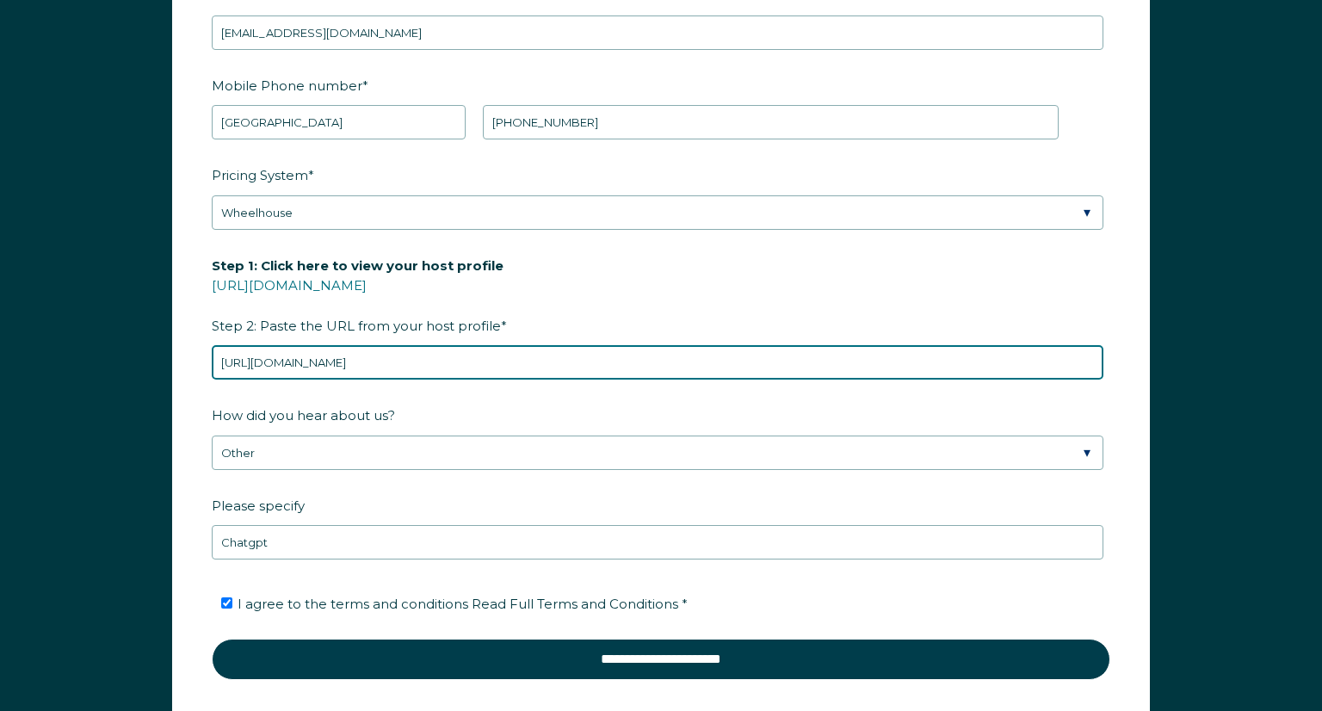
drag, startPoint x: 727, startPoint y: 361, endPoint x: 0, endPoint y: 377, distance: 727.4
click at [0, 377] on div "First Name * Chris Last Name * Nordella RBO Token Company ID Referrer Code Dial…" at bounding box center [661, 303] width 1322 height 941
paste input "users/show/565570204"
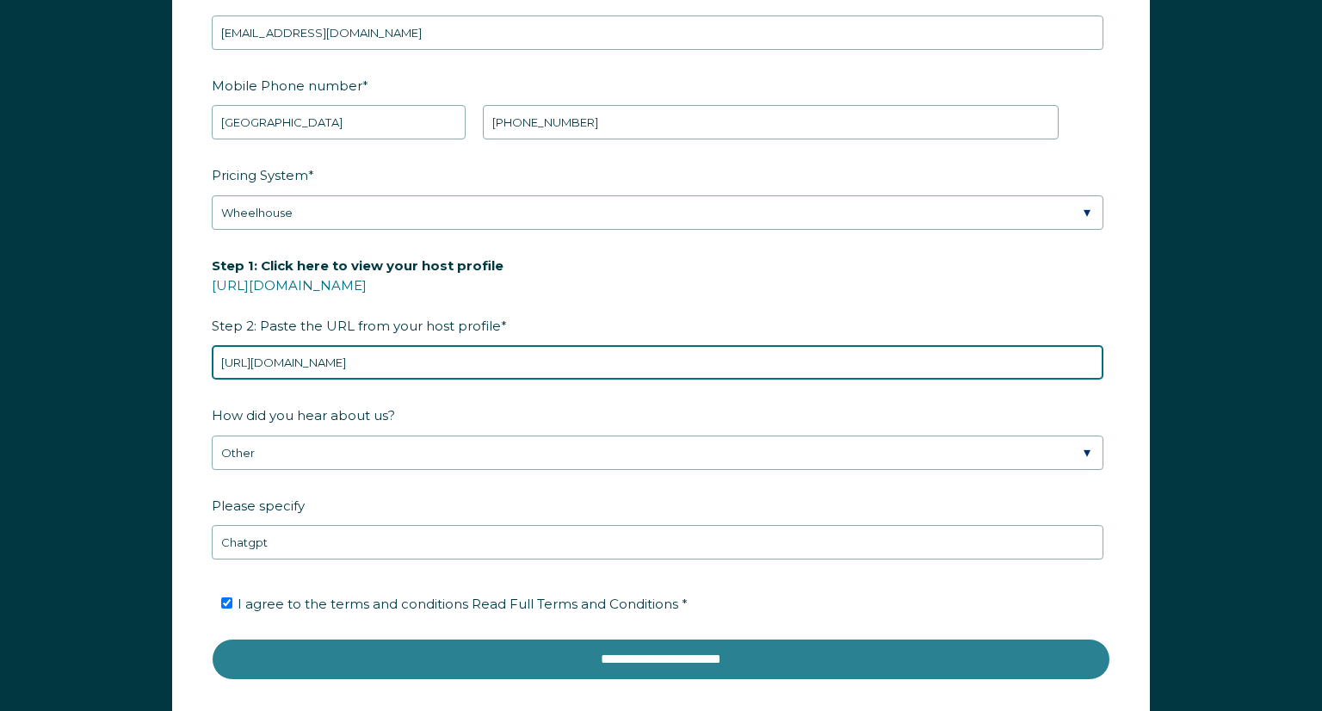
type input "https://www.airbnb.com/users/show/565570204"
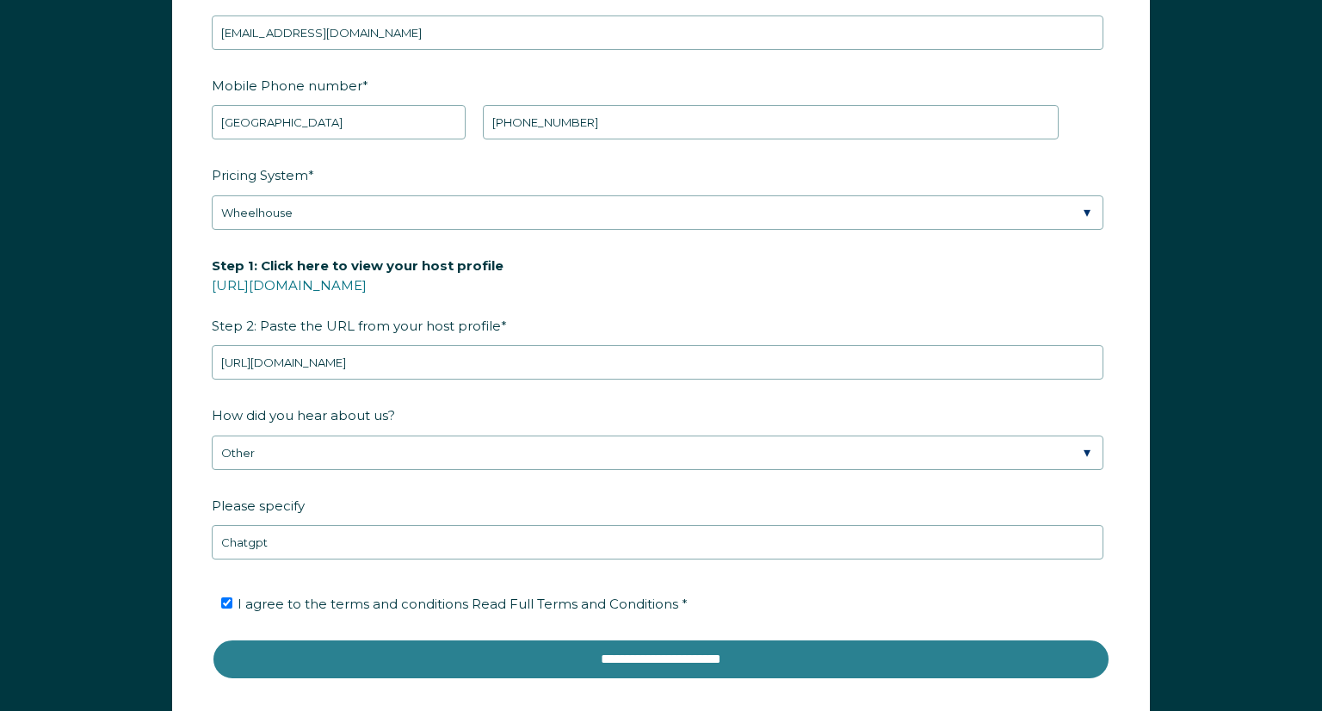
click at [585, 643] on input "**********" at bounding box center [661, 659] width 898 height 41
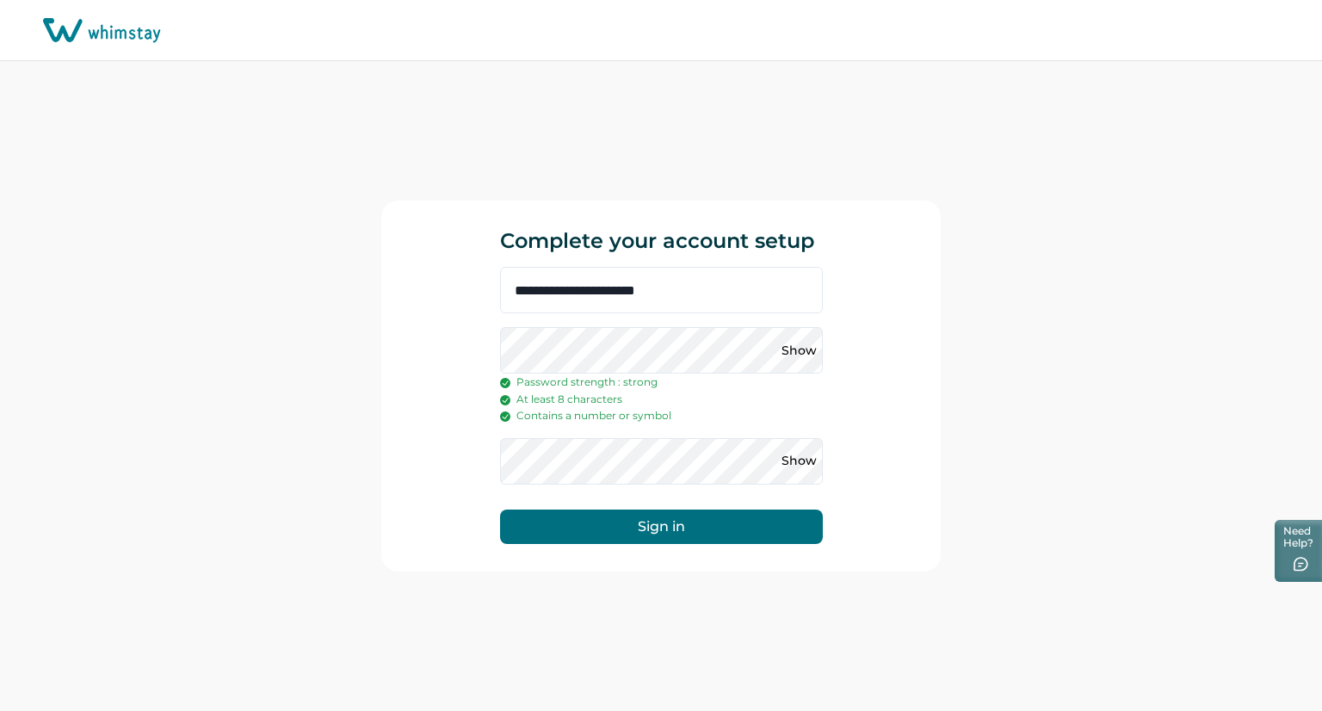
click at [684, 507] on form "**********" at bounding box center [661, 405] width 323 height 277
click at [687, 518] on button "Sign in" at bounding box center [661, 526] width 323 height 34
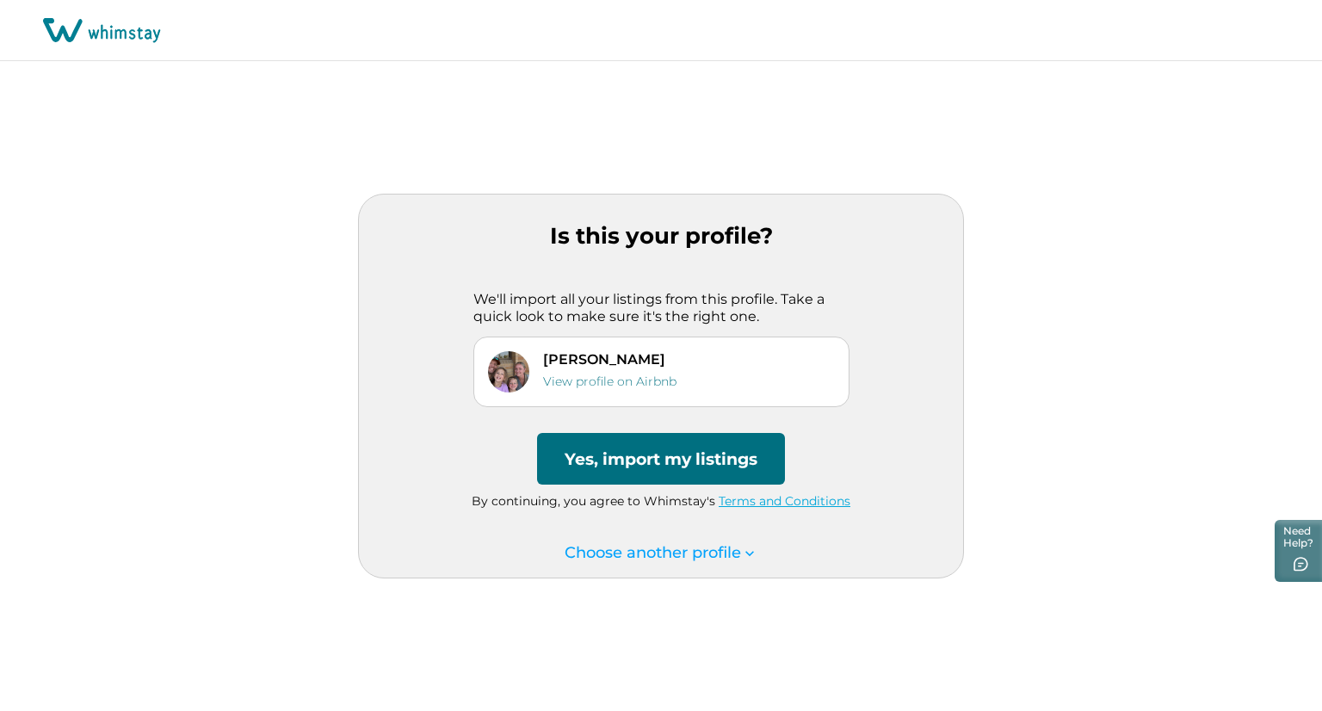
click at [634, 461] on button "Yes, import my listings" at bounding box center [661, 459] width 248 height 52
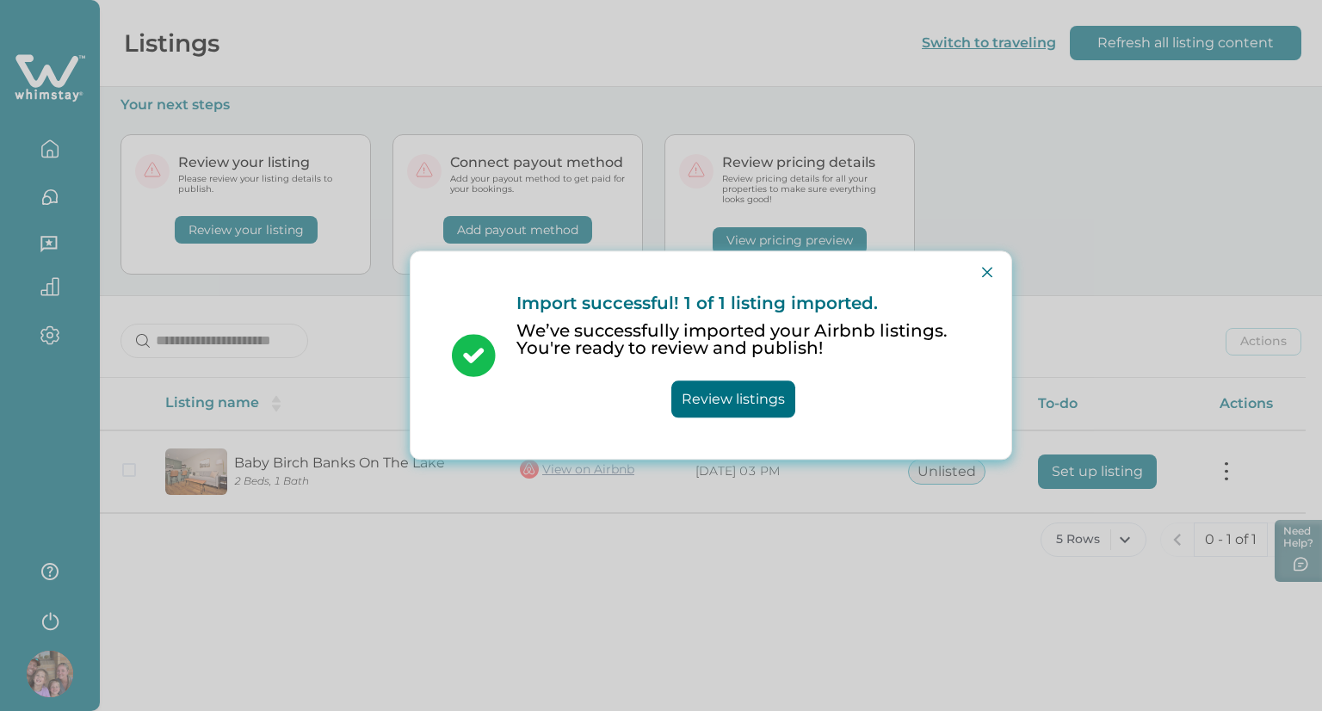
click at [749, 397] on button "Review listings" at bounding box center [733, 399] width 124 height 37
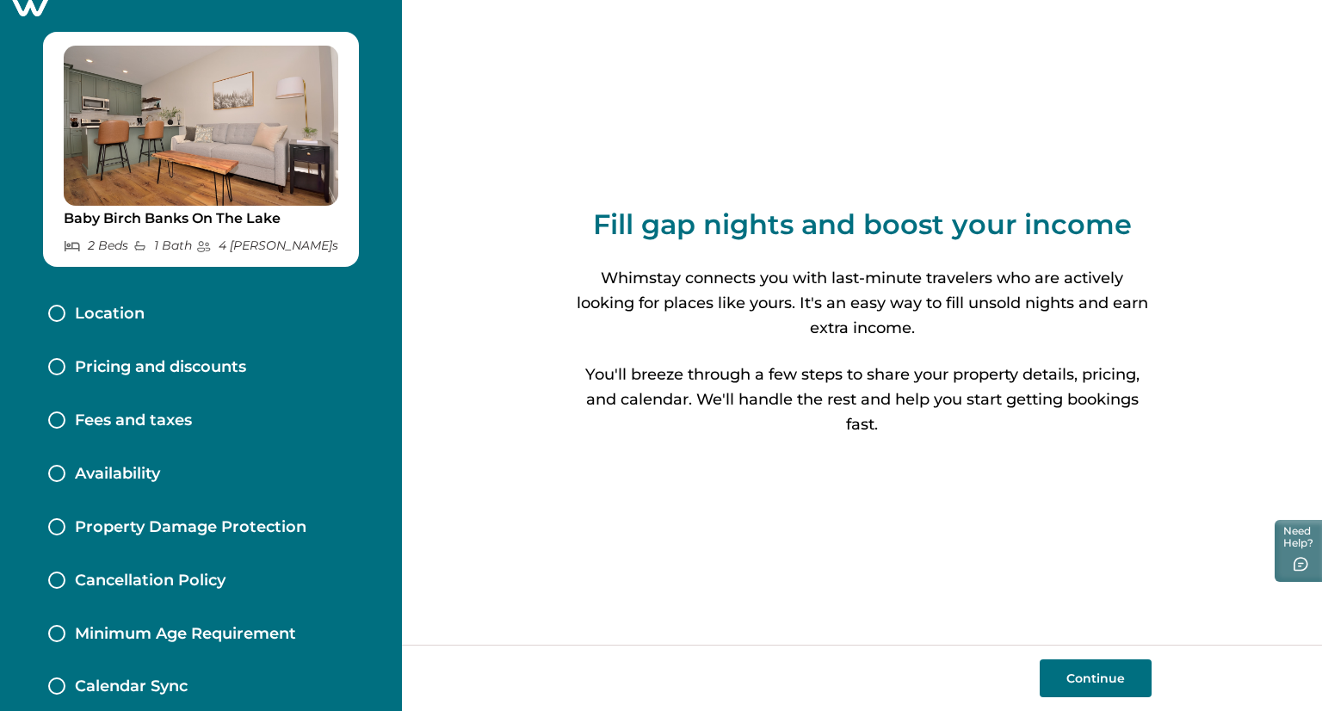
scroll to position [47, 0]
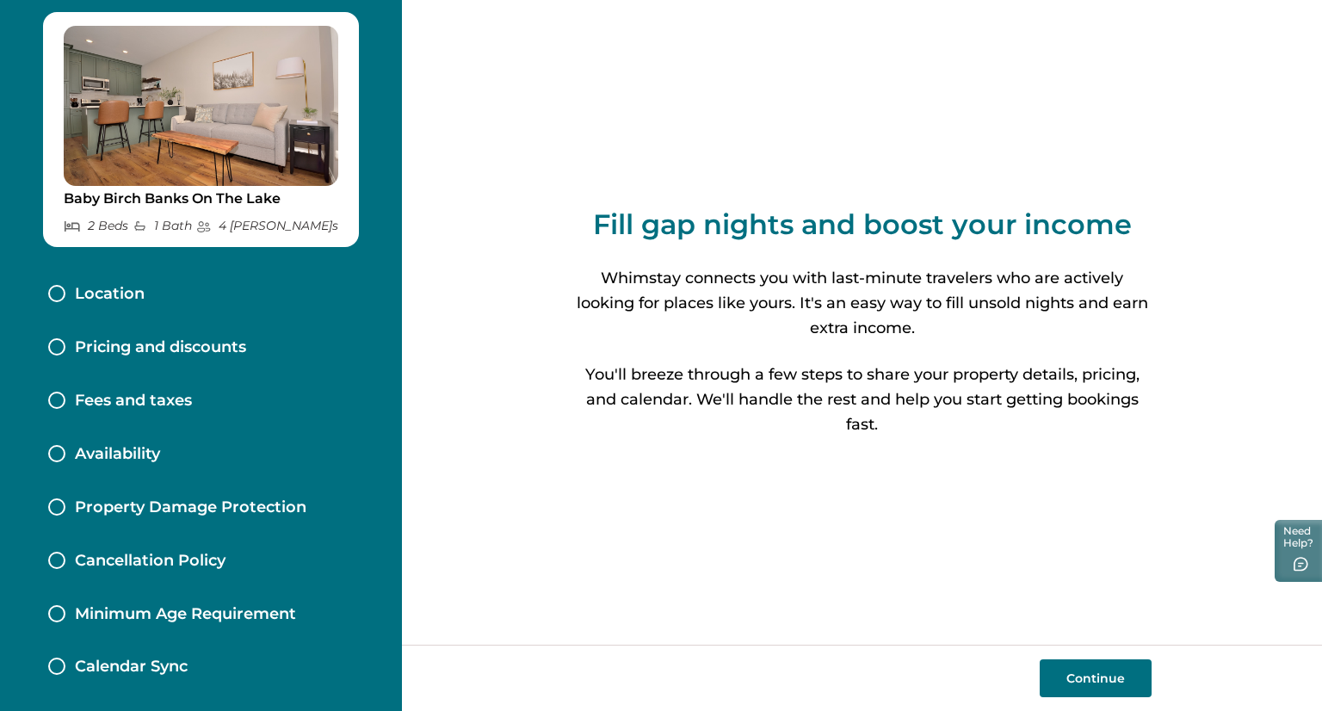
click at [55, 291] on div at bounding box center [56, 293] width 17 height 17
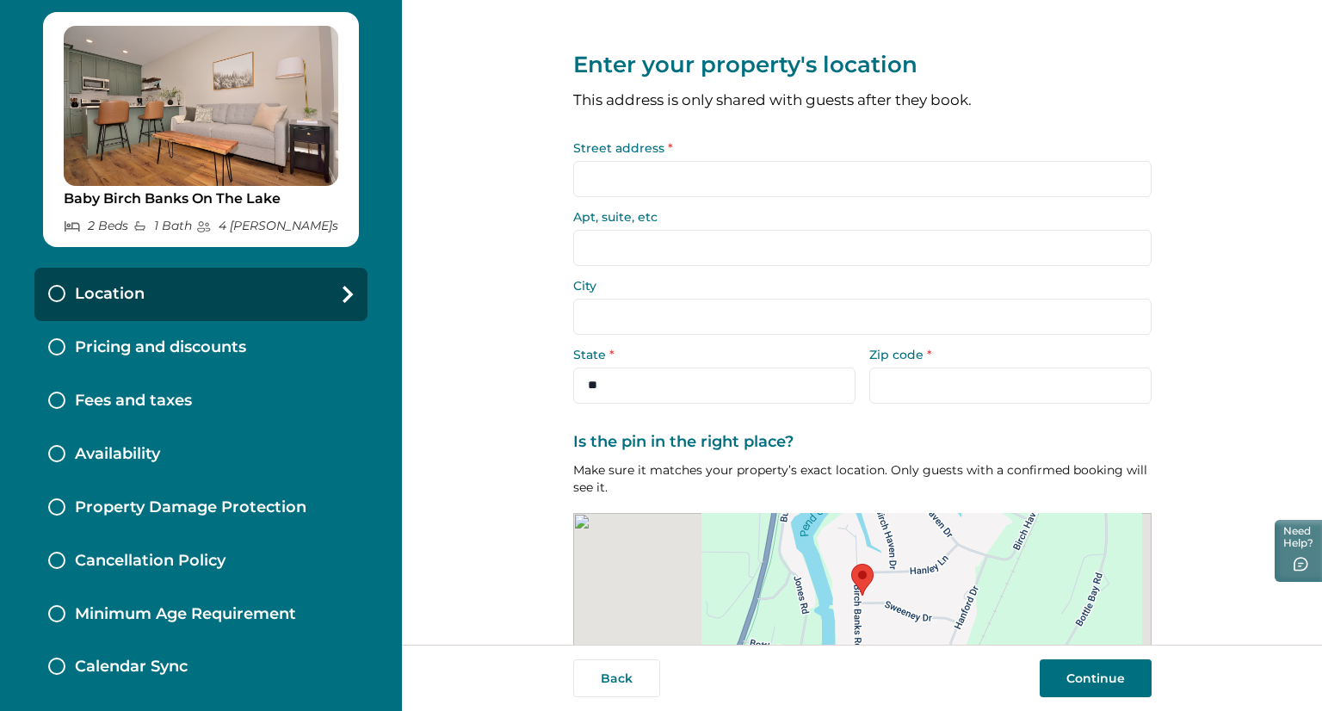
click at [668, 145] on span "*" at bounding box center [670, 147] width 5 height 15
click at [662, 161] on input "Street address *" at bounding box center [862, 179] width 578 height 36
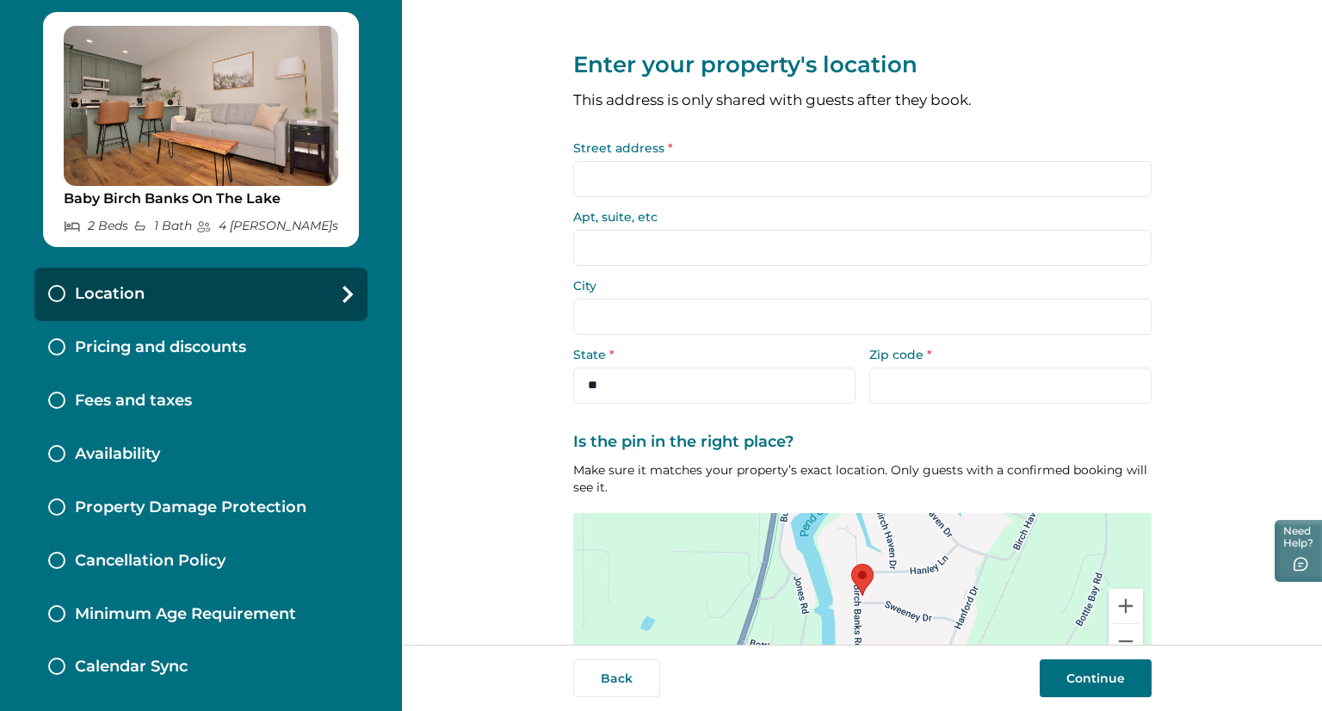
click at [662, 162] on input "Street address *" at bounding box center [862, 179] width 578 height 36
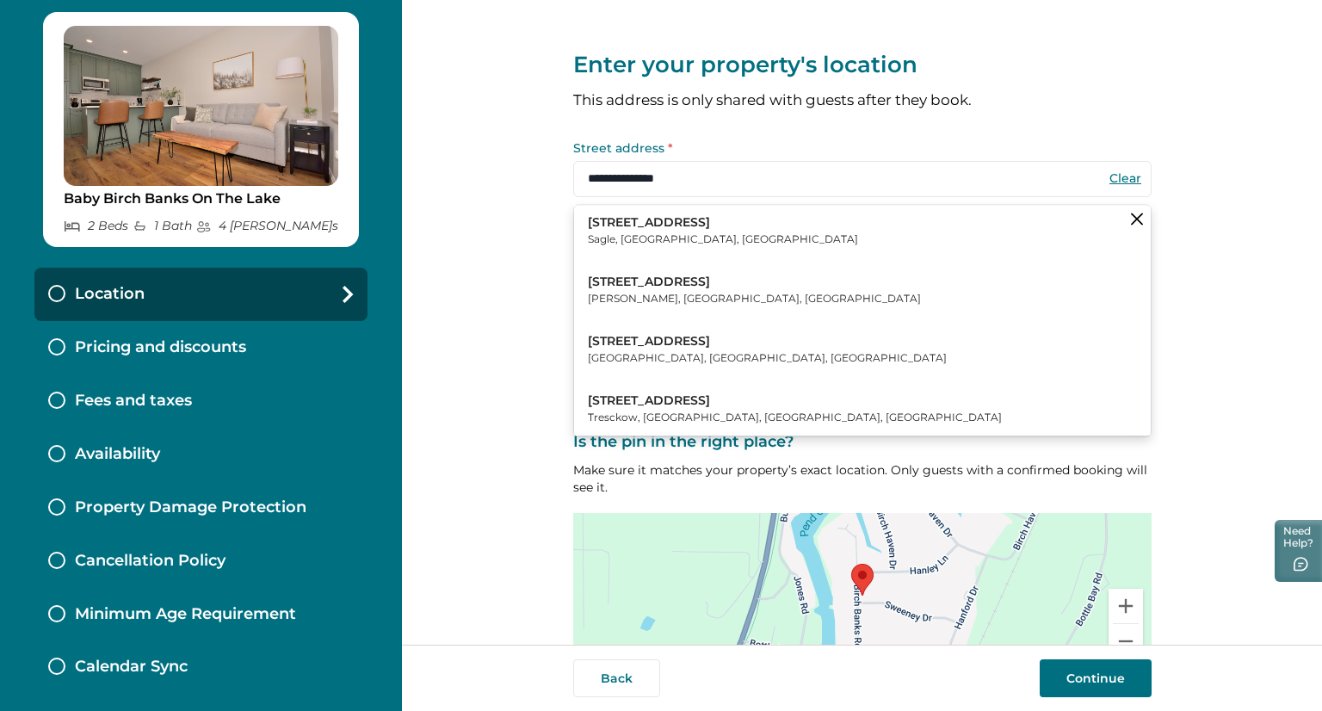
click at [637, 216] on button "129 Birch Banks Road Sagle, ID, USA" at bounding box center [862, 231] width 577 height 52
type input "**********"
type input "*****"
select select "**"
type input "*****"
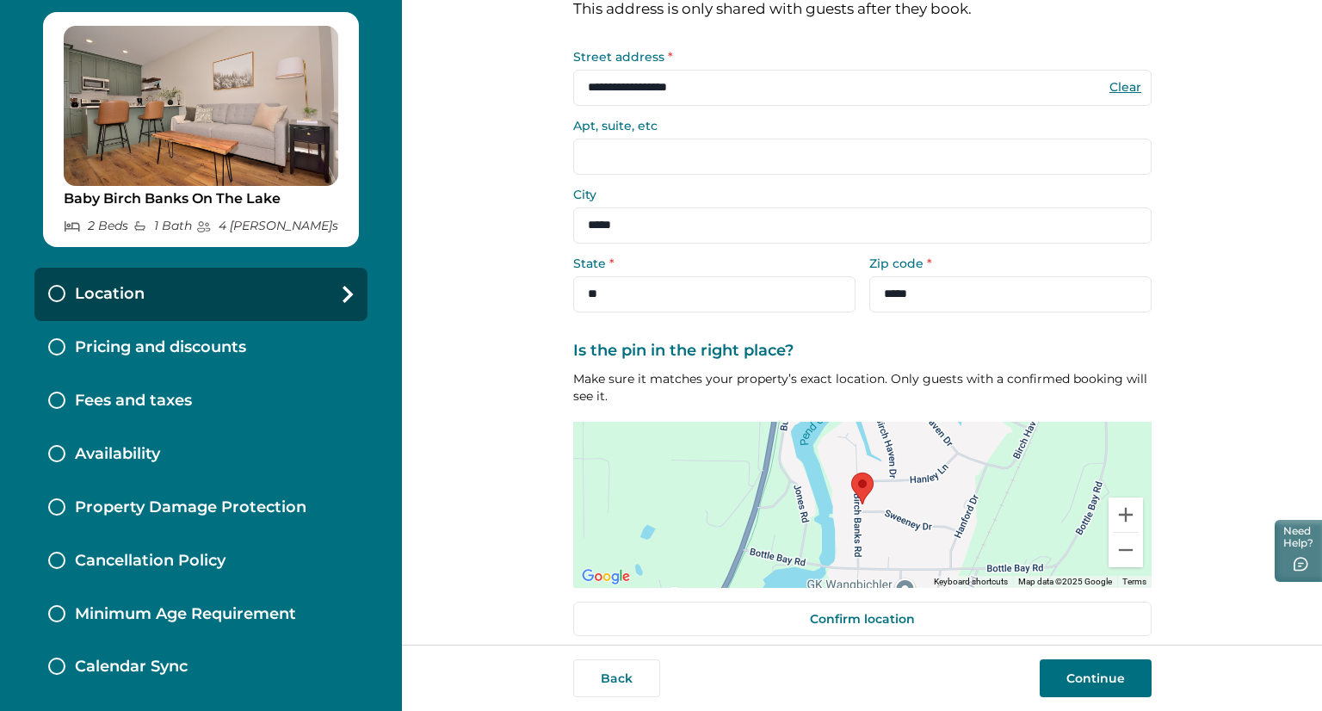
scroll to position [107, 0]
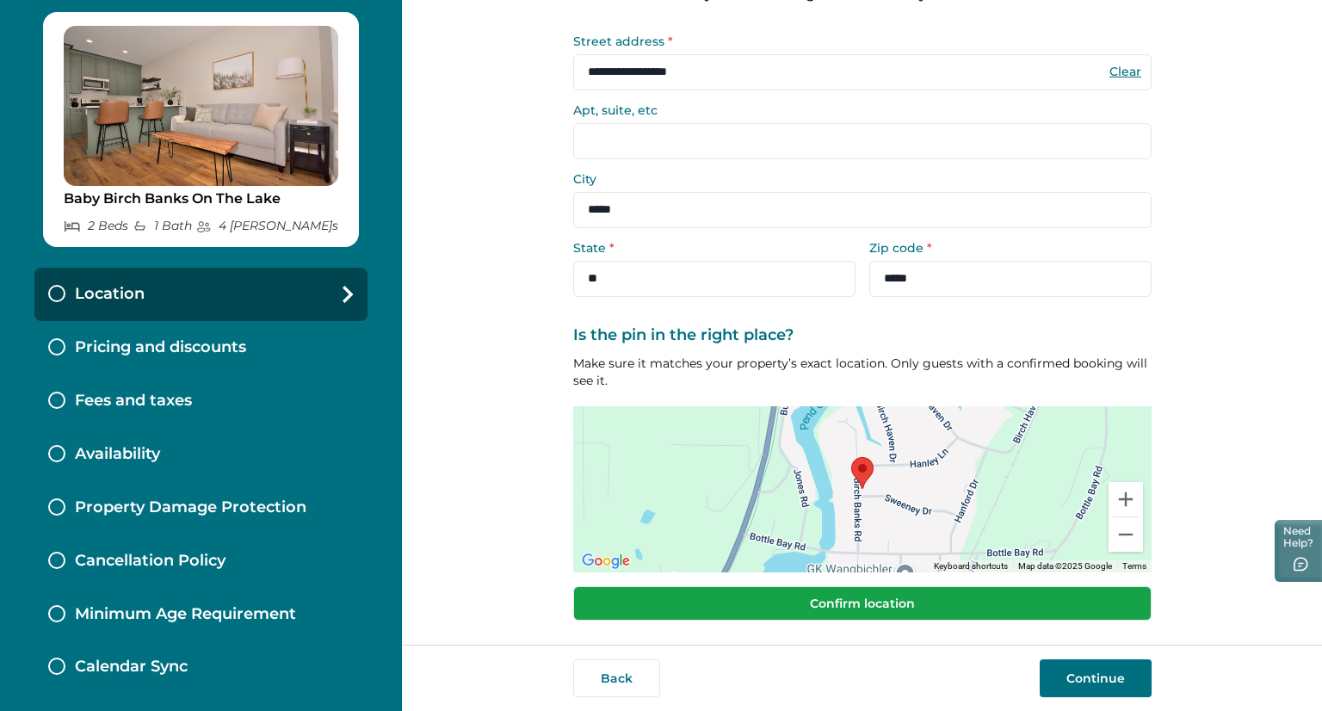
click at [963, 611] on button "Confirm location" at bounding box center [862, 603] width 578 height 34
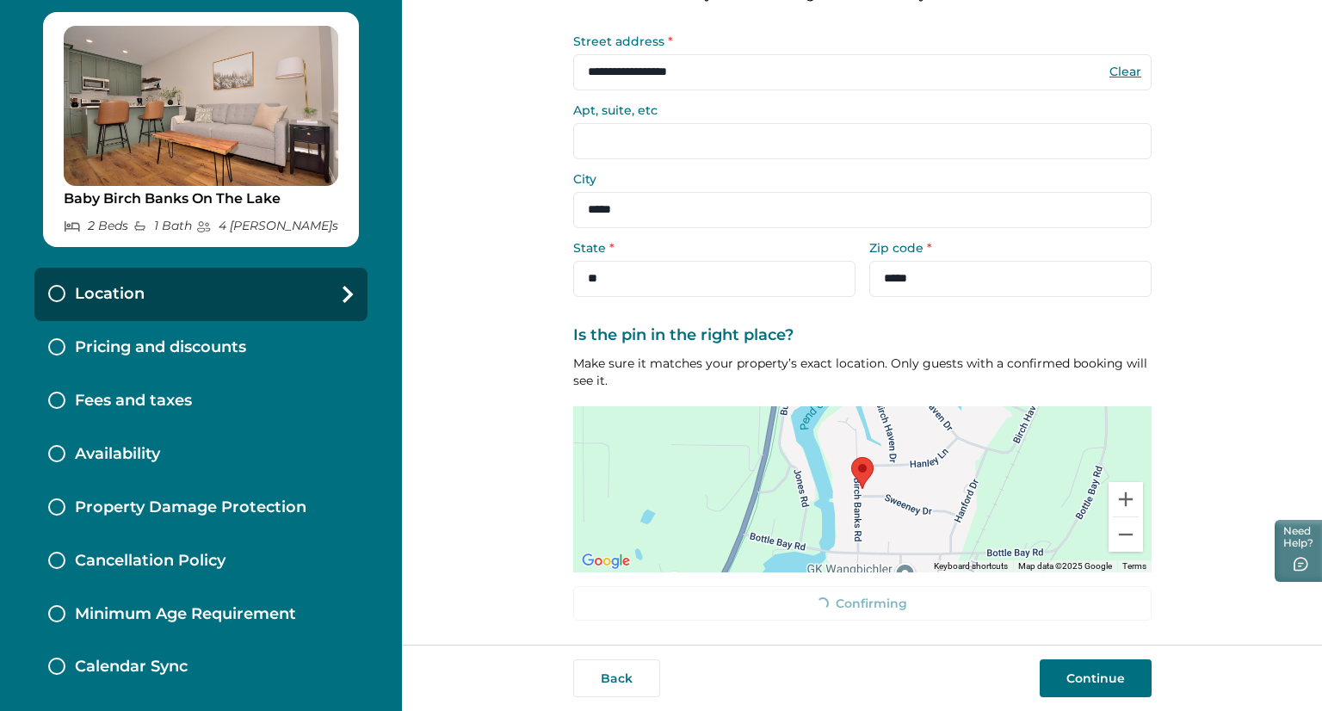
scroll to position [96, 0]
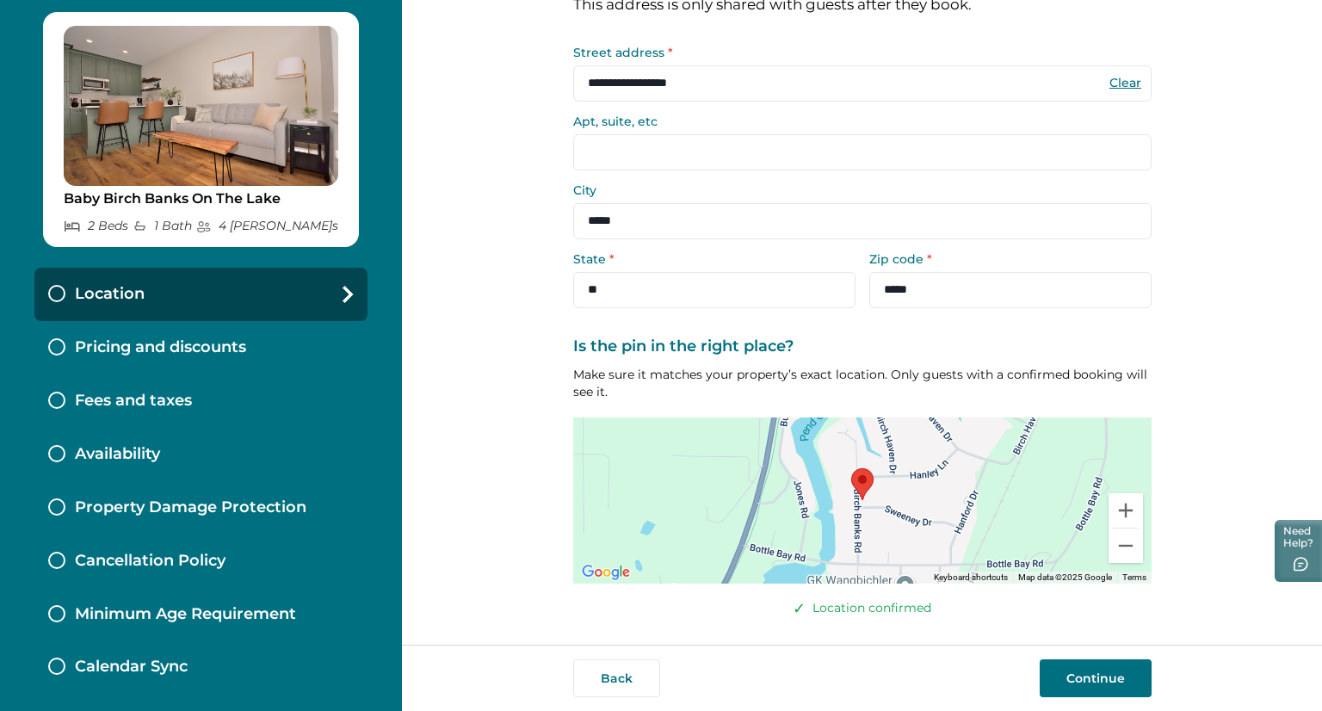
click at [1102, 676] on button "Continue" at bounding box center [1096, 678] width 112 height 38
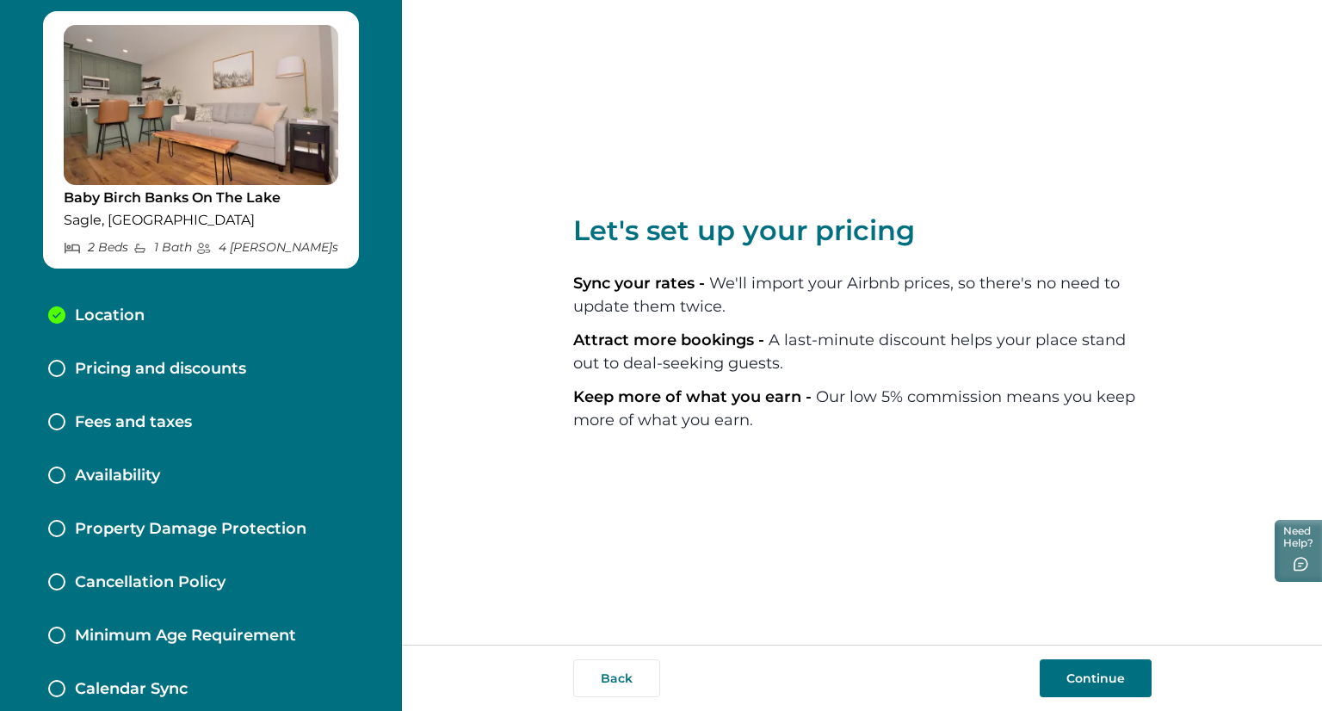
click at [1082, 670] on button "Continue" at bounding box center [1096, 678] width 112 height 38
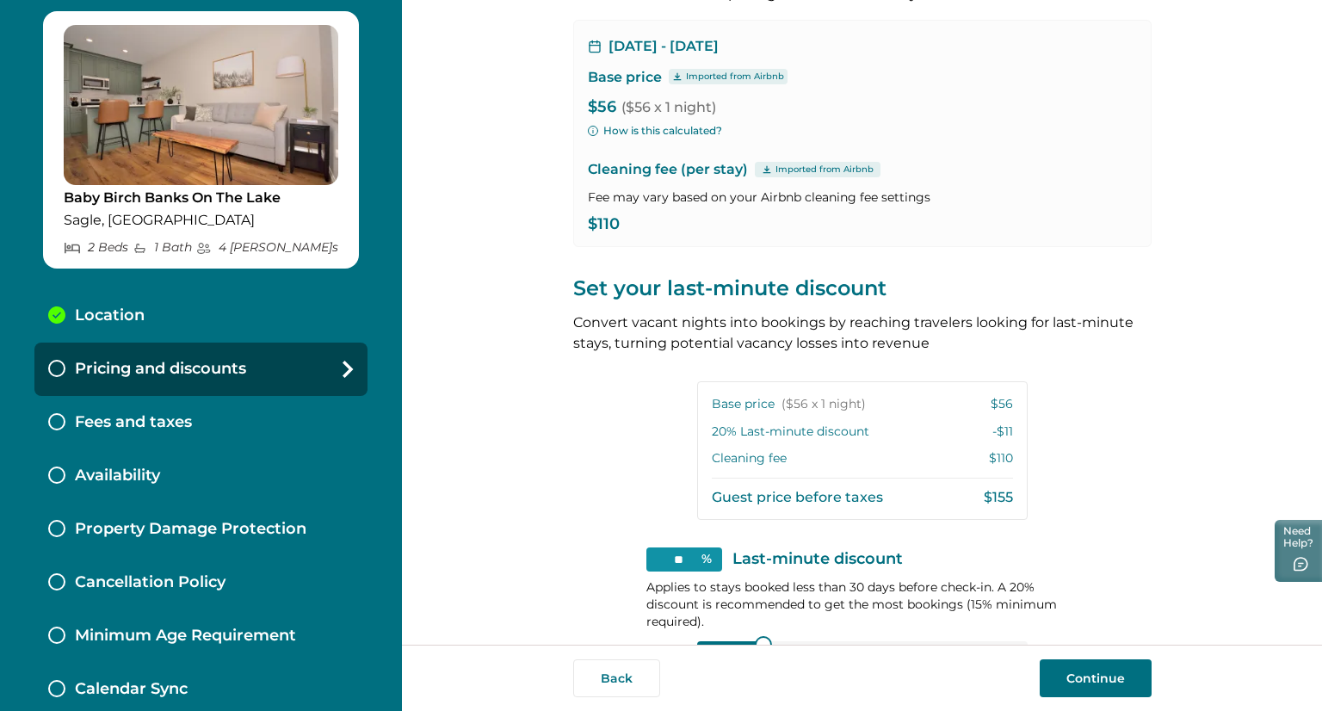
scroll to position [99, 0]
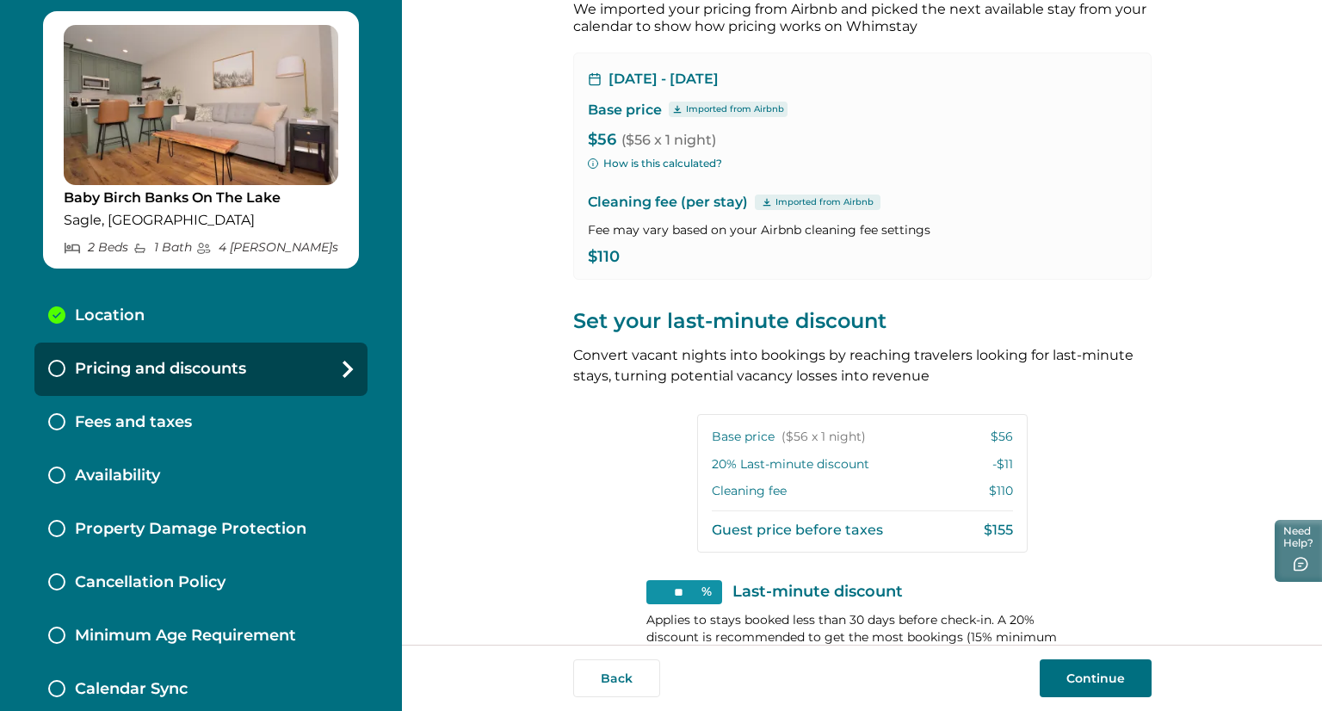
click at [227, 379] on div "Pricing and discounts" at bounding box center [200, 369] width 333 height 53
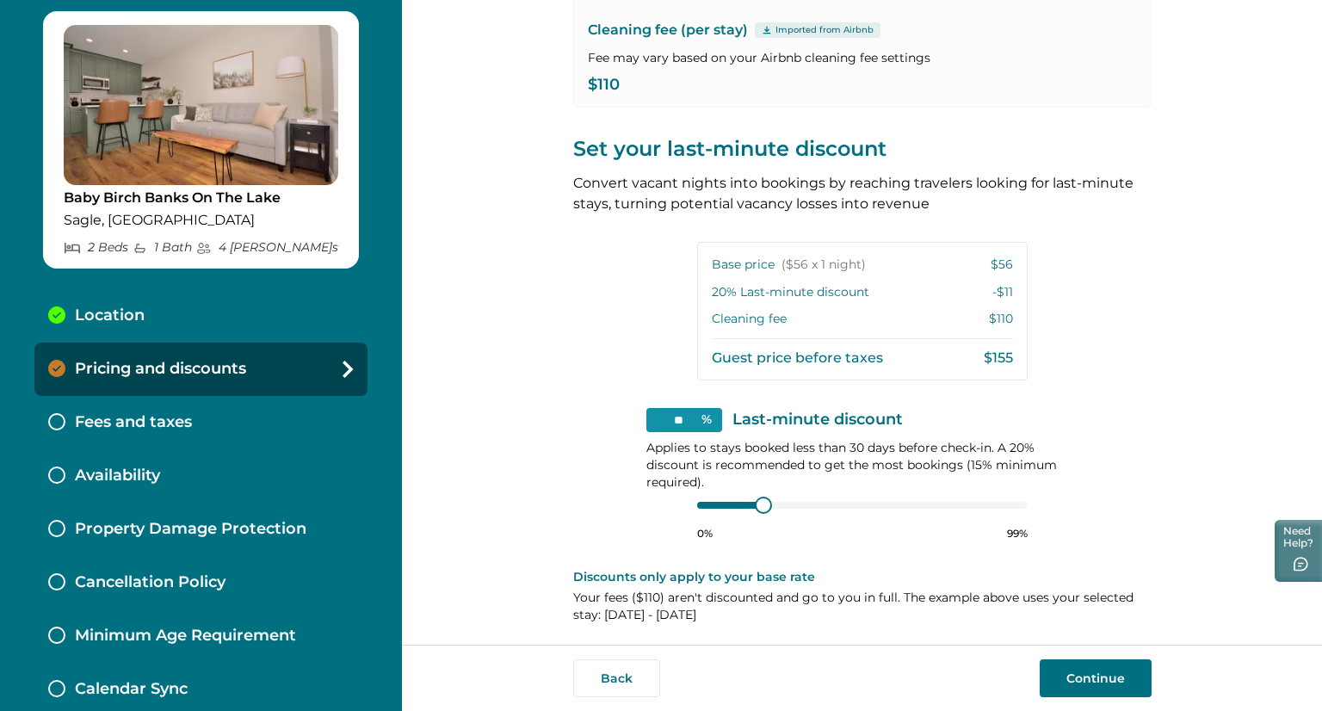
scroll to position [275, 0]
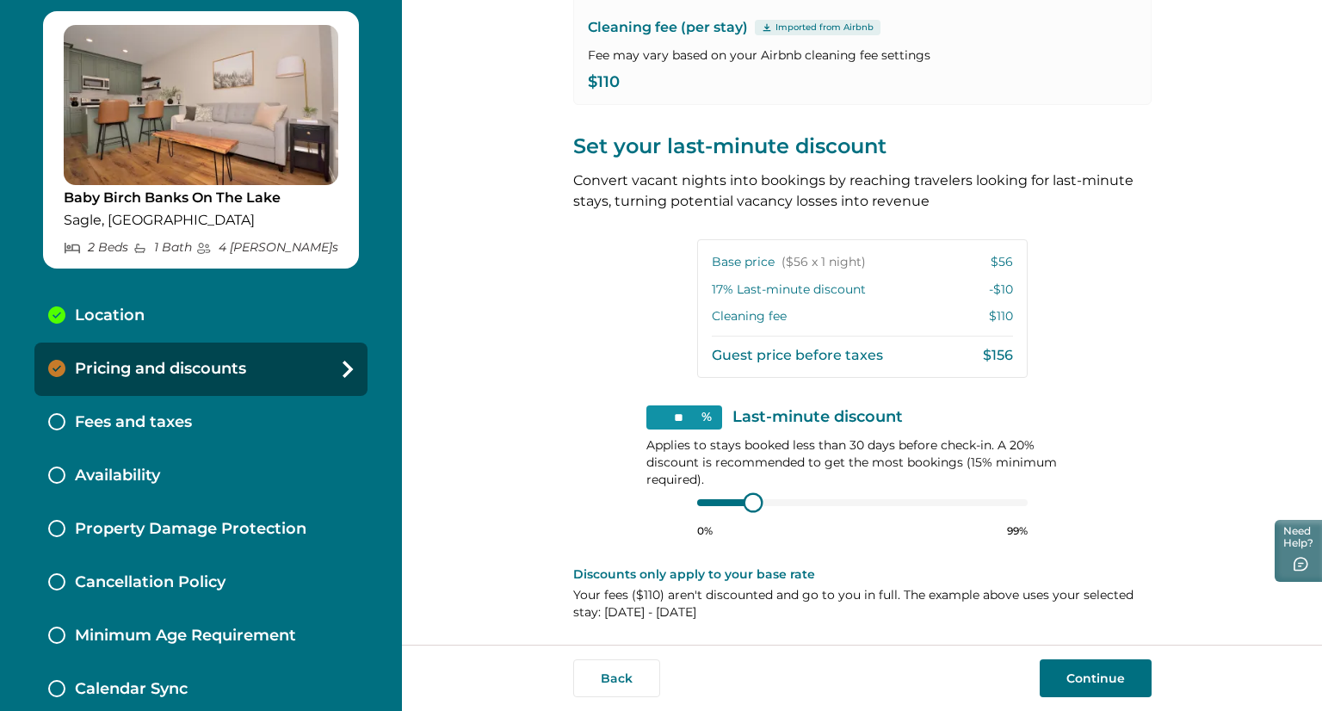
type input "**"
click at [739, 505] on div at bounding box center [745, 502] width 15 height 15
click at [1084, 684] on button "Continue" at bounding box center [1096, 678] width 112 height 38
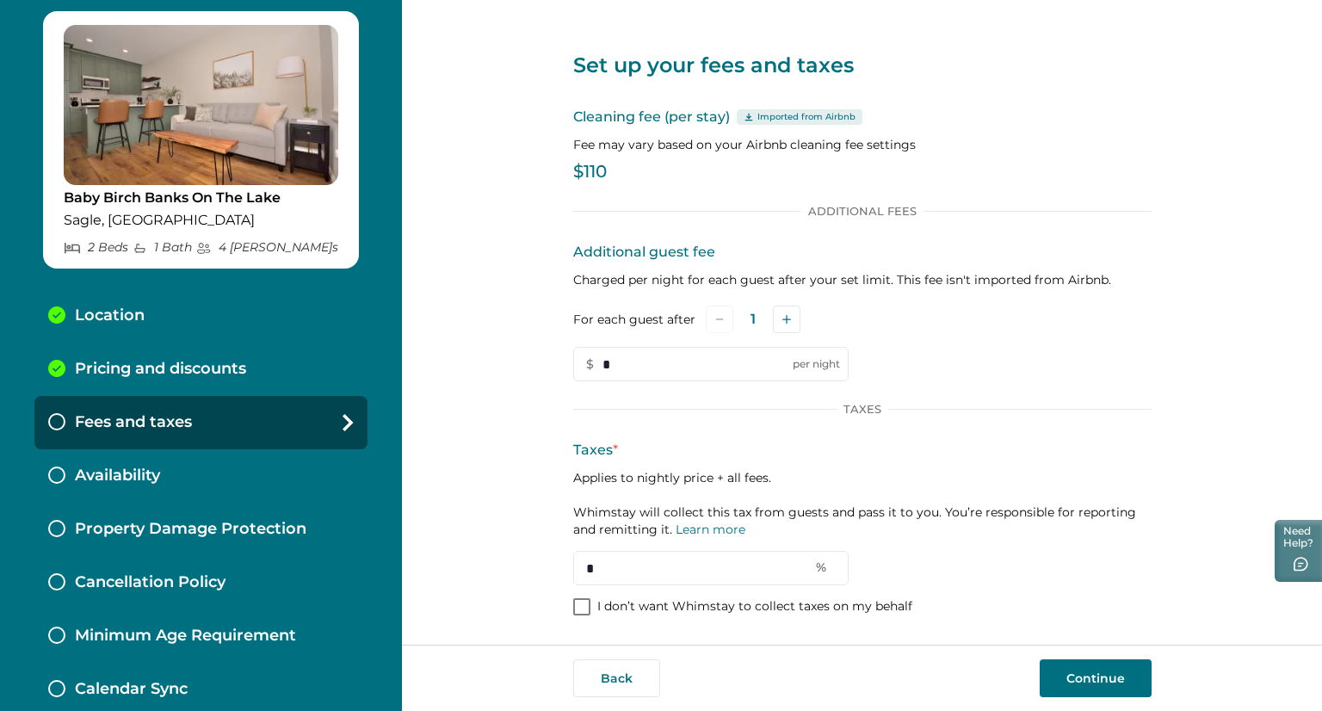
click at [579, 602] on span at bounding box center [581, 606] width 17 height 17
click at [583, 614] on span at bounding box center [581, 606] width 17 height 17
click at [724, 528] on link "Learn more" at bounding box center [711, 529] width 70 height 15
click at [635, 572] on input "*" at bounding box center [710, 568] width 275 height 34
type input "***"
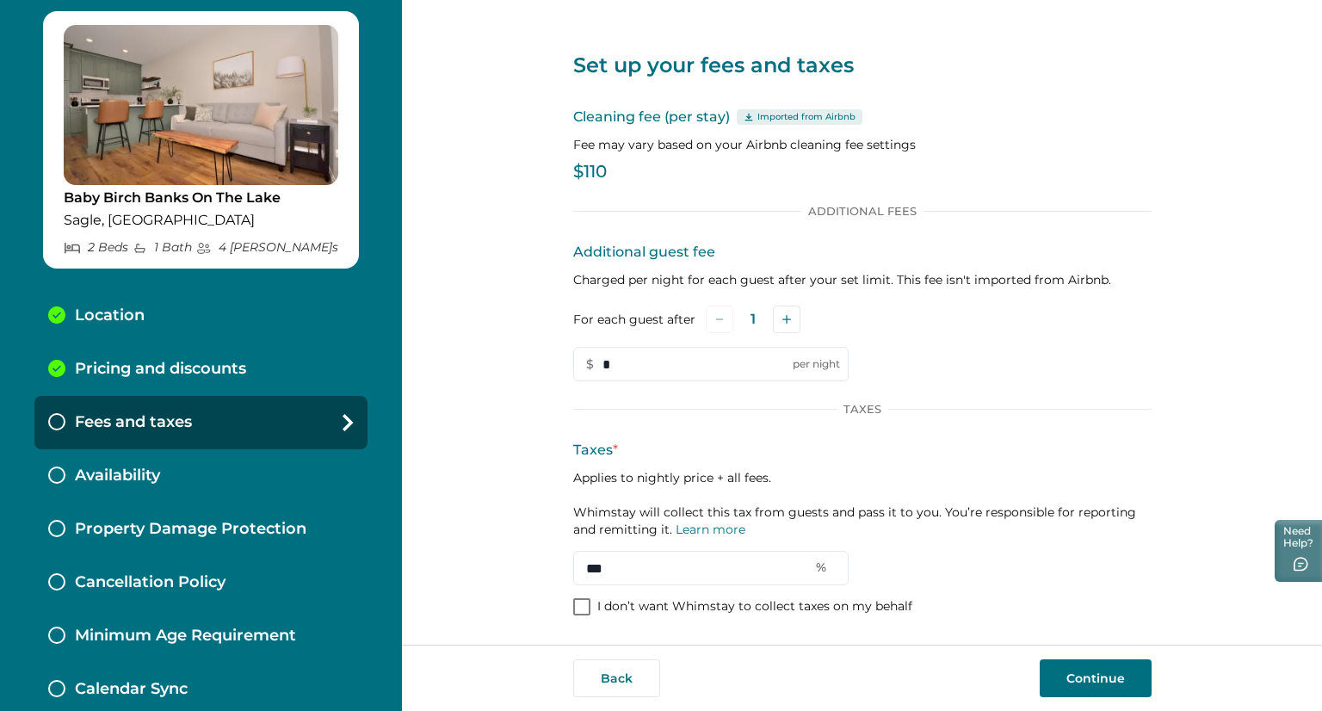
click at [1094, 664] on button "Continue" at bounding box center [1096, 678] width 112 height 38
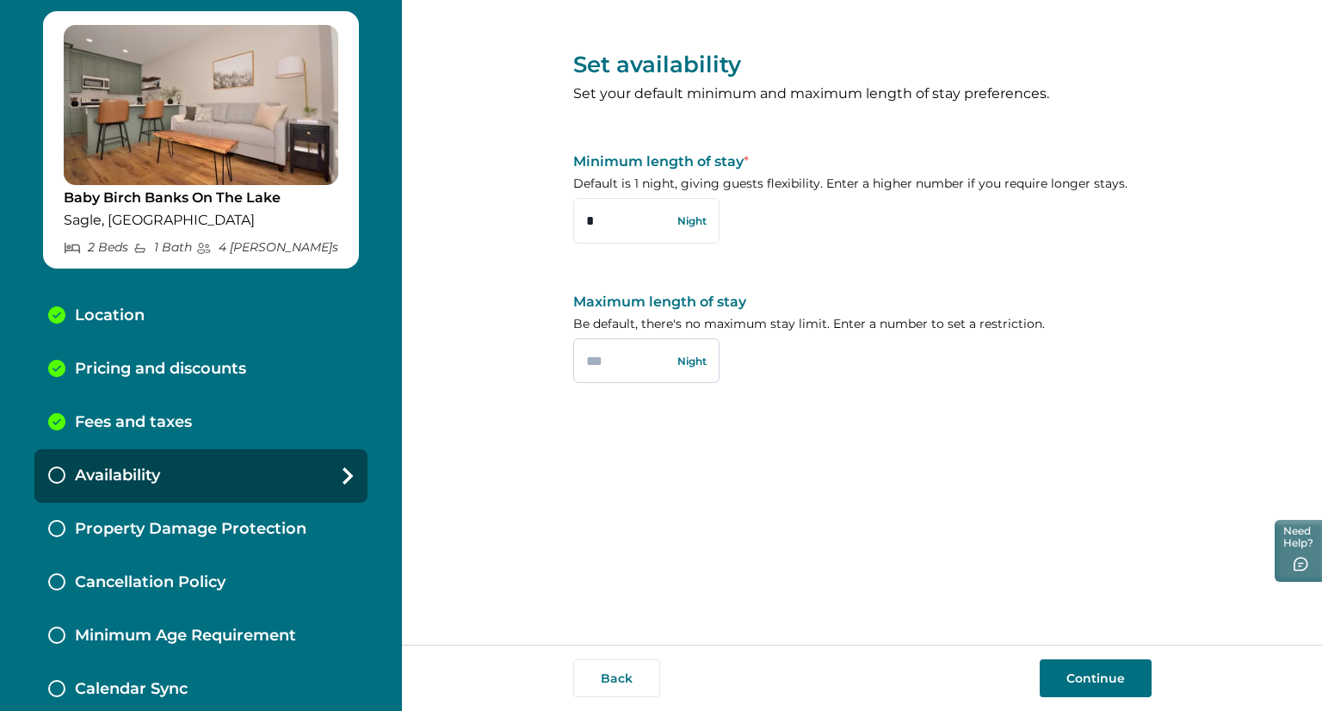
click at [614, 365] on input "text" at bounding box center [646, 360] width 146 height 45
type input "**"
click at [1091, 692] on button "Continue" at bounding box center [1096, 678] width 112 height 38
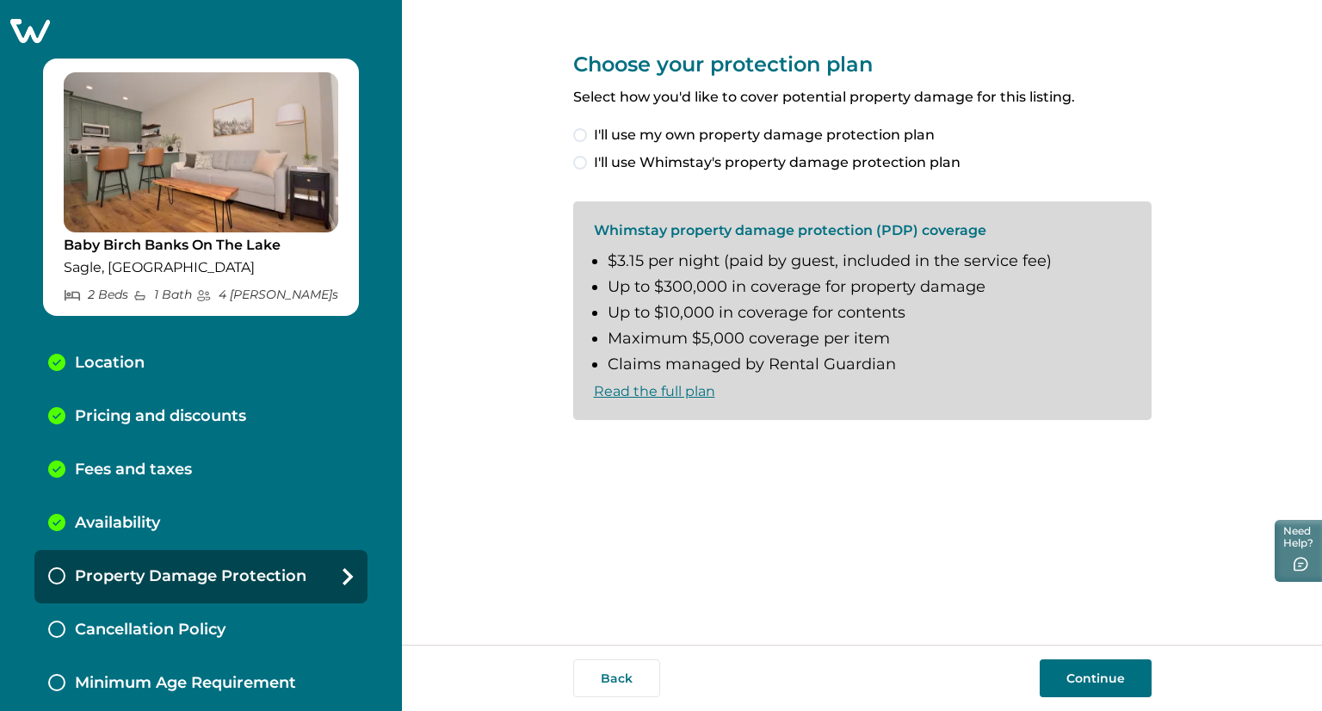
click at [583, 160] on span at bounding box center [580, 163] width 14 height 14
click at [591, 444] on label "I understand and accept the Whimstay Host Terms and Conditions" at bounding box center [815, 448] width 484 height 21
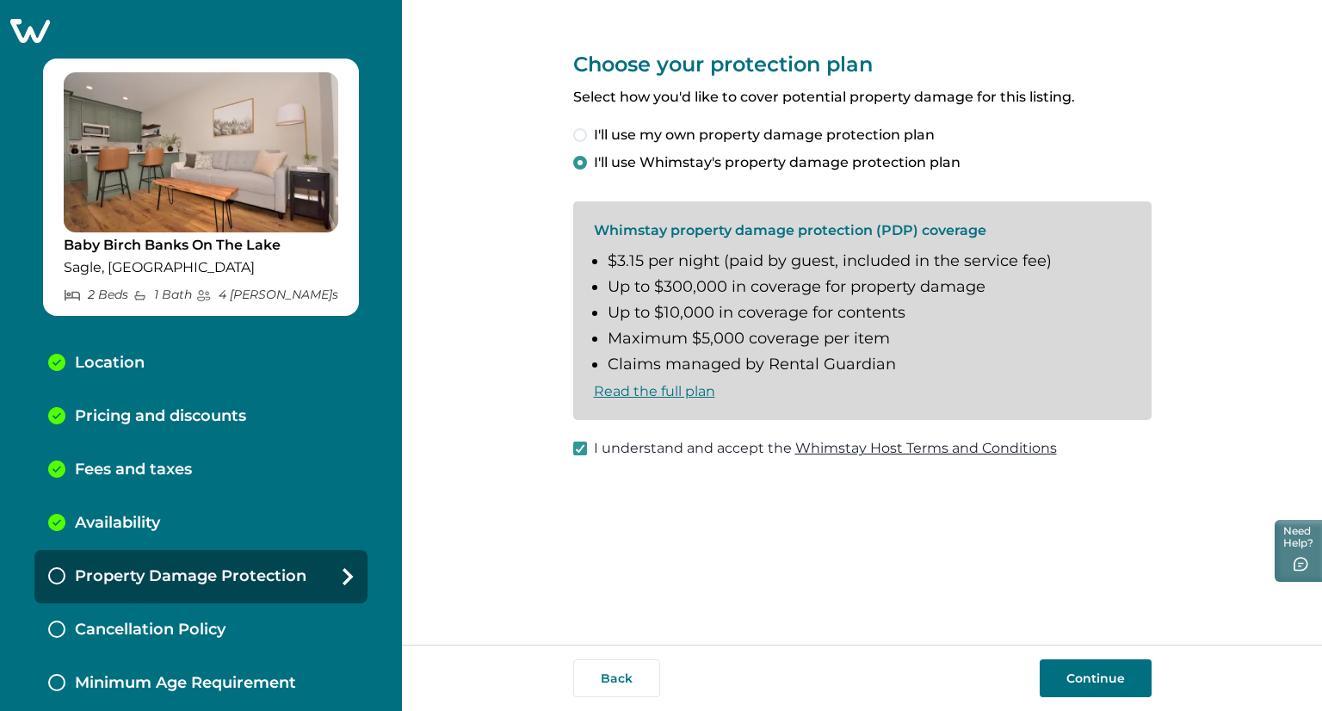
click at [1076, 680] on button "Continue" at bounding box center [1096, 678] width 112 height 38
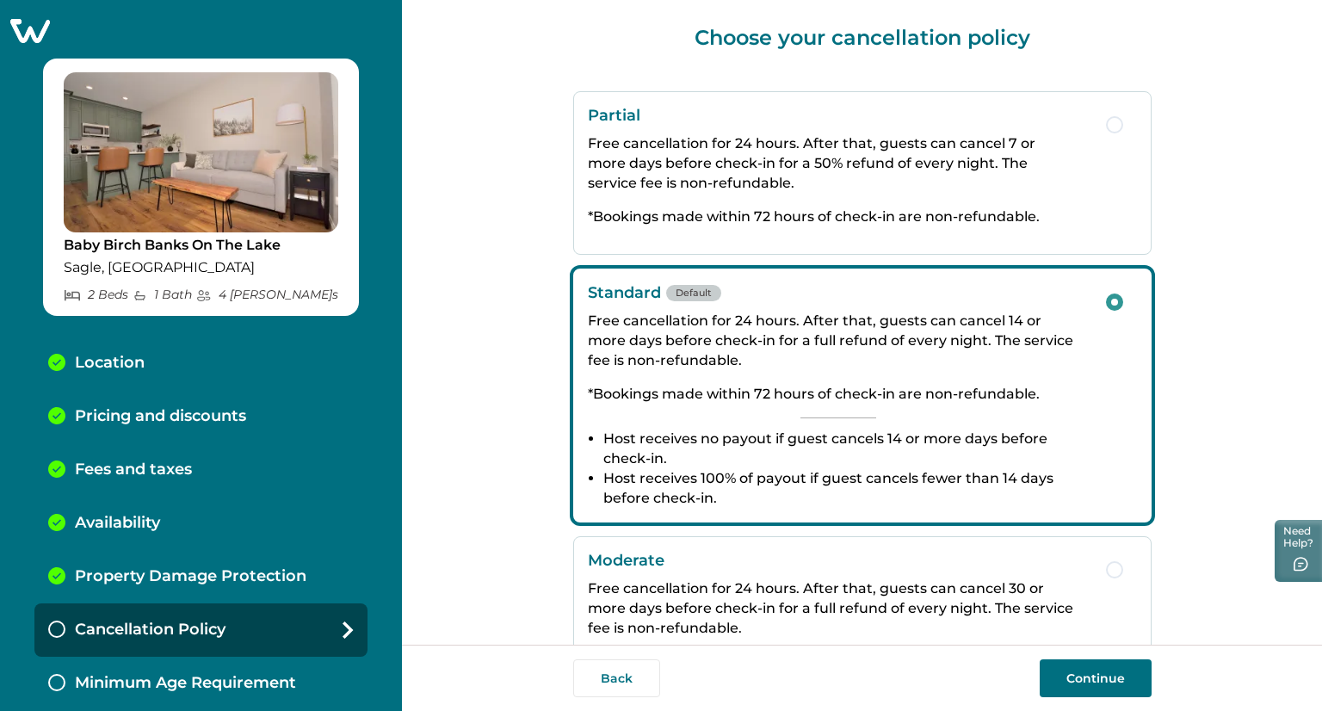
scroll to position [37, 0]
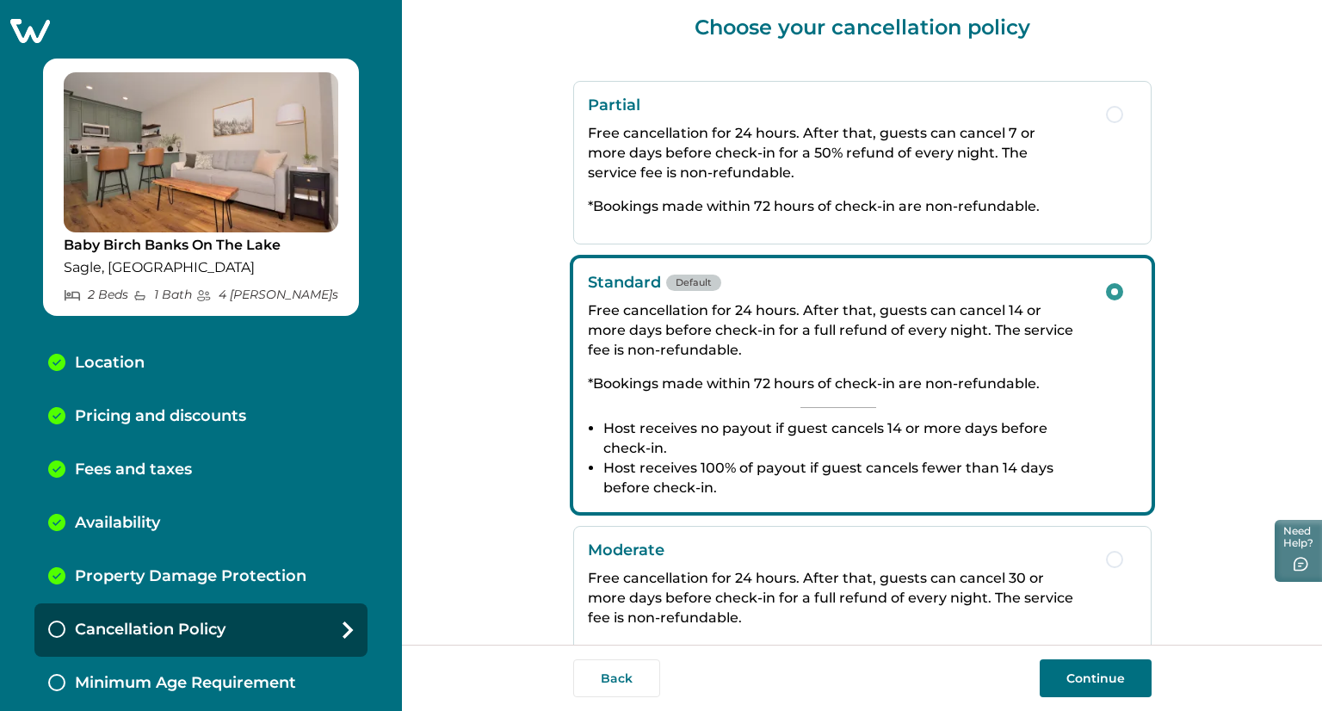
click at [1095, 692] on button "Continue" at bounding box center [1096, 678] width 112 height 38
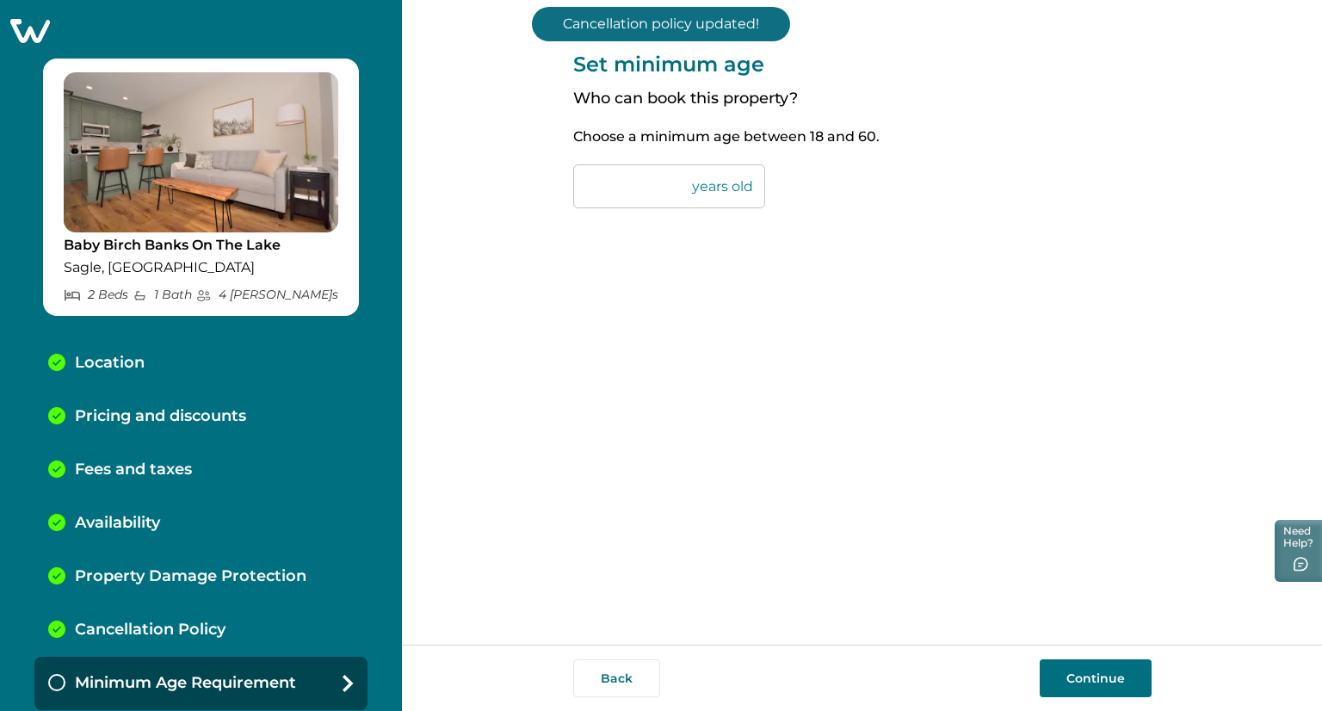
drag, startPoint x: 637, startPoint y: 197, endPoint x: 563, endPoint y: 201, distance: 74.1
click at [563, 201] on div "Set minimum age Who can book this property? Choose a minimum age between [DEMOG…" at bounding box center [862, 322] width 920 height 645
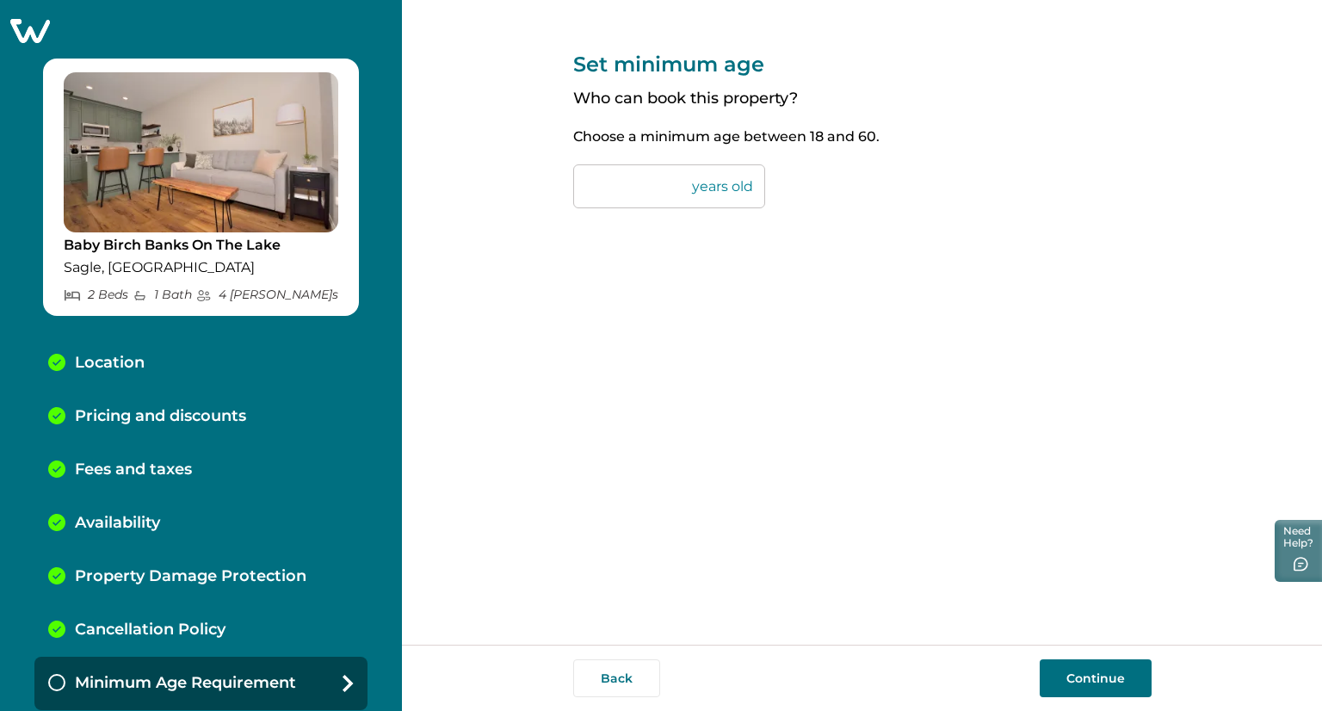
click at [643, 184] on input "**" at bounding box center [669, 186] width 192 height 44
drag, startPoint x: 632, startPoint y: 185, endPoint x: 592, endPoint y: 185, distance: 39.6
click at [592, 185] on input "**" at bounding box center [669, 186] width 192 height 44
type input "*"
type input "**"
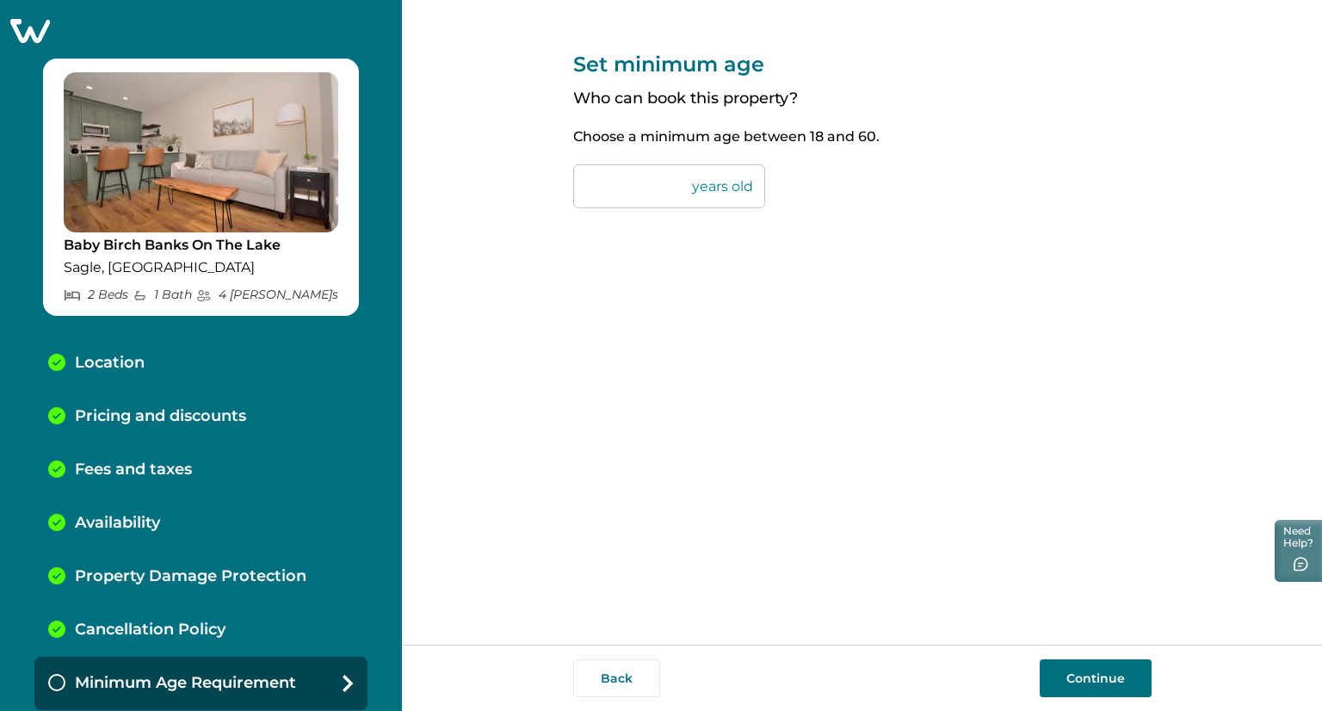
click at [1066, 678] on button "Continue" at bounding box center [1096, 678] width 112 height 38
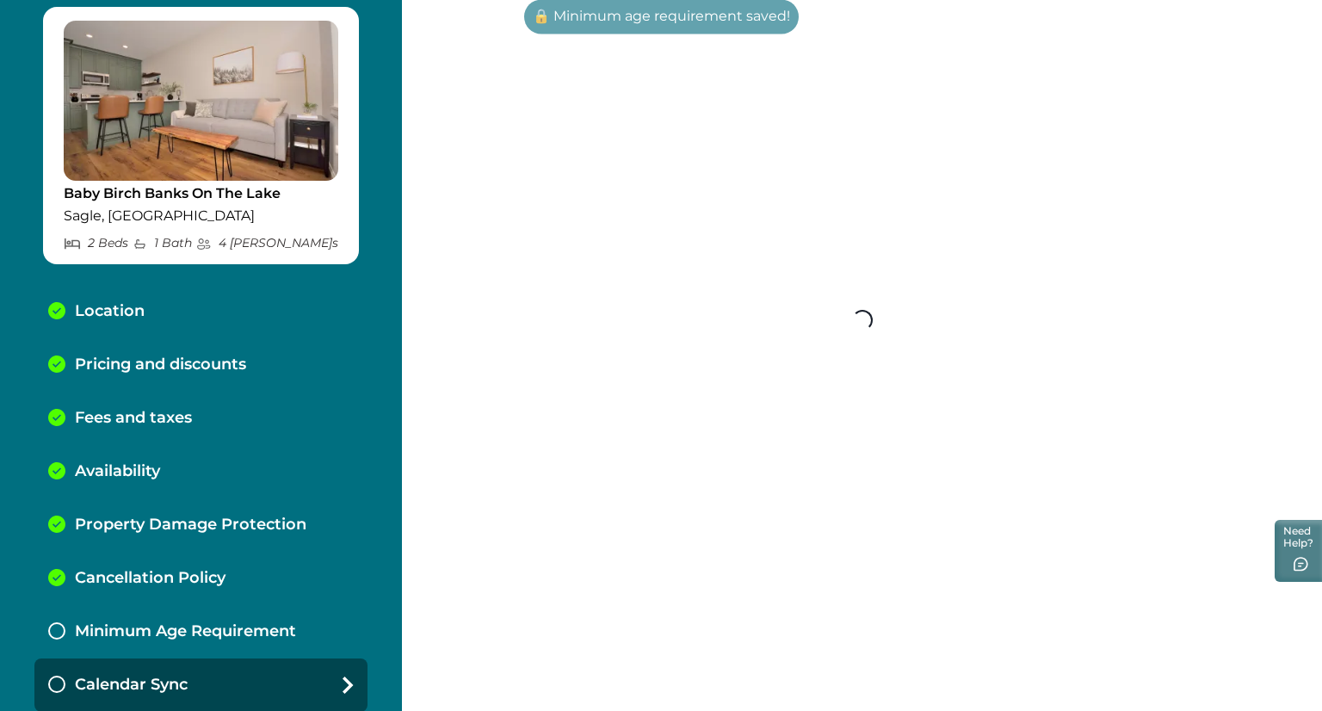
scroll to position [52, 0]
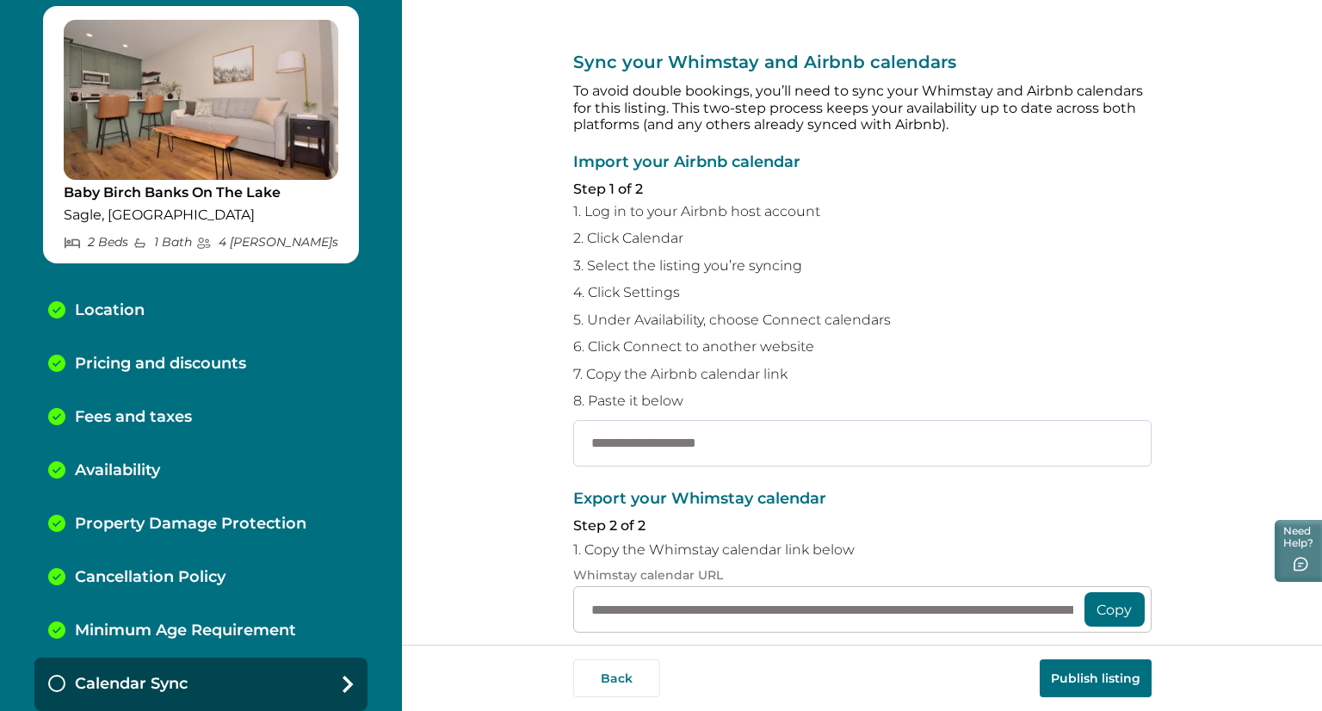
click at [665, 456] on input "text" at bounding box center [862, 443] width 578 height 46
paste input "**********"
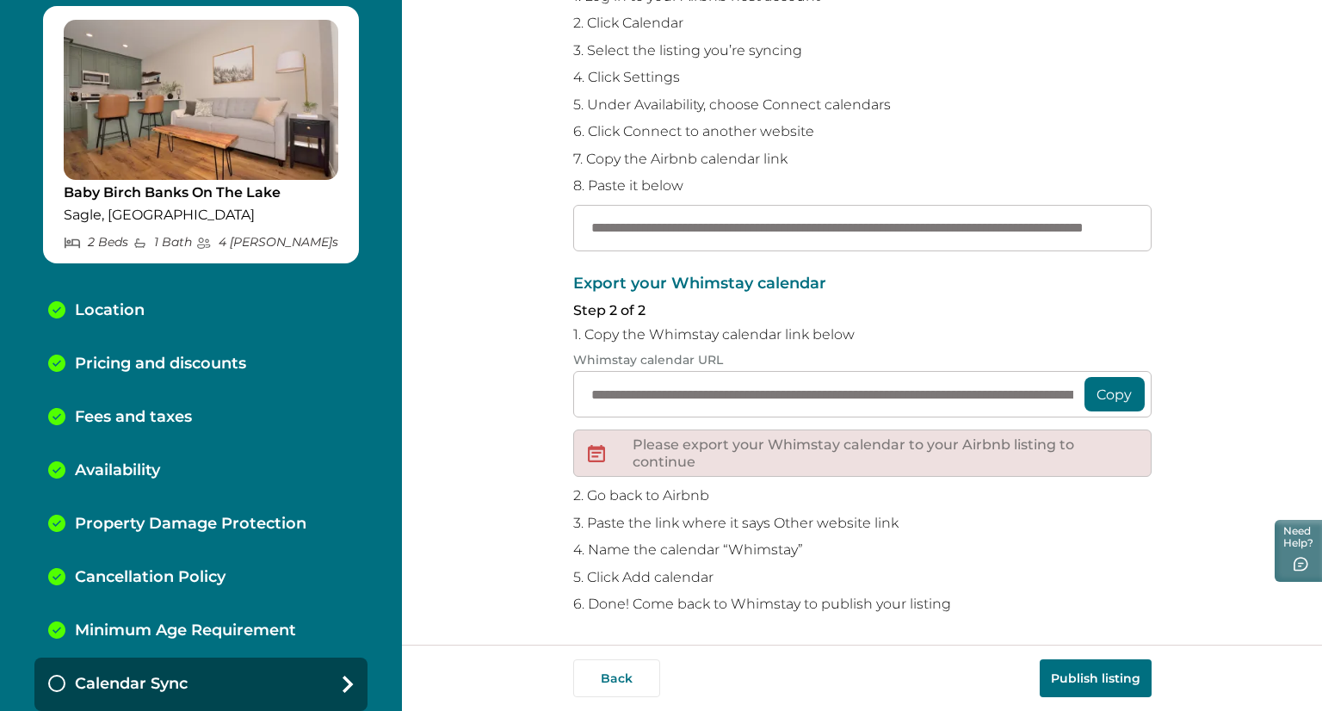
scroll to position [217, 0]
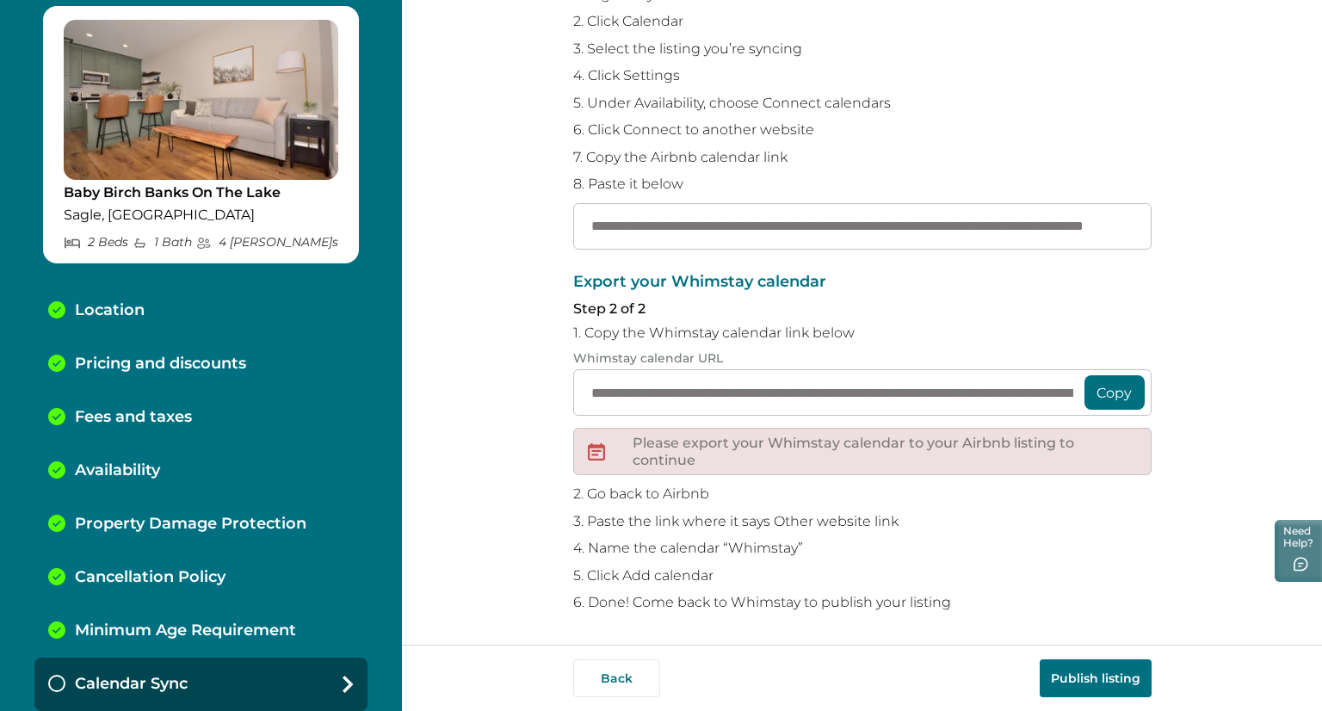
type input "**********"
click at [1108, 395] on button "Copy" at bounding box center [1114, 392] width 60 height 34
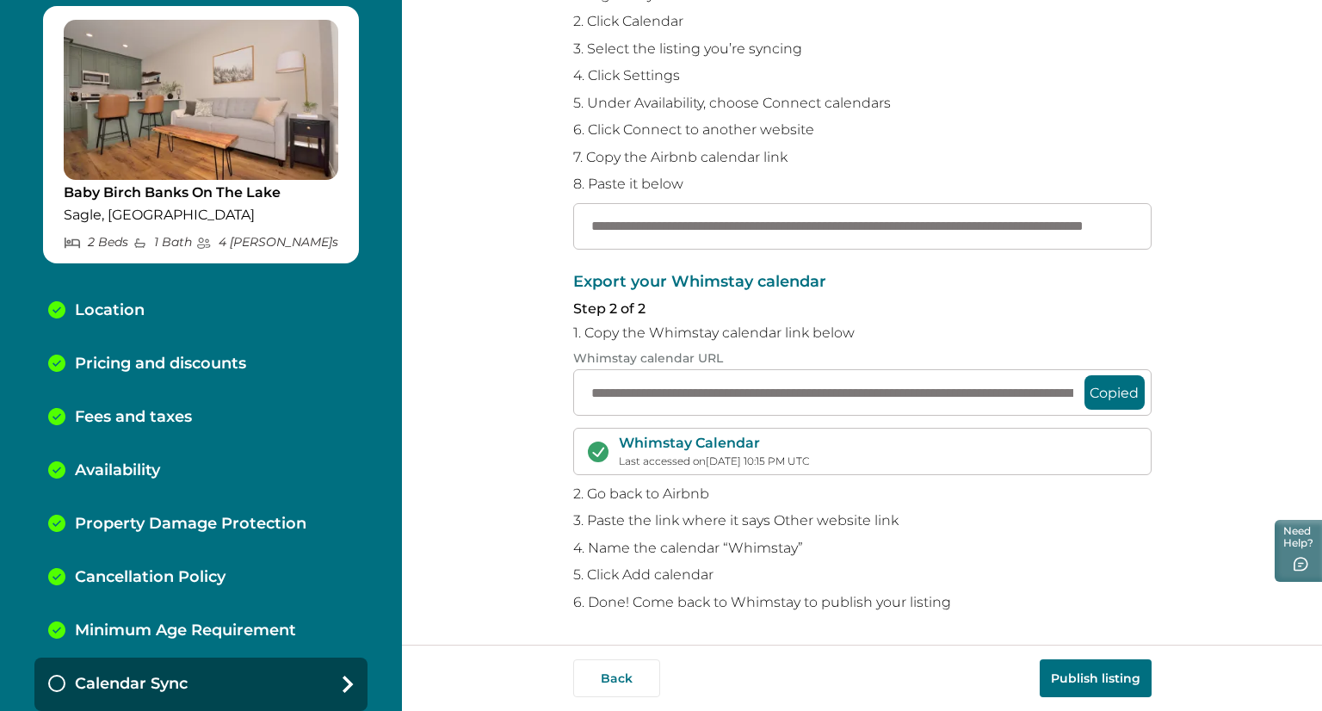
click at [1085, 684] on button "Publish listing" at bounding box center [1096, 678] width 112 height 38
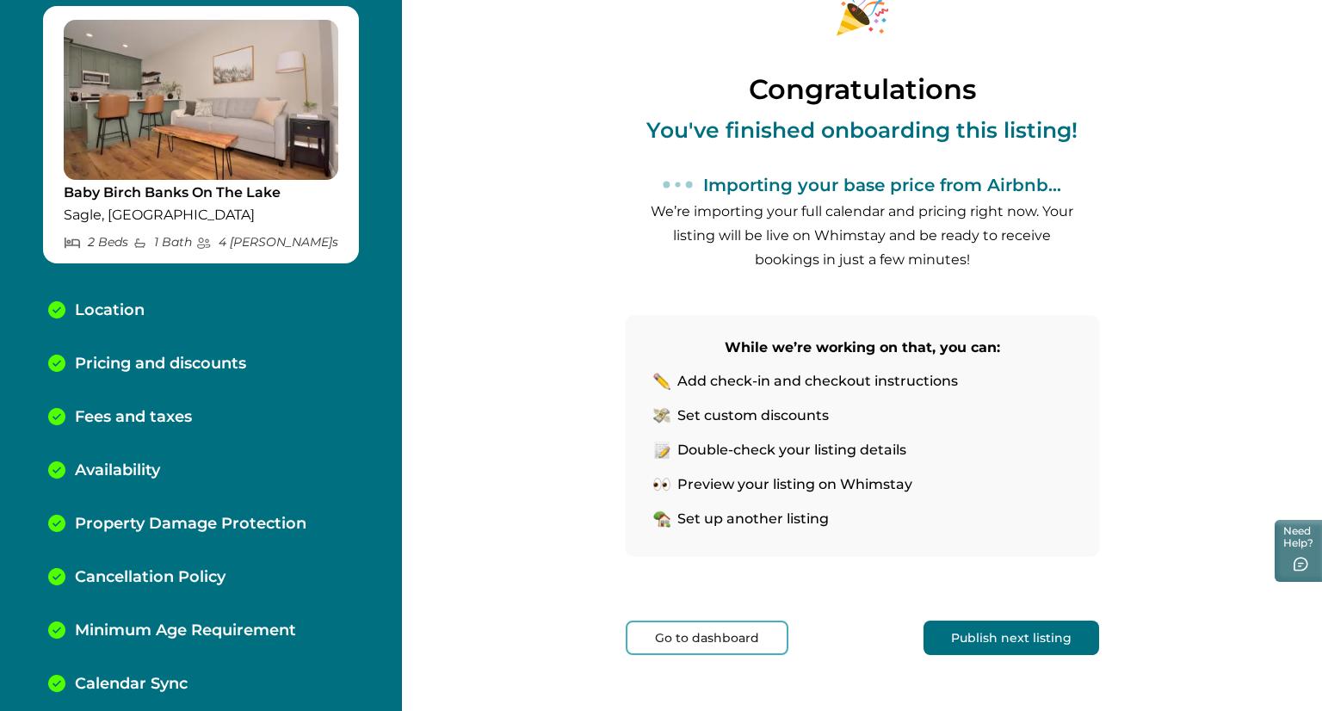
scroll to position [124, 0]
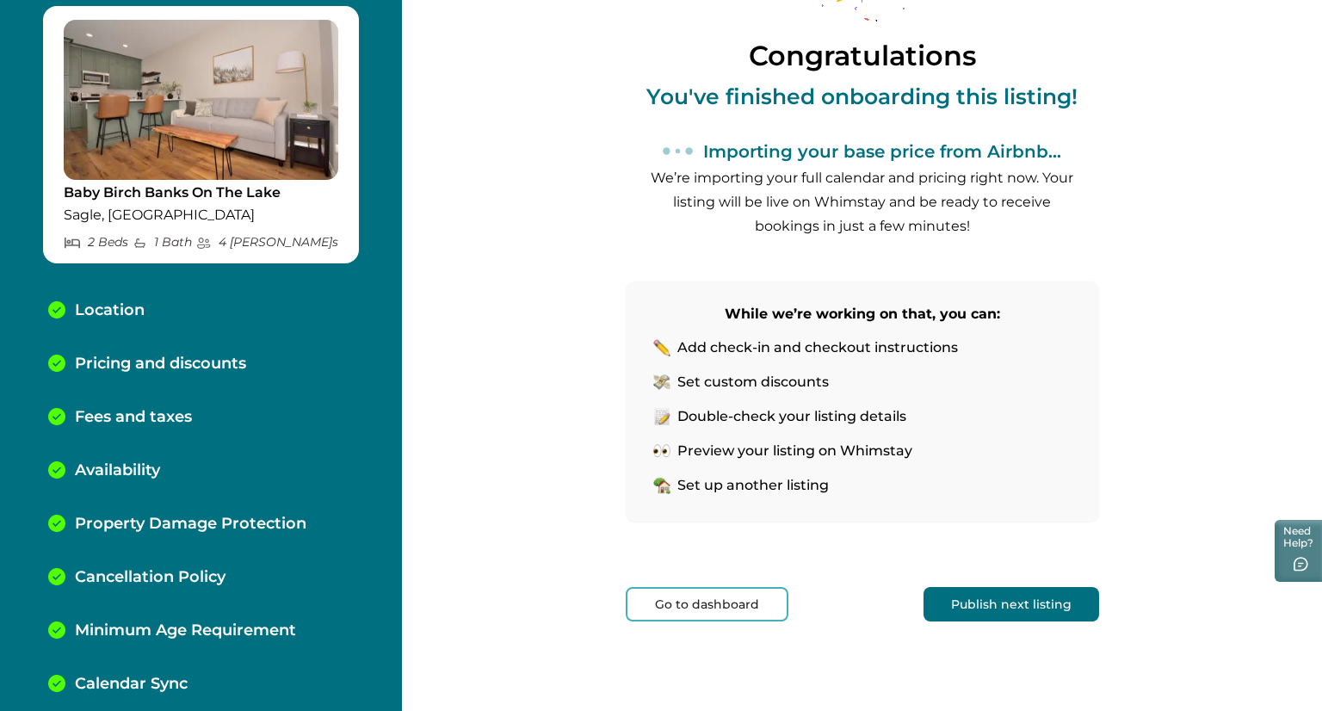
click at [704, 601] on button "Go to dashboard" at bounding box center [707, 604] width 163 height 34
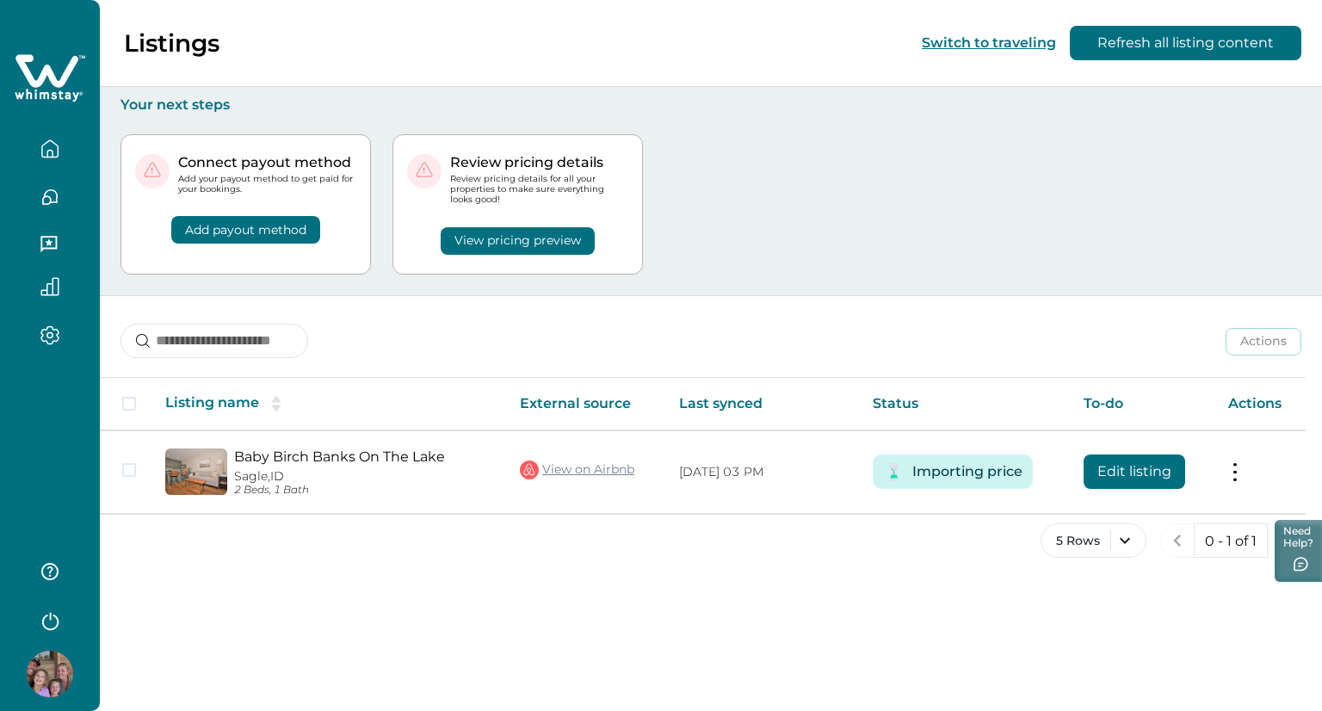
click at [246, 214] on div "Add payout method" at bounding box center [245, 218] width 221 height 49
click at [260, 219] on button "Add payout method" at bounding box center [245, 230] width 149 height 28
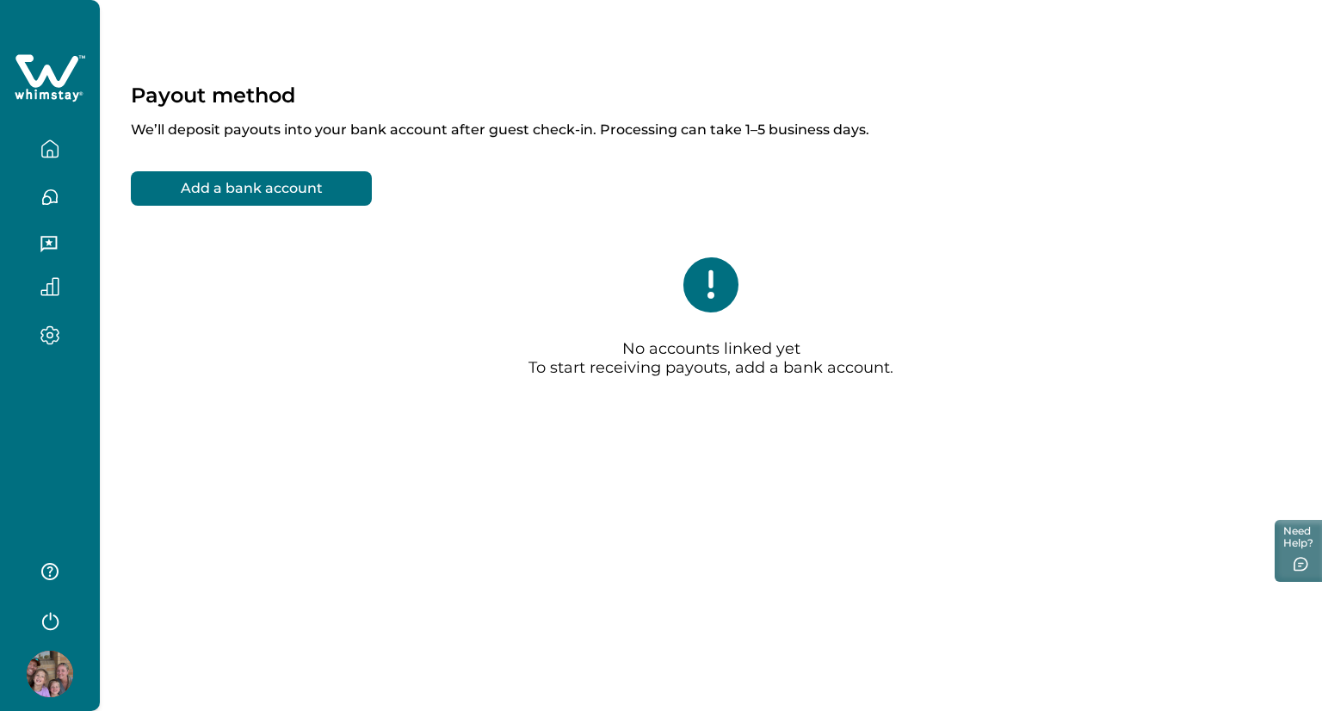
click at [245, 192] on button "Add a bank account" at bounding box center [251, 188] width 241 height 34
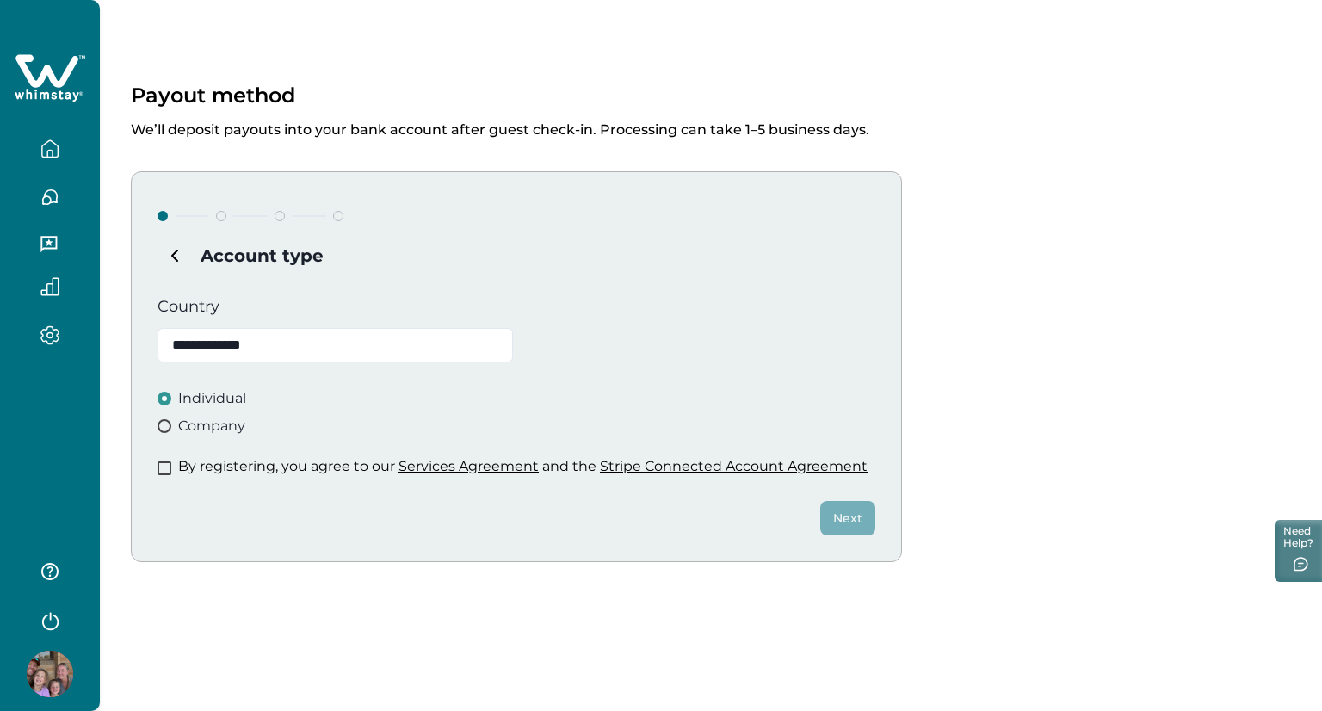
click at [170, 463] on div "By registering, you agree to our Services Agreement and the Stripe Connected Ac…" at bounding box center [516, 466] width 718 height 17
click at [162, 466] on span at bounding box center [164, 468] width 14 height 14
click at [853, 521] on button "Next" at bounding box center [847, 518] width 55 height 34
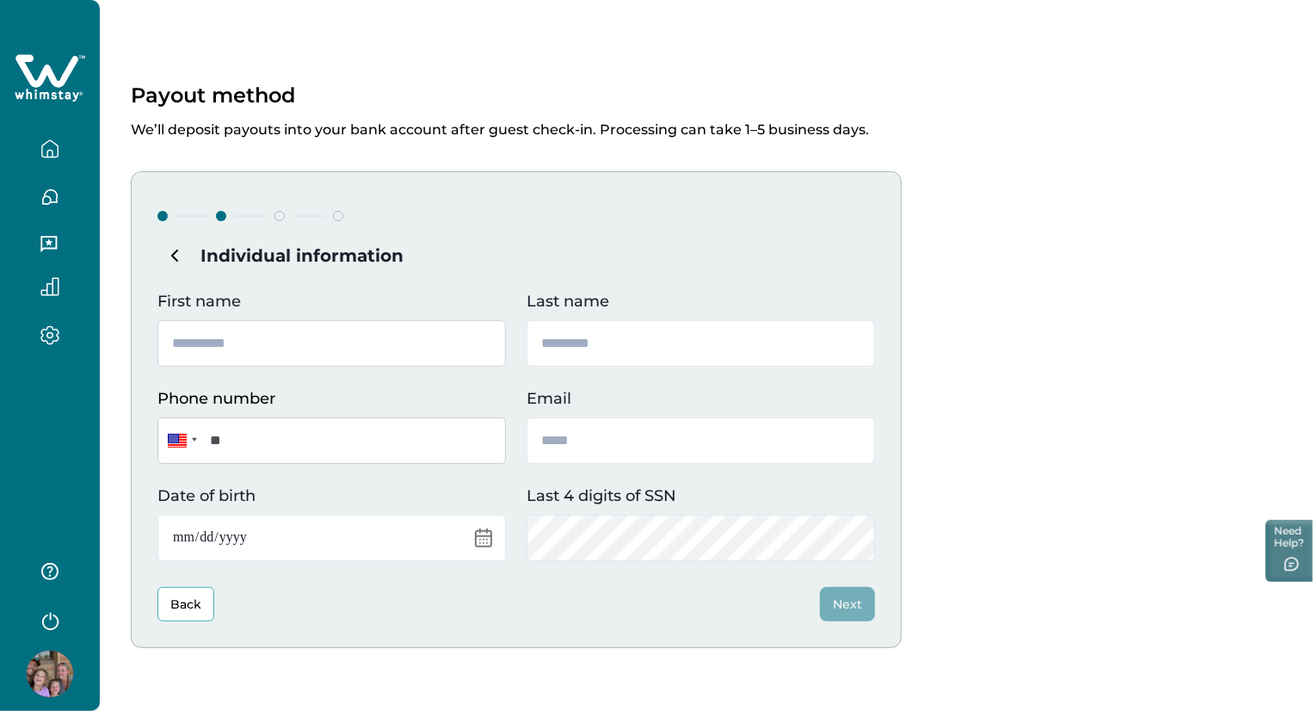
click at [314, 347] on input "First name" at bounding box center [331, 343] width 349 height 46
type input "*****"
type input "********"
type input "**********"
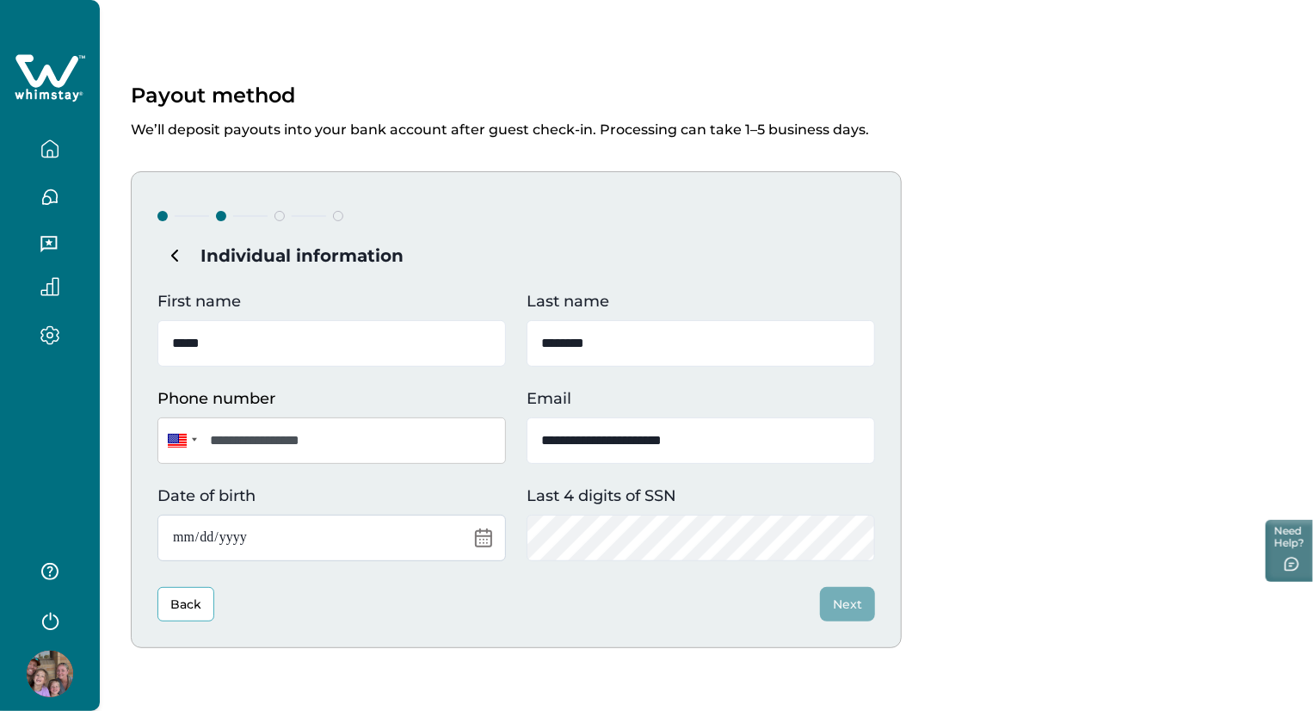
click at [491, 528] on input "Date of birth" at bounding box center [331, 538] width 349 height 46
click at [472, 532] on input "Date of birth" at bounding box center [331, 538] width 349 height 46
click at [485, 533] on input "Date of birth" at bounding box center [331, 538] width 349 height 46
click at [192, 543] on input "Date of birth" at bounding box center [331, 538] width 349 height 46
type input "**********"
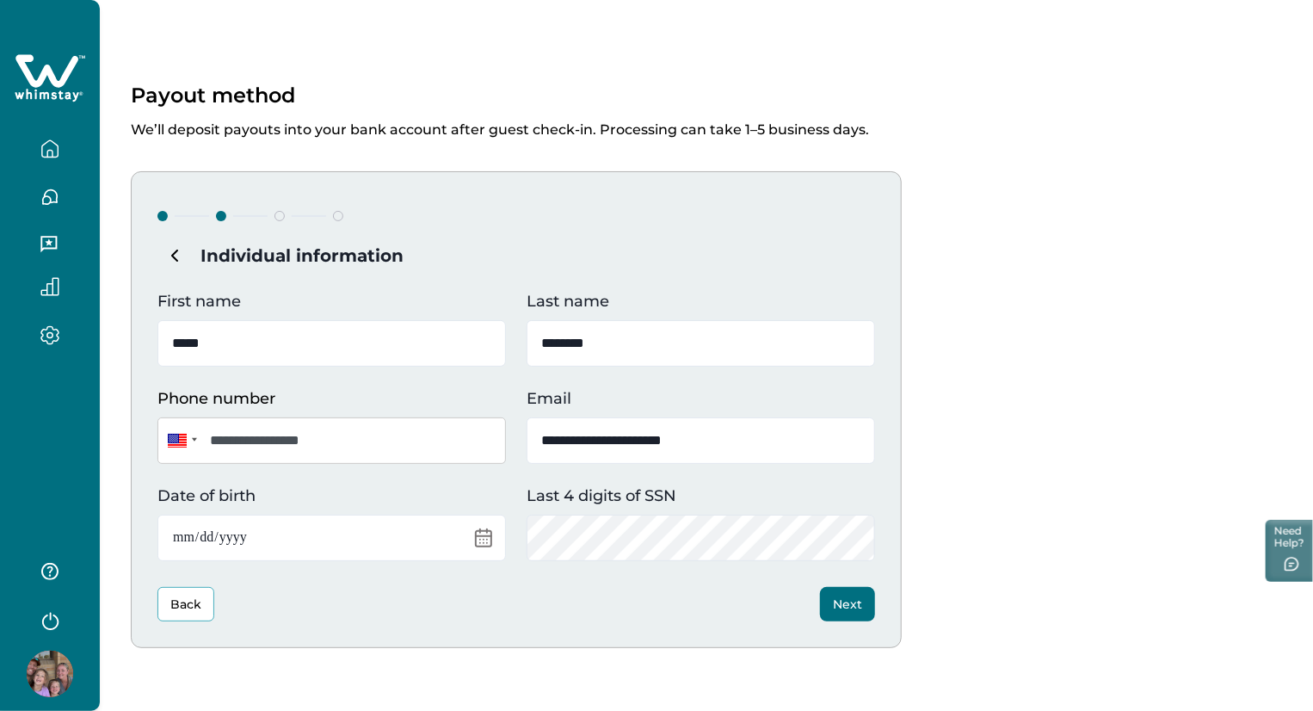
click at [812, 599] on div "Back Next" at bounding box center [516, 604] width 718 height 34
click at [835, 597] on button "Next" at bounding box center [847, 604] width 55 height 34
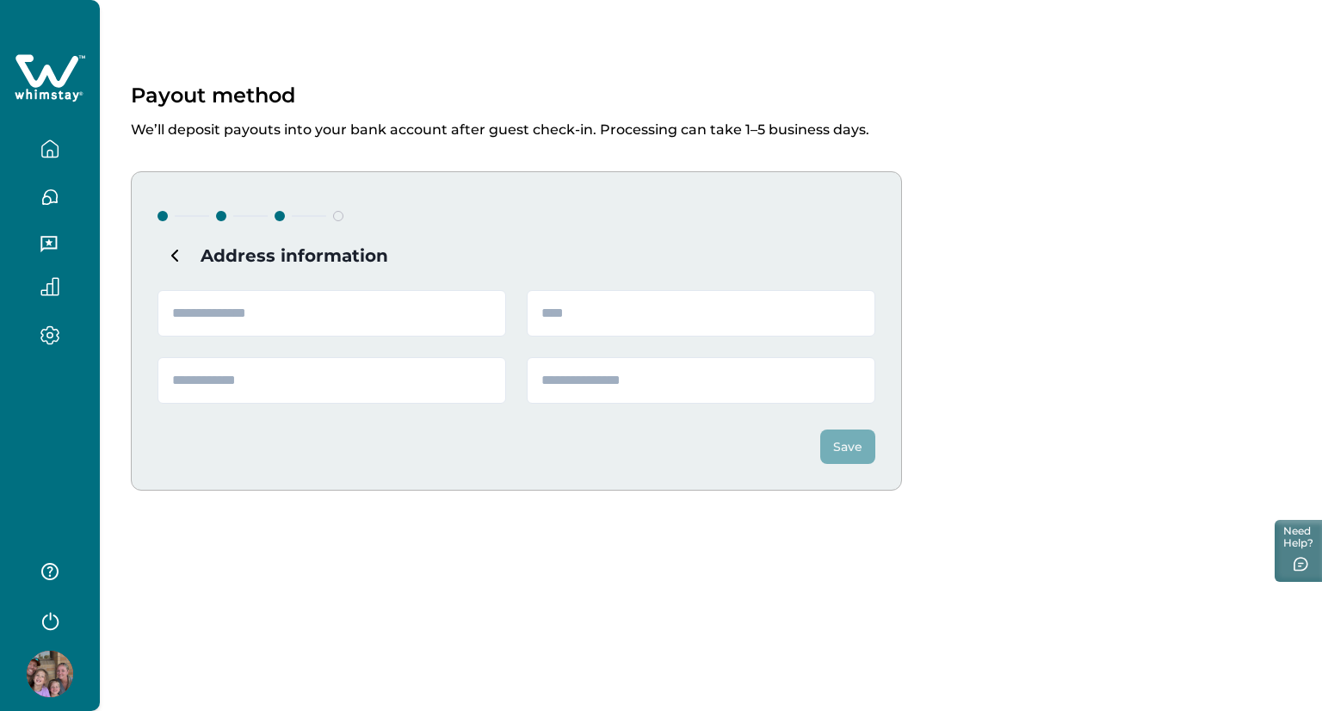
click at [358, 287] on div "Address information Save" at bounding box center [516, 330] width 771 height 319
click at [355, 303] on input "text" at bounding box center [331, 313] width 349 height 46
type input "**********"
type input "*****"
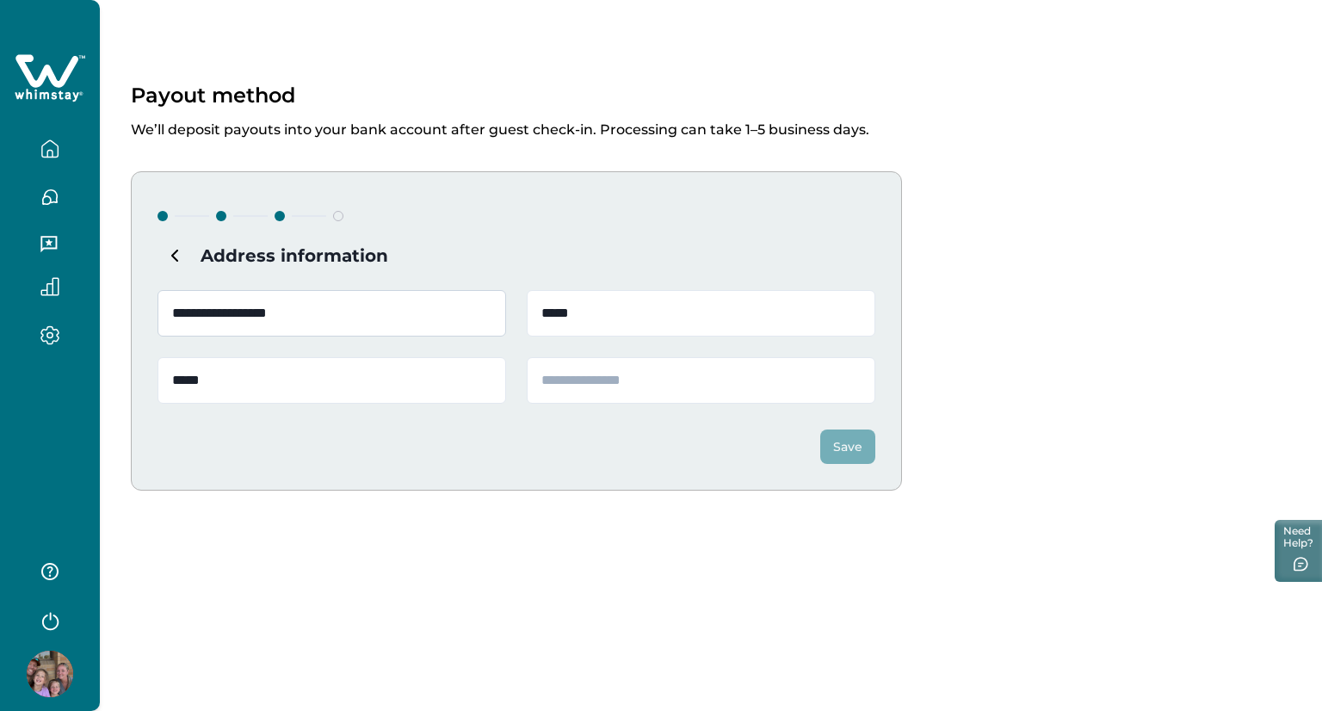
type input "*****"
click at [862, 450] on button "Save" at bounding box center [847, 446] width 55 height 34
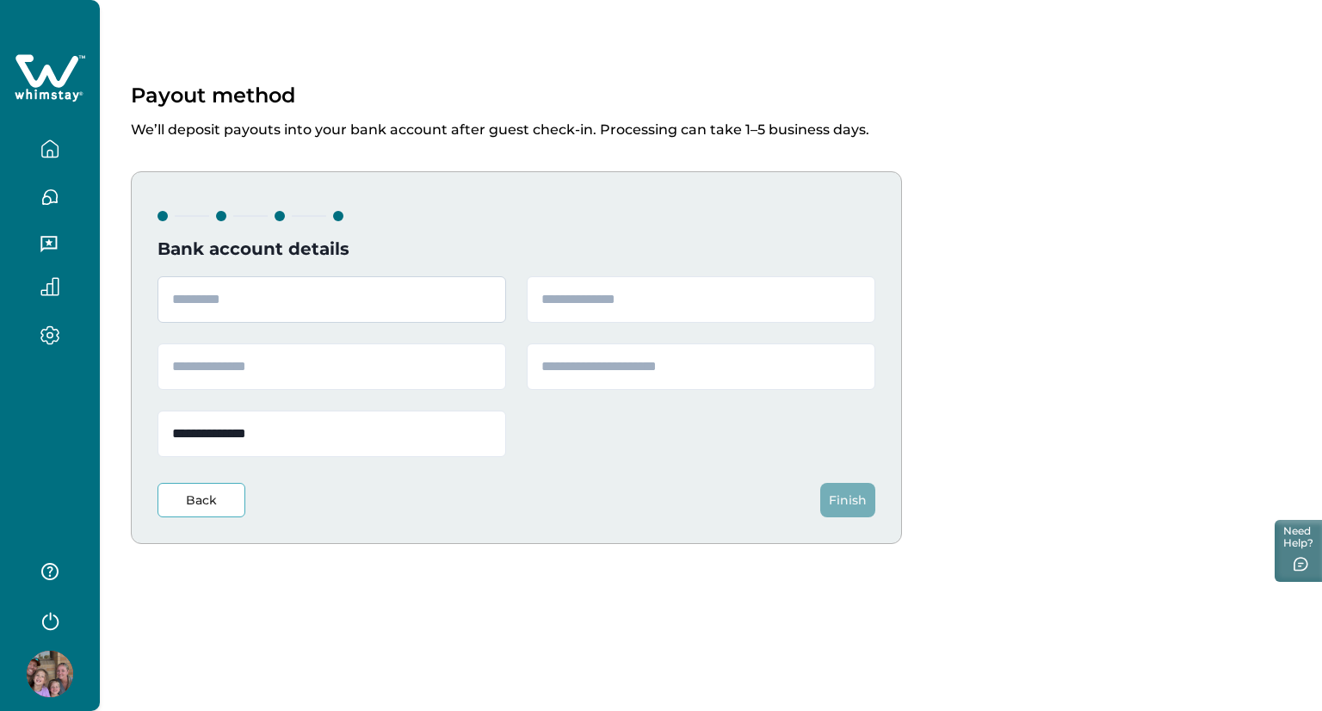
click at [315, 302] on input "text" at bounding box center [331, 299] width 349 height 46
type input "******"
type input "*********"
click at [245, 375] on input "text" at bounding box center [331, 366] width 349 height 46
type input "**********"
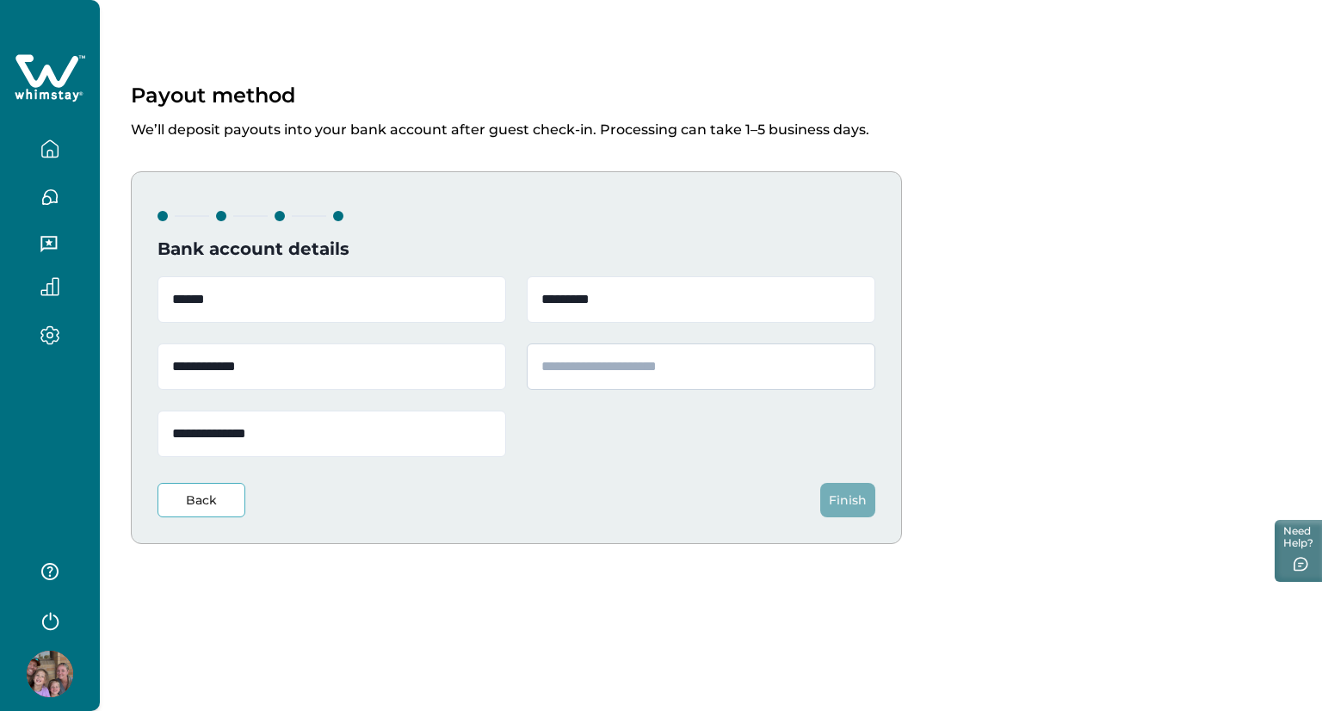
drag, startPoint x: 647, startPoint y: 394, endPoint x: 645, endPoint y: 382, distance: 12.3
click at [645, 387] on div "**********" at bounding box center [516, 366] width 718 height 181
click at [694, 359] on input "text" at bounding box center [701, 366] width 349 height 46
type input "**********"
click at [836, 518] on div "**********" at bounding box center [516, 357] width 771 height 373
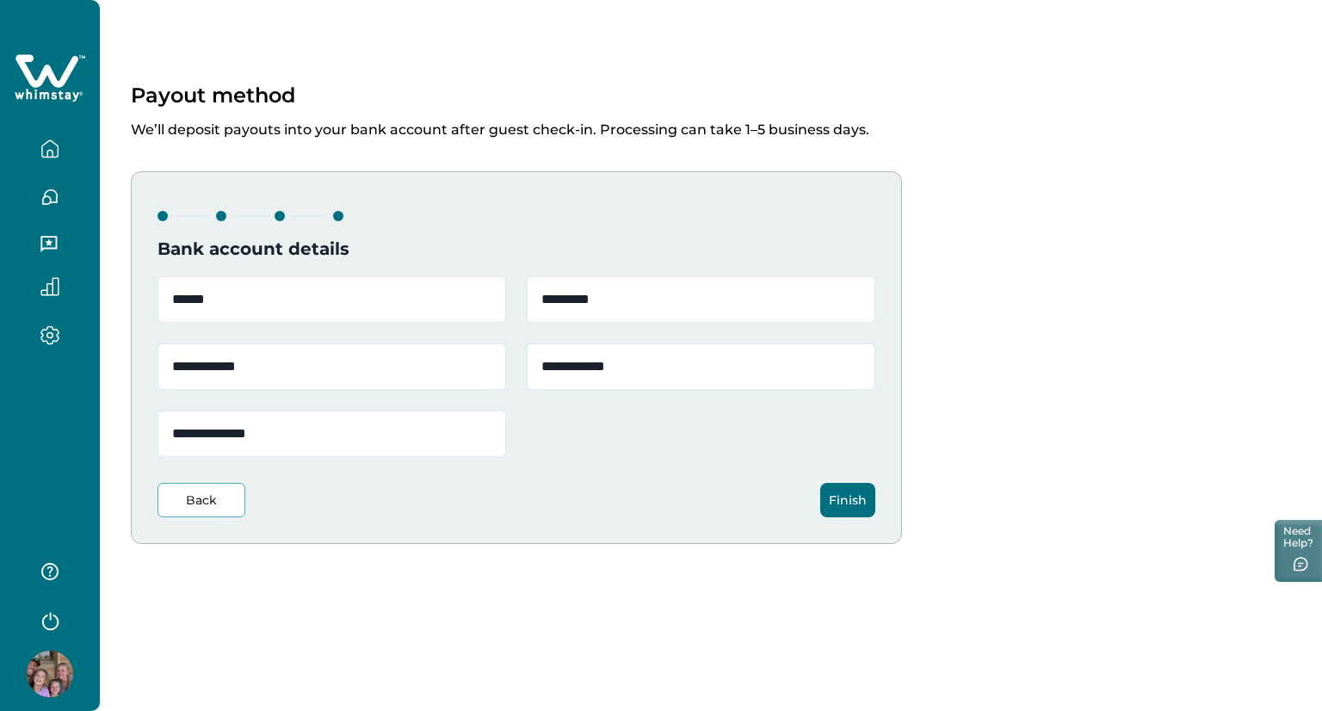
click at [839, 511] on button "Finish" at bounding box center [847, 500] width 55 height 34
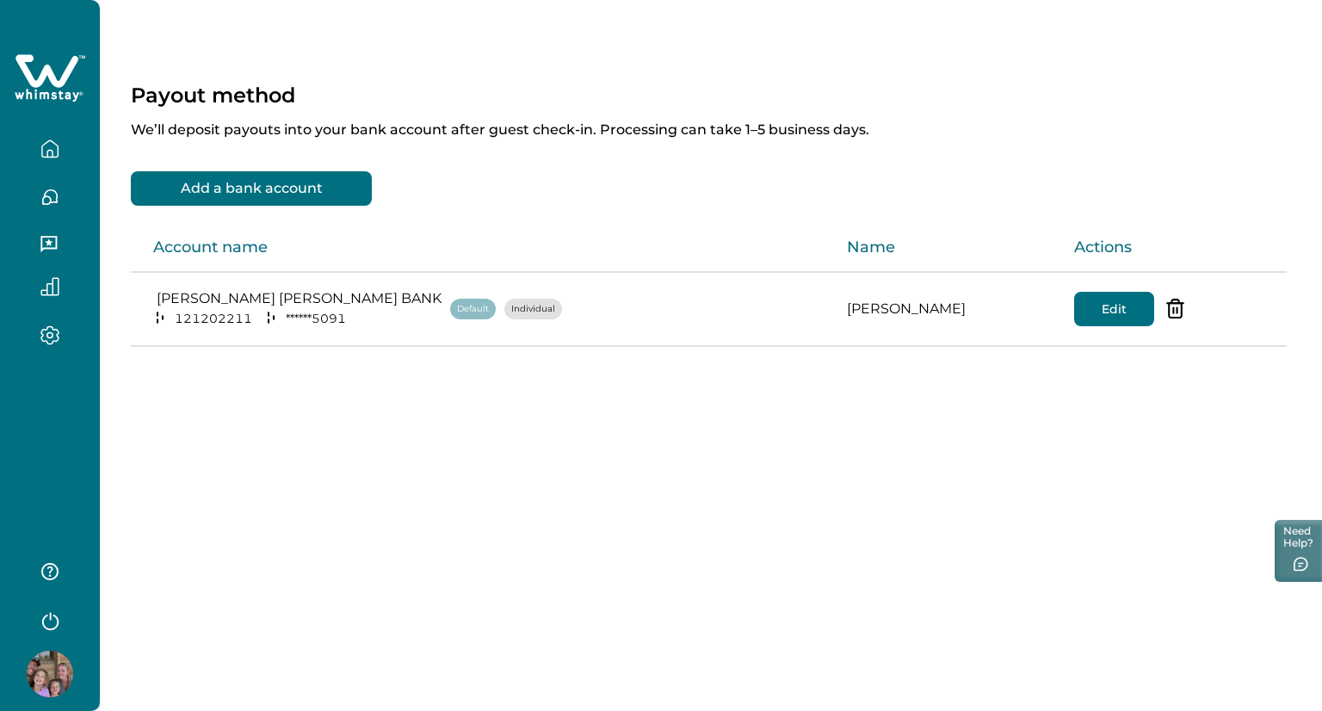
click at [40, 149] on icon "button" at bounding box center [49, 148] width 19 height 19
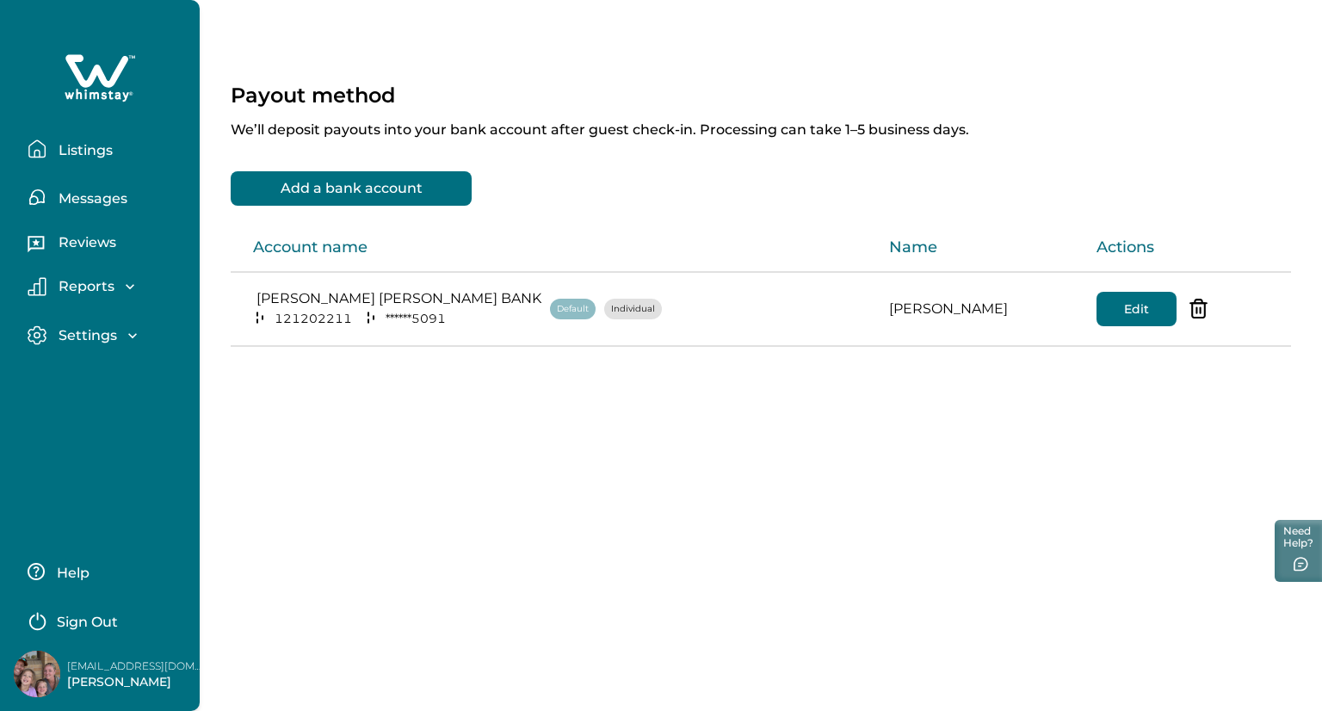
click at [90, 153] on p "Listings" at bounding box center [82, 150] width 59 height 17
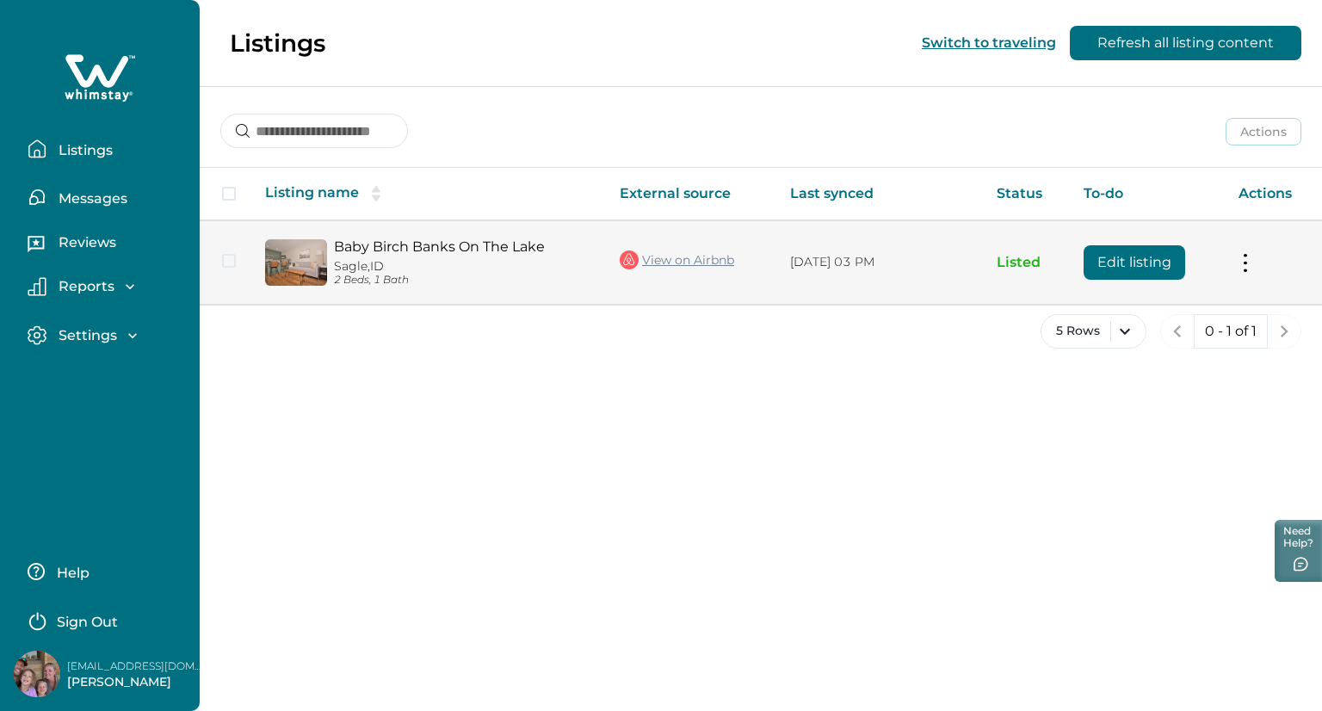
click at [1252, 263] on td "Actions View listing on Whimstay Unlist listing View listing details" at bounding box center [1273, 261] width 97 height 83
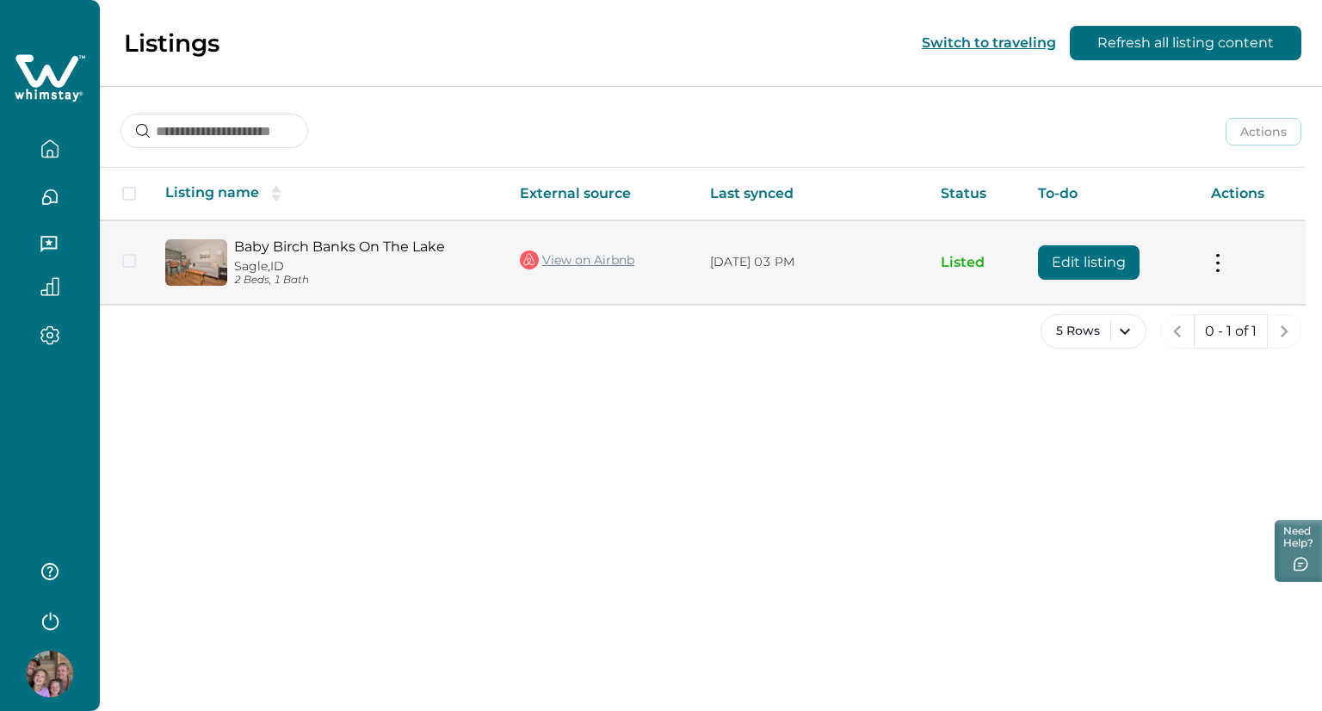
click at [1224, 264] on td "Actions View listing on Whimstay Unlist listing View listing details" at bounding box center [1251, 261] width 108 height 83
click at [1211, 265] on button at bounding box center [1218, 262] width 14 height 18
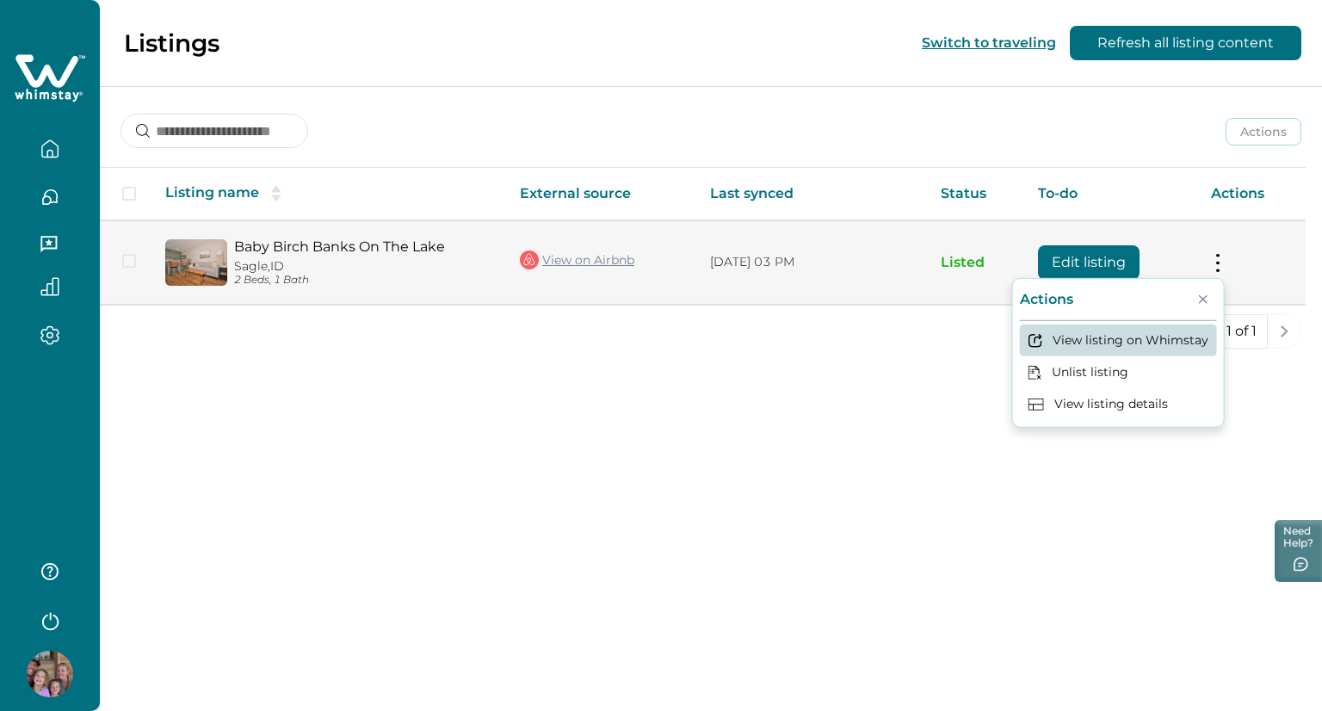
click at [1127, 336] on button "View listing on Whimstay" at bounding box center [1118, 340] width 197 height 32
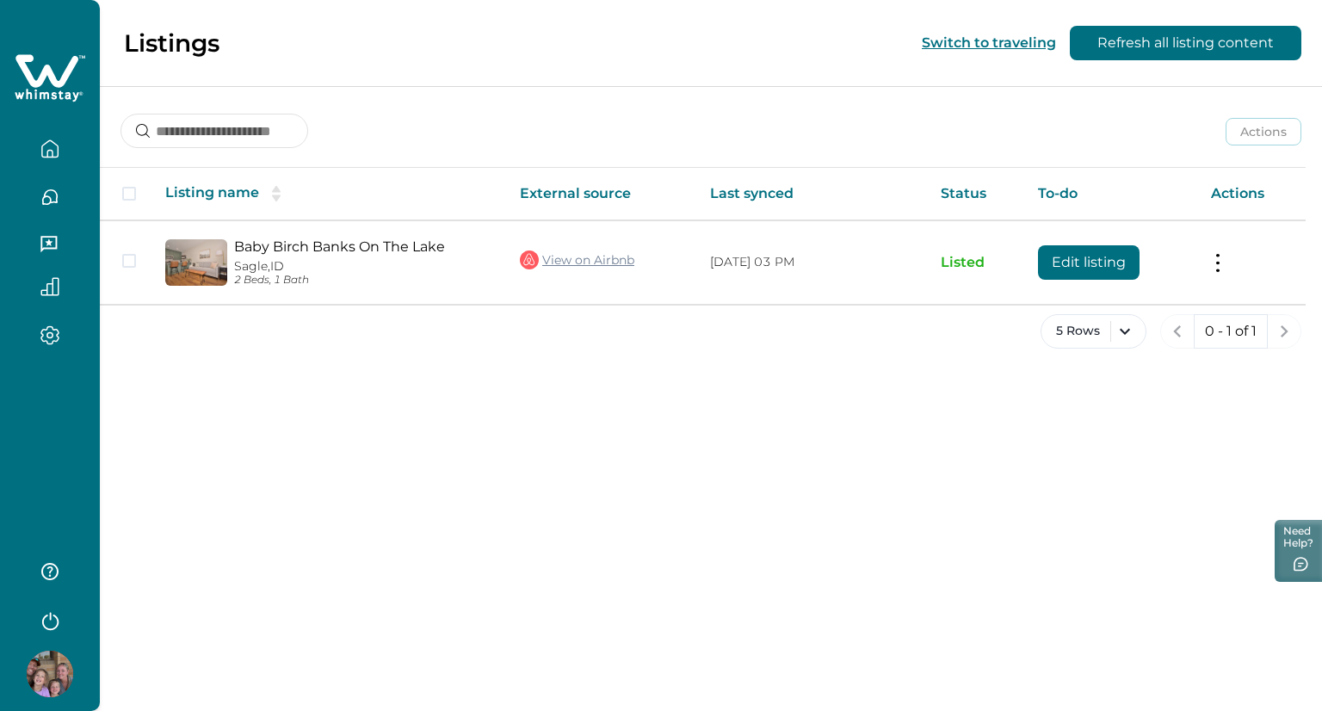
click at [46, 144] on icon "button" at bounding box center [49, 148] width 19 height 19
